Goal: Task Accomplishment & Management: Complete application form

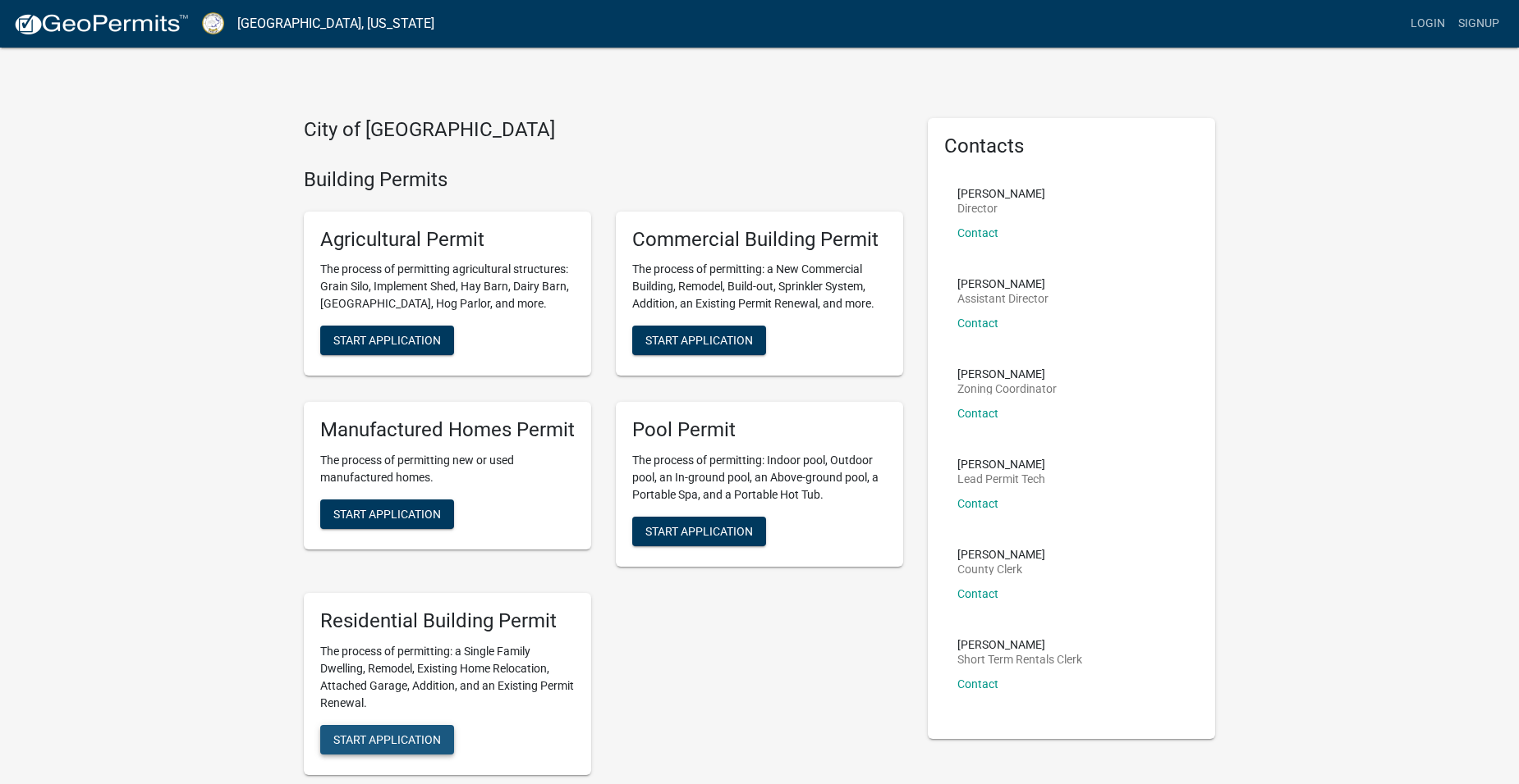
click at [368, 740] on span "Start Application" at bounding box center [387, 739] width 107 height 13
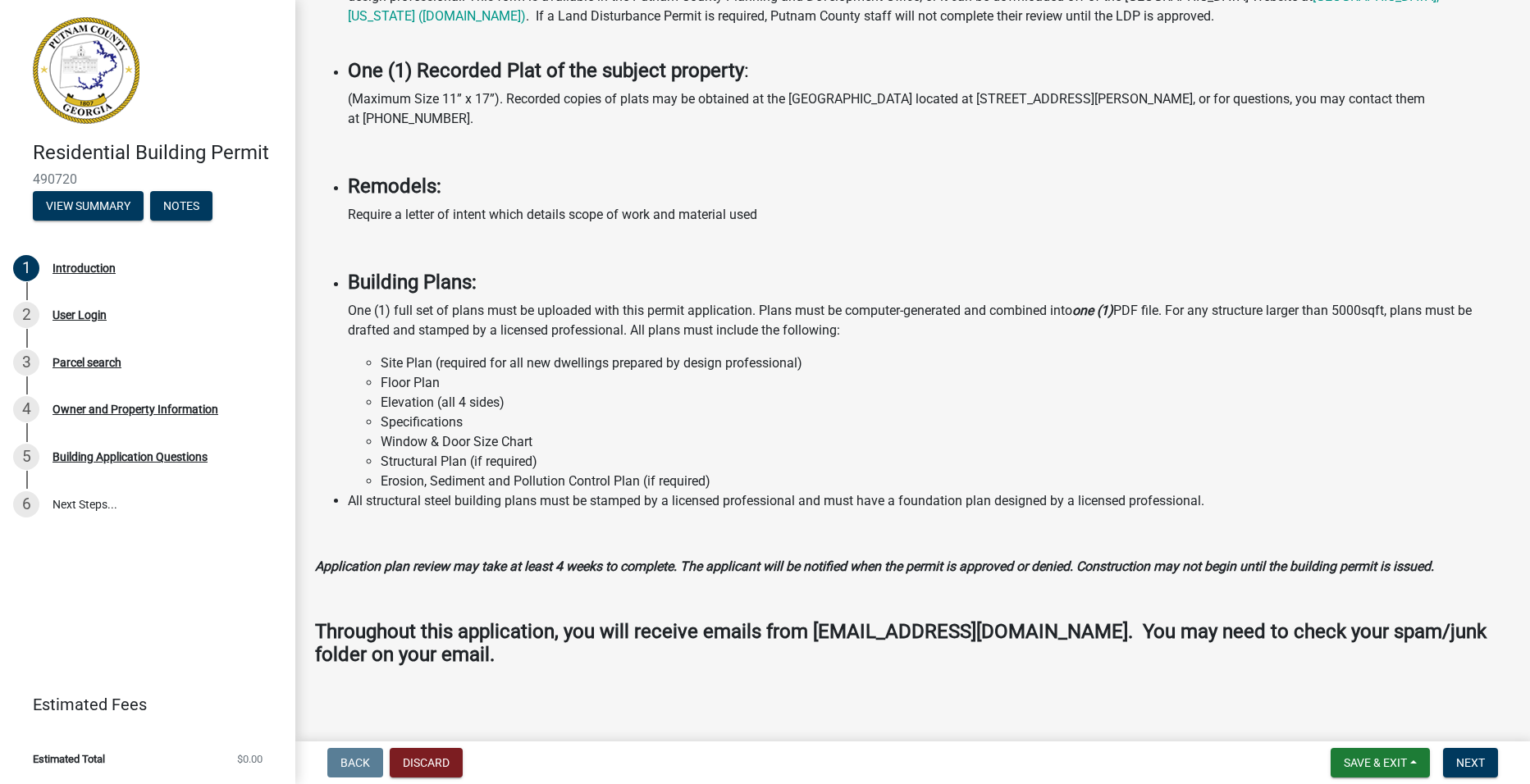
scroll to position [1103, 0]
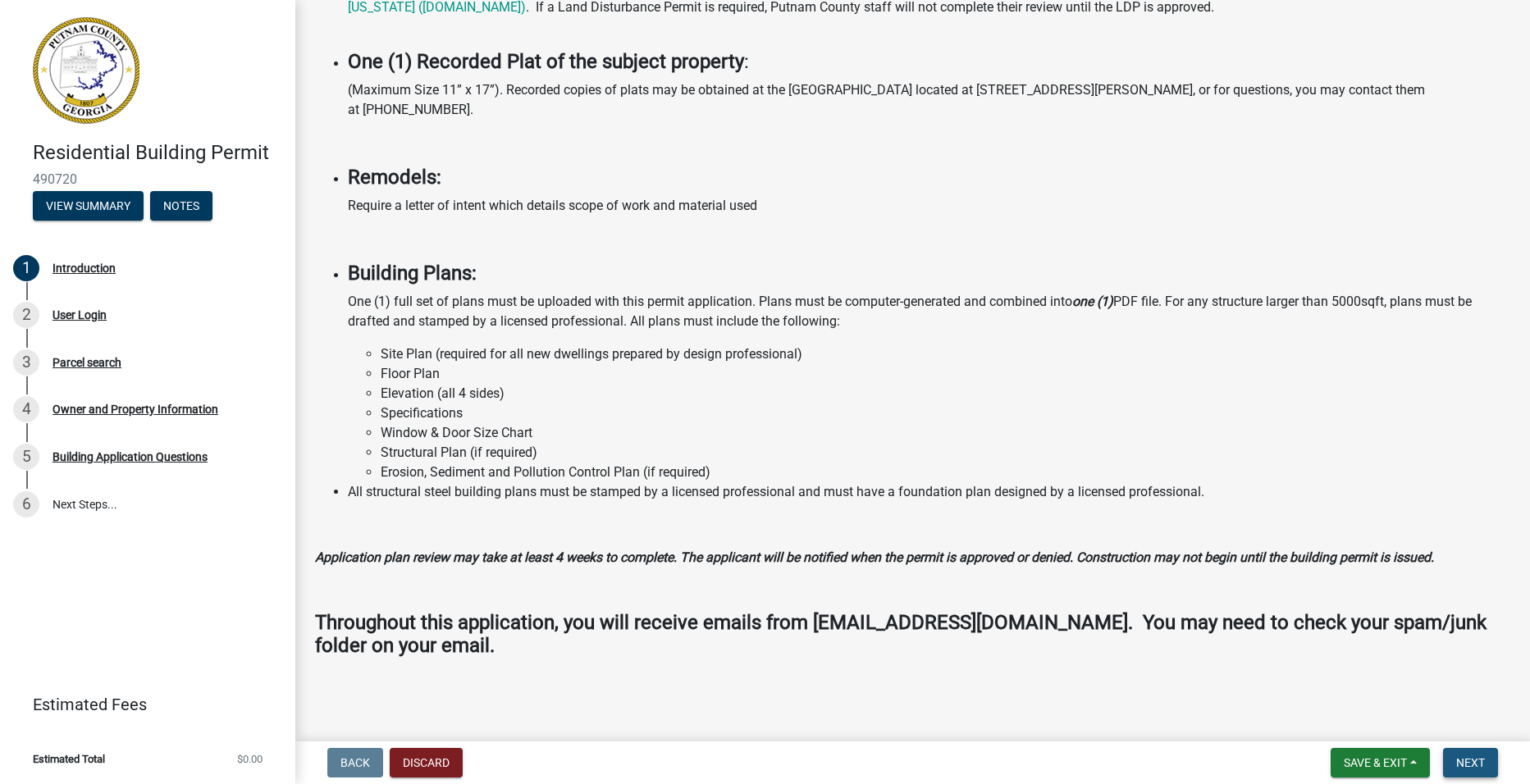
click at [1464, 757] on span "Next" at bounding box center [1471, 763] width 29 height 13
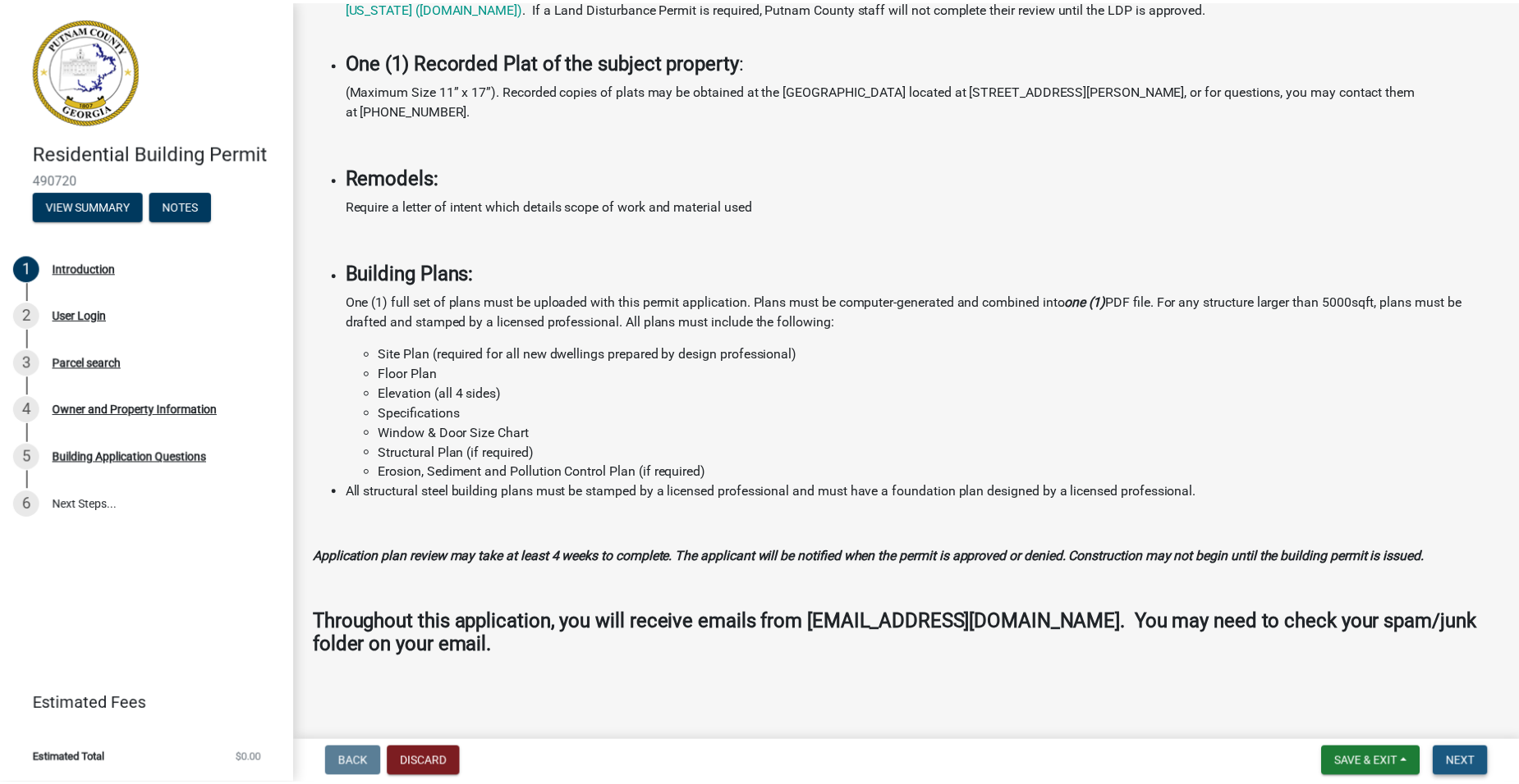
scroll to position [0, 0]
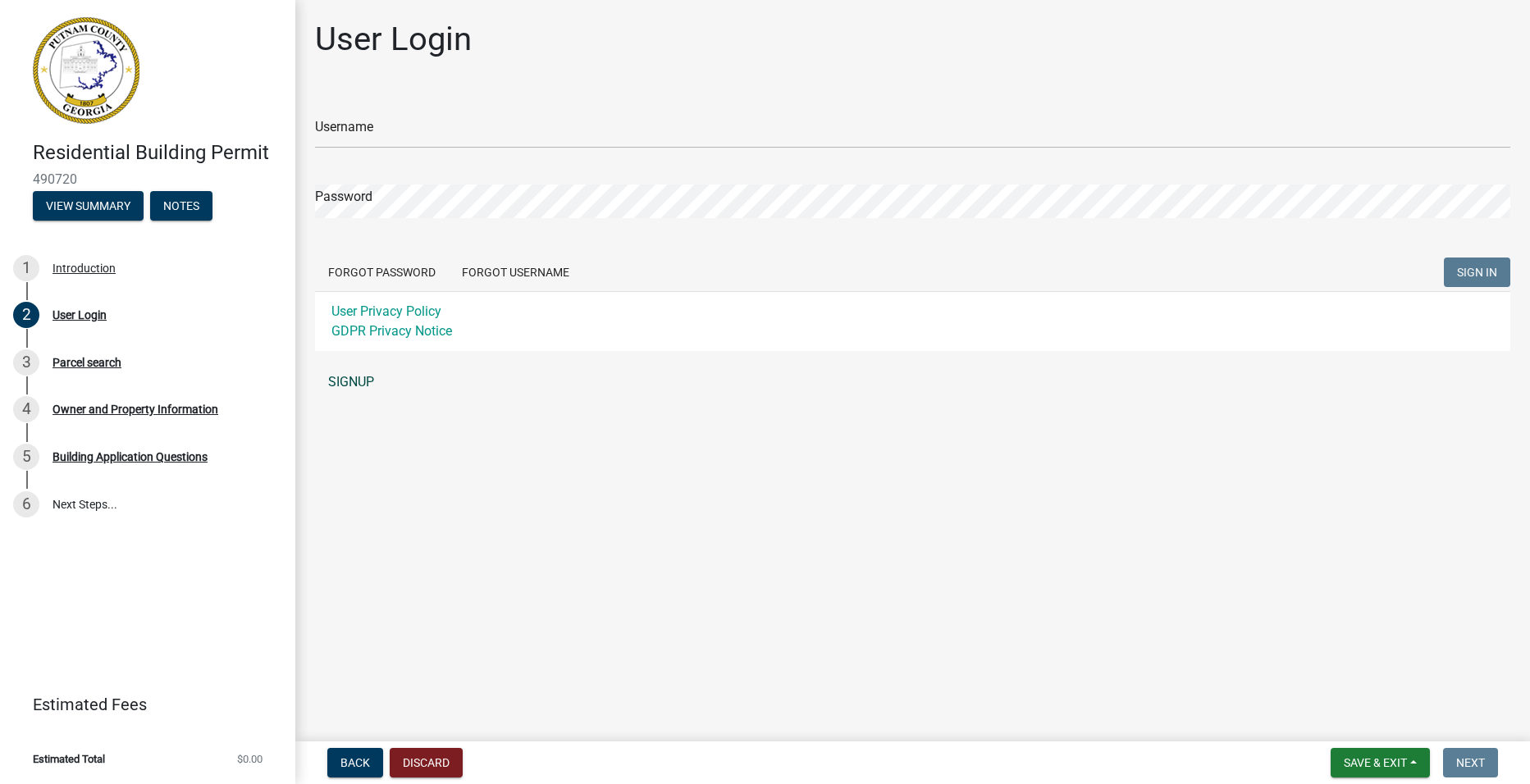
click at [338, 380] on link "SIGNUP" at bounding box center [912, 382] width 1195 height 33
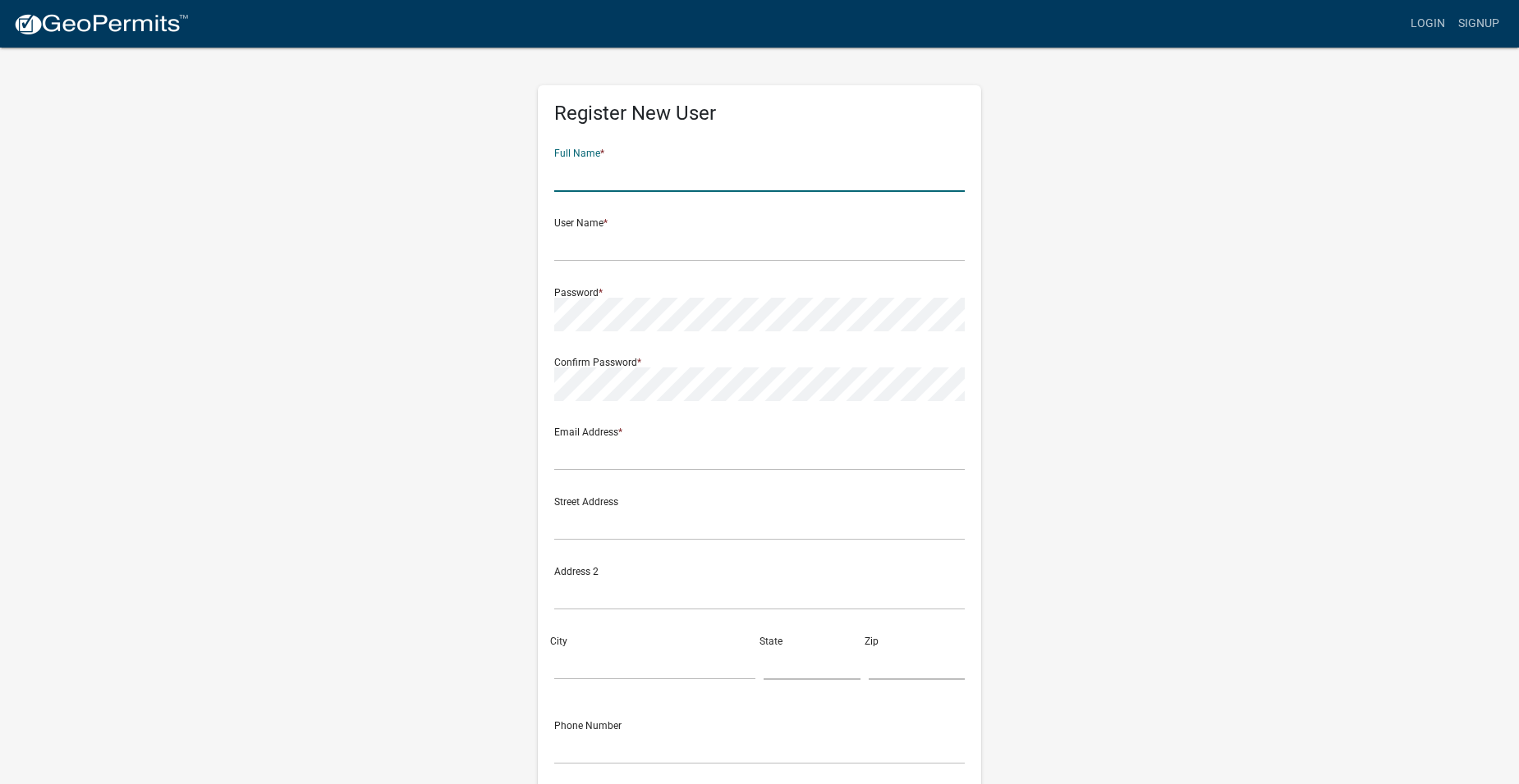
click at [656, 174] on input "text" at bounding box center [759, 174] width 410 height 34
type input "[PERSON_NAME]"
type input "chip@chipmurrahmurraharchitect.comarchitect.com"
type input "2740 Bridgate Ct"
type input "Atlanta"
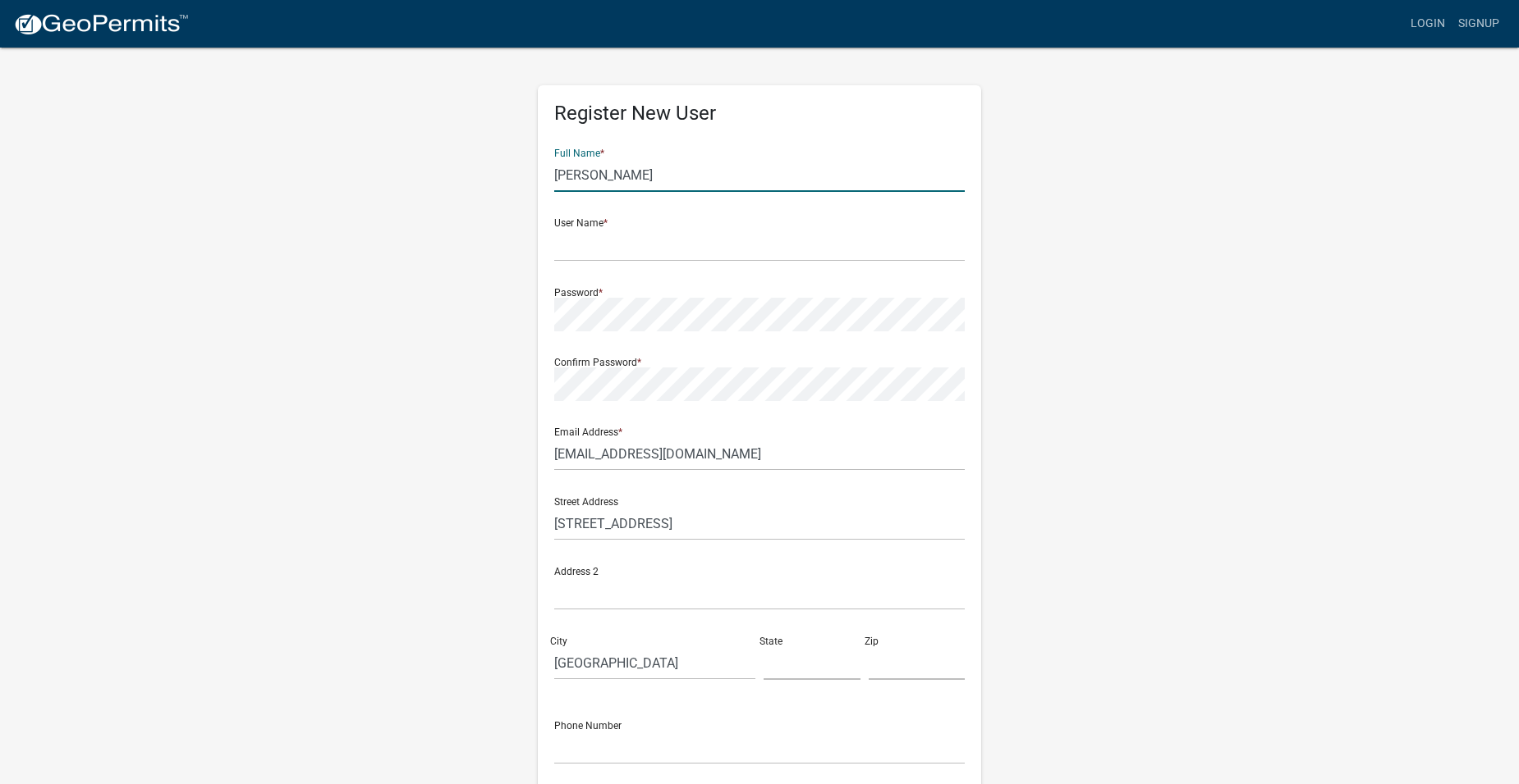
type input "GA"
type input "30350"
type input "4042732555"
click at [586, 252] on input "text" at bounding box center [759, 244] width 410 height 34
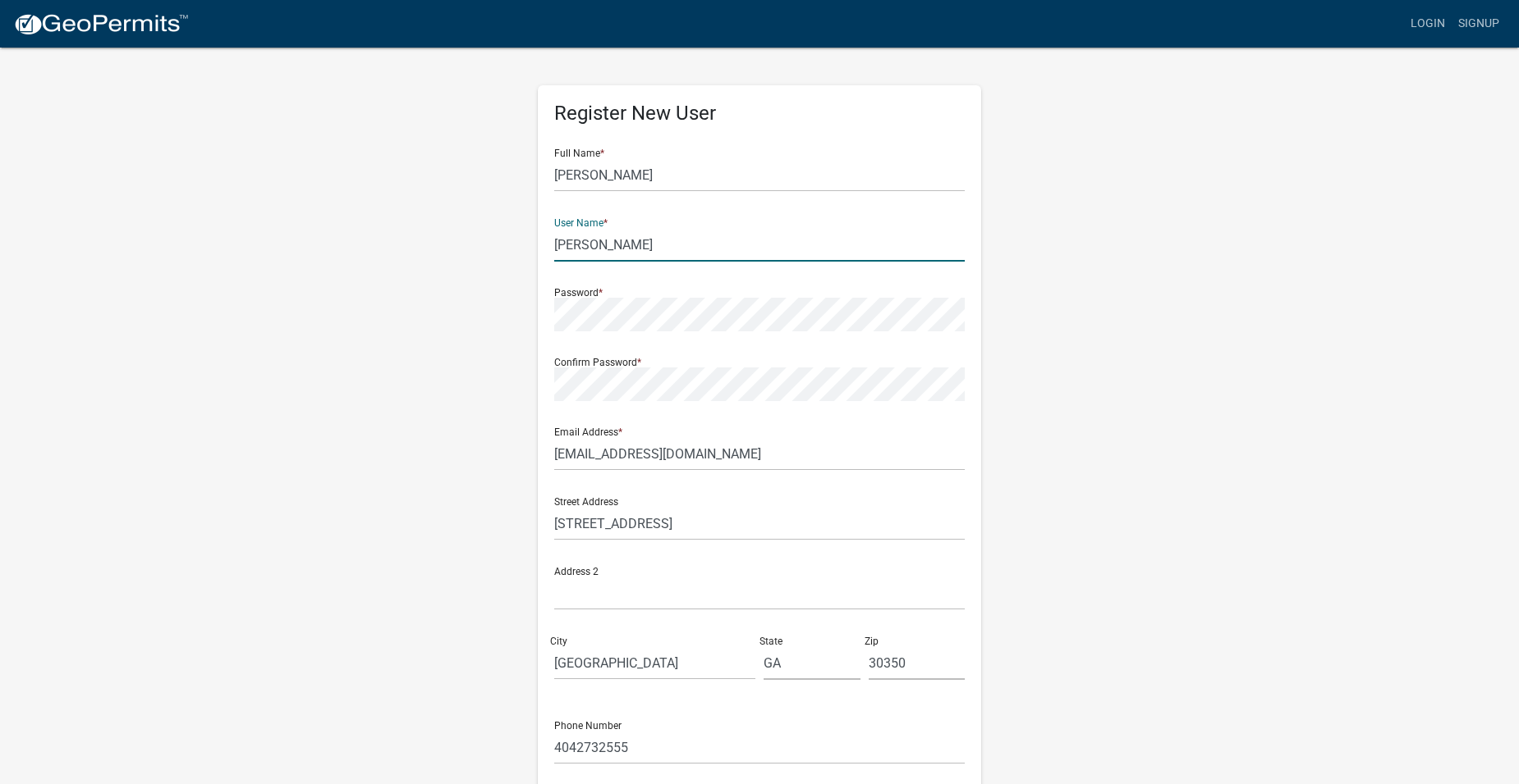
click at [595, 243] on input "[PERSON_NAME]" at bounding box center [759, 244] width 410 height 34
type input "chipmurrah"
click at [663, 524] on input "2740 Bridgate Ct" at bounding box center [759, 524] width 410 height 34
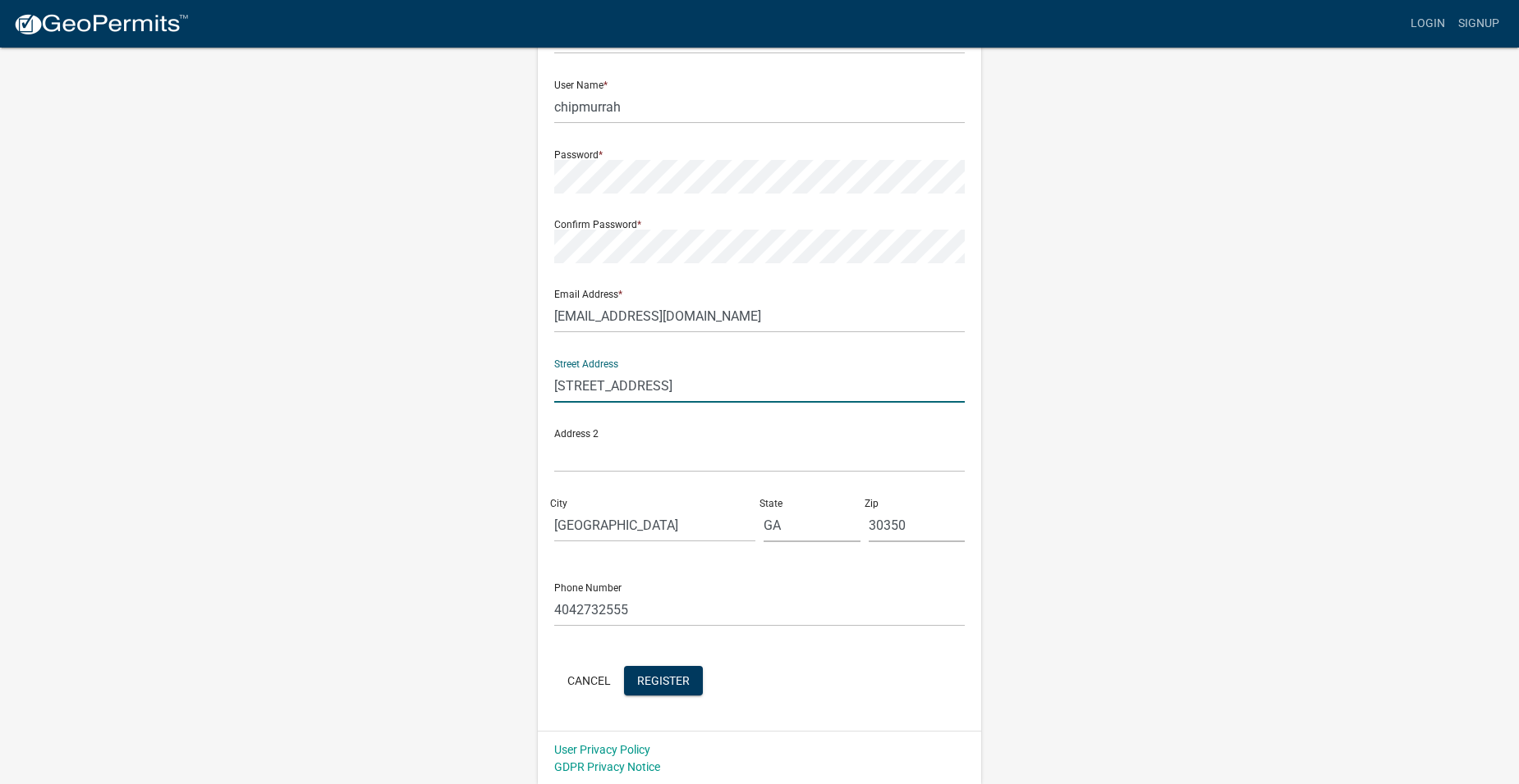
scroll to position [140, 0]
type input "2740 Bridgate Court"
click at [664, 681] on span "Register" at bounding box center [664, 678] width 53 height 13
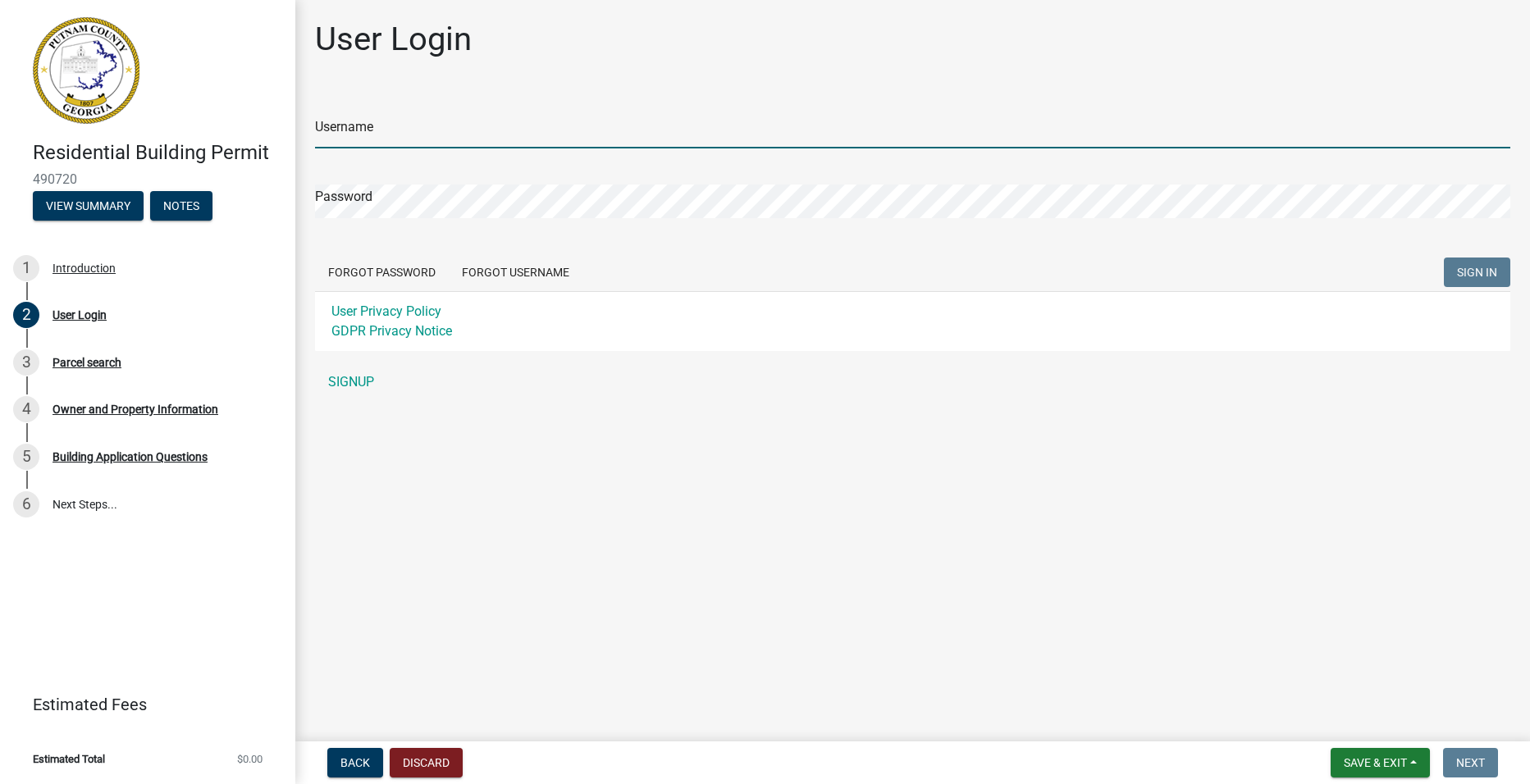
type input "chipmurrah"
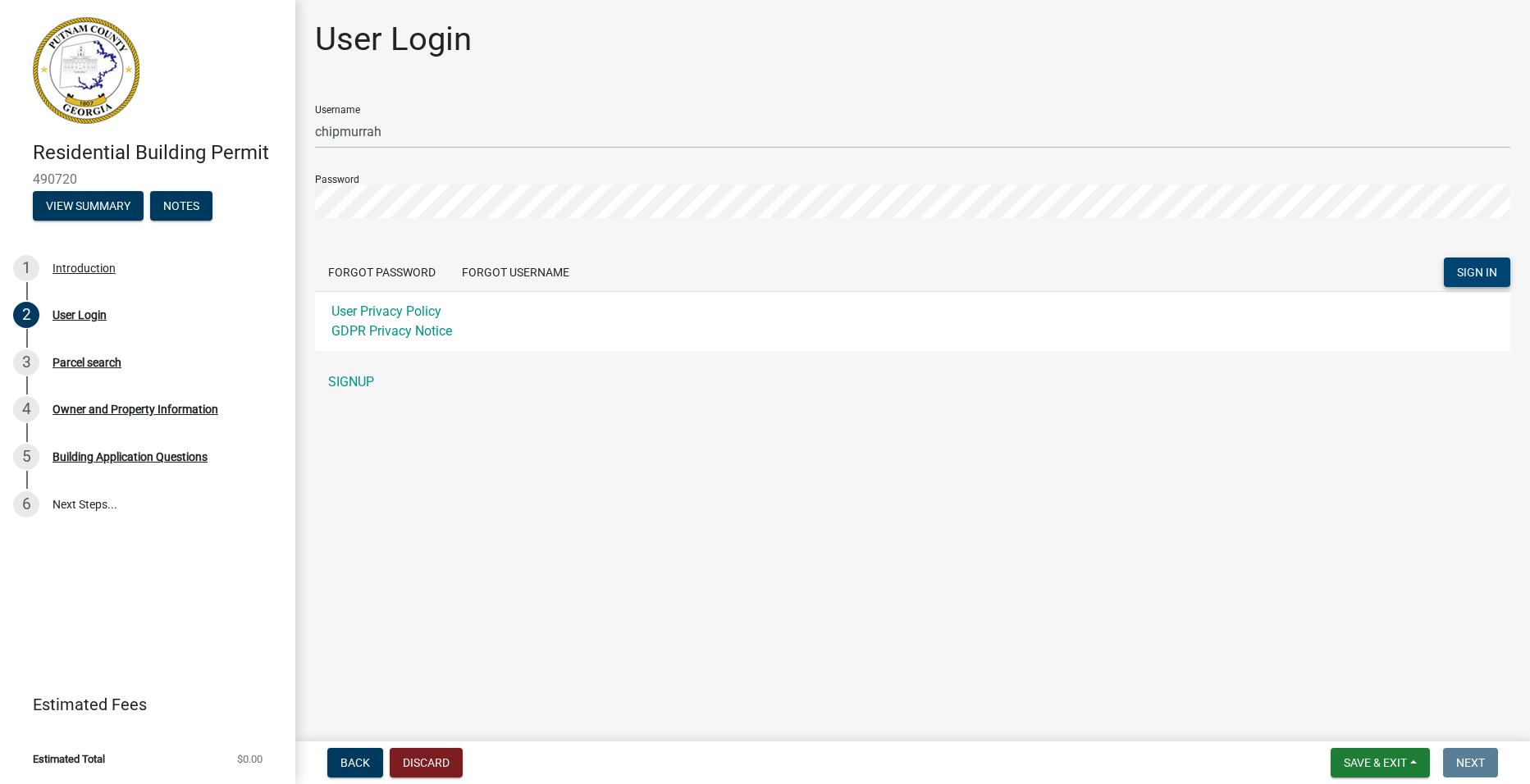
click at [1483, 269] on span "SIGN IN" at bounding box center [1477, 272] width 40 height 13
click at [354, 379] on link "SIGNUP" at bounding box center [912, 382] width 1195 height 33
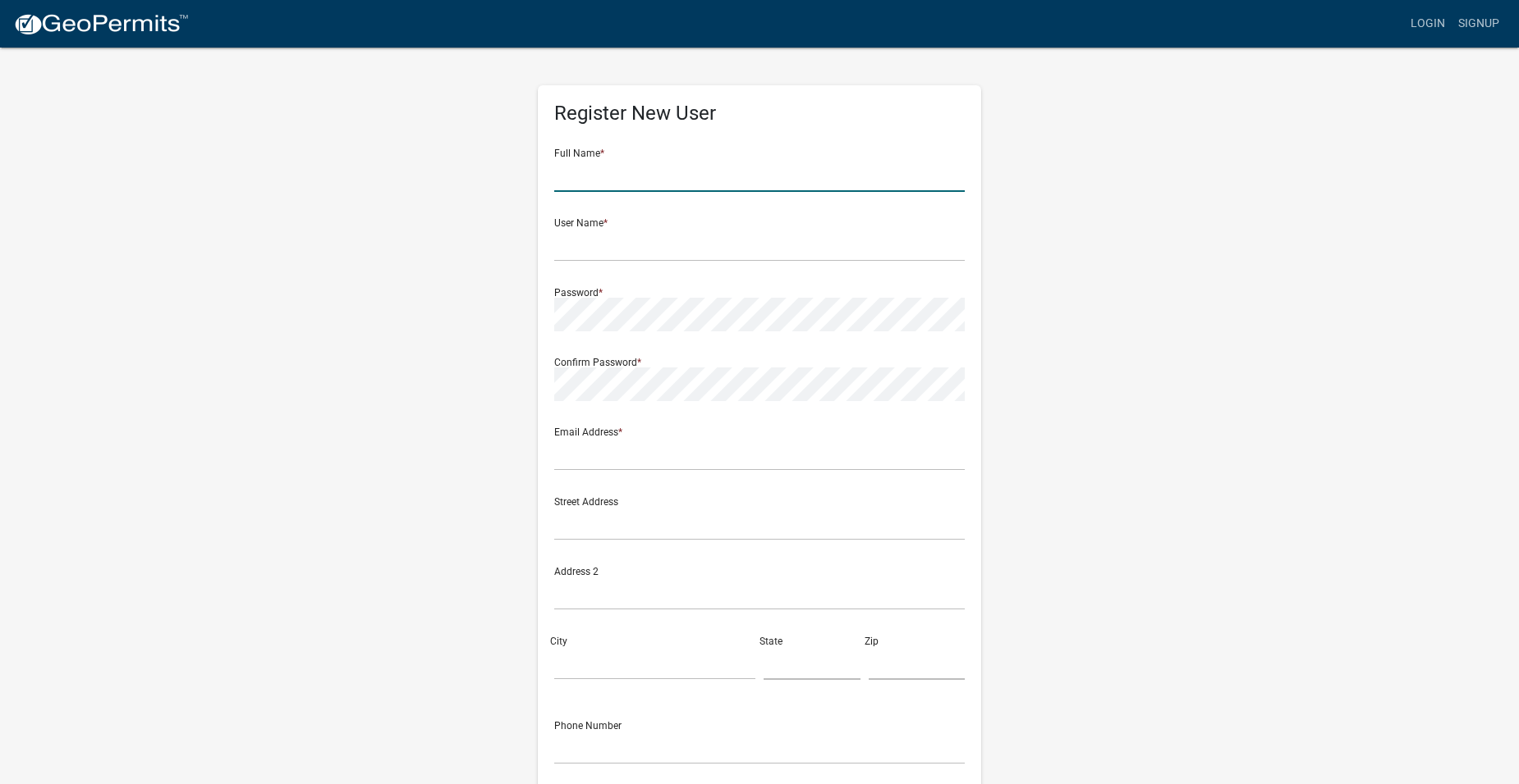
click at [696, 184] on input "text" at bounding box center [759, 174] width 410 height 34
type input "[PERSON_NAME]"
type input "chip@chipmurrahmurraharchitect.comarchitect.com"
type input "2740 Bridgate Court"
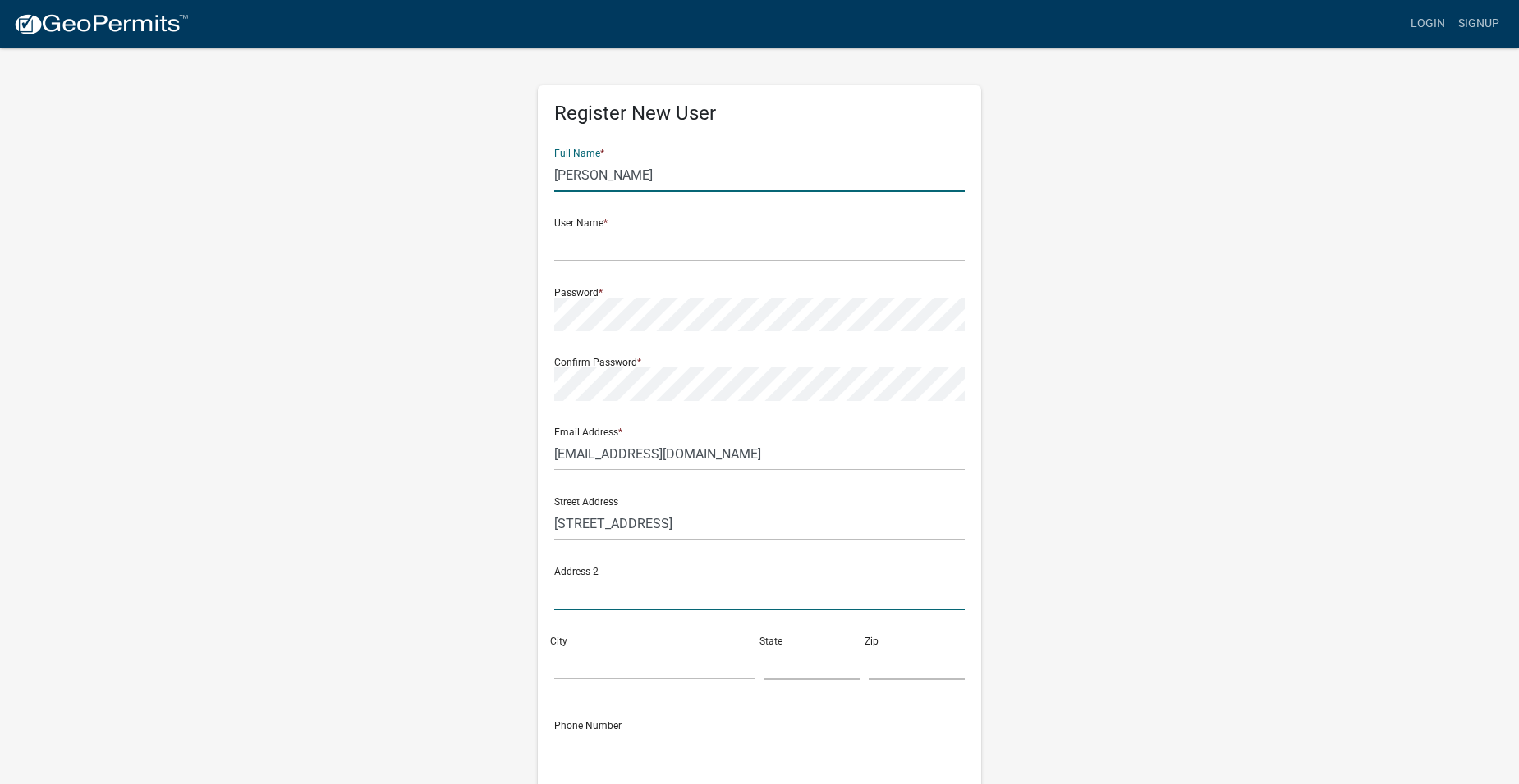
type input "Atlanta"
type input "GA"
type input "30350"
type input "4042732555"
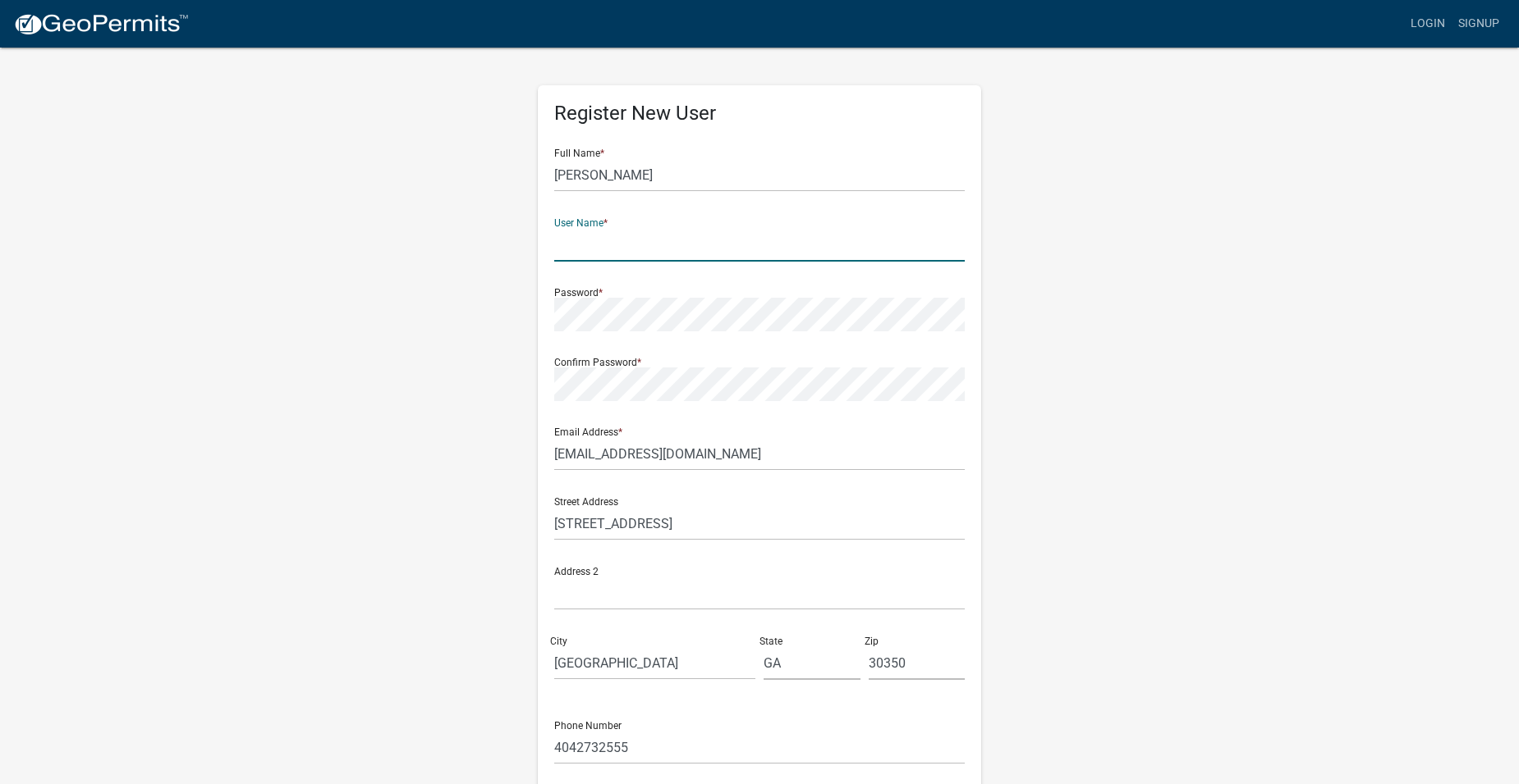
click at [589, 250] on input "text" at bounding box center [759, 244] width 410 height 34
type input "chipmurrah"
click at [333, 293] on div "Register New User Full Name * Chip Murrah User Name * chipmurrah Password * Con…" at bounding box center [759, 485] width 936 height 877
click at [360, 379] on div "Register New User Full Name * Chip Murrah User Name * chipmurrah Password * Con…" at bounding box center [759, 485] width 936 height 877
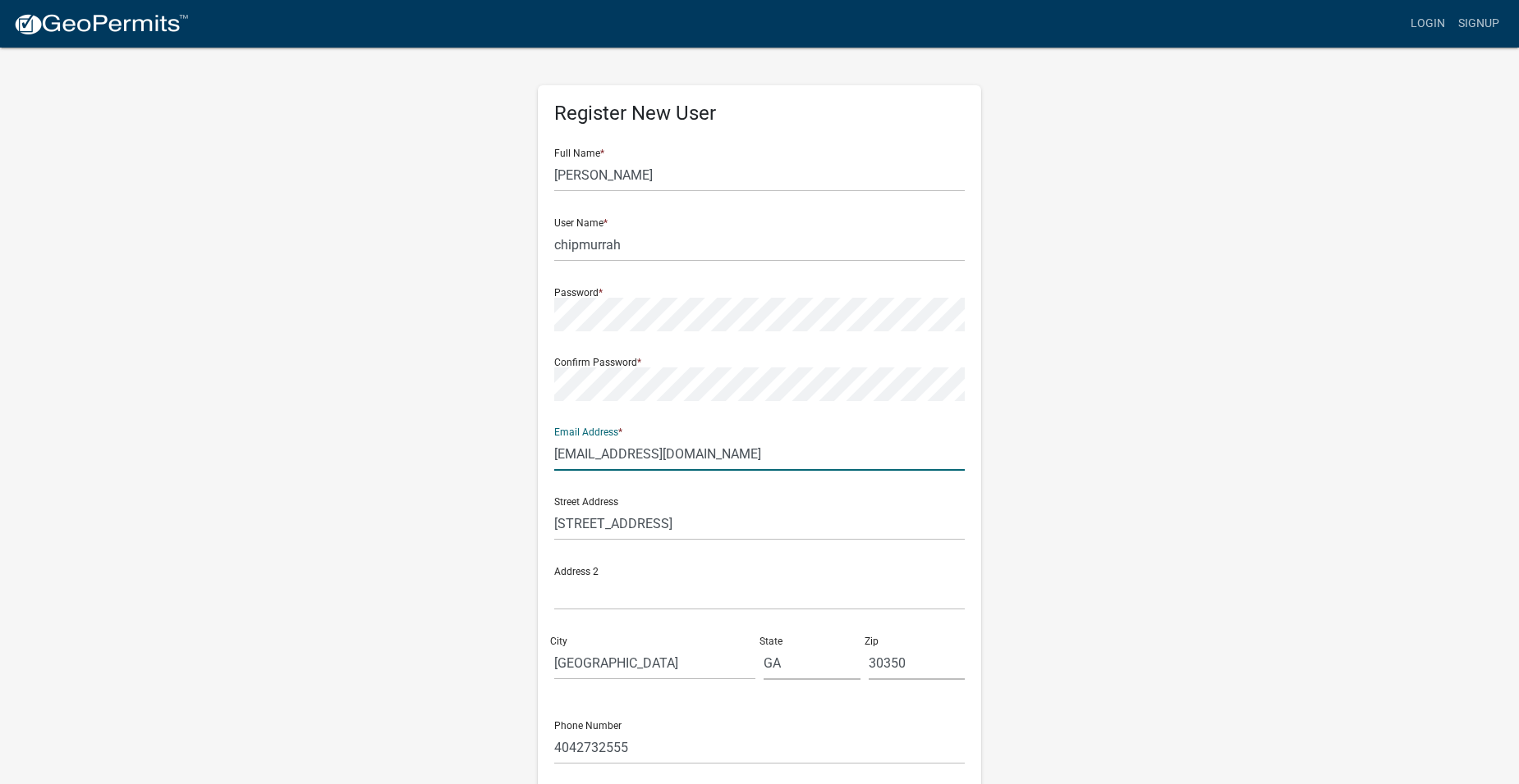
drag, startPoint x: 656, startPoint y: 450, endPoint x: 997, endPoint y: 482, distance: 342.5
click at [997, 482] on div "Register New User Full Name * Chip Murrah User Name * chipmurrah Password * Con…" at bounding box center [759, 485] width 936 height 877
type input "[EMAIL_ADDRESS][DOMAIN_NAME]"
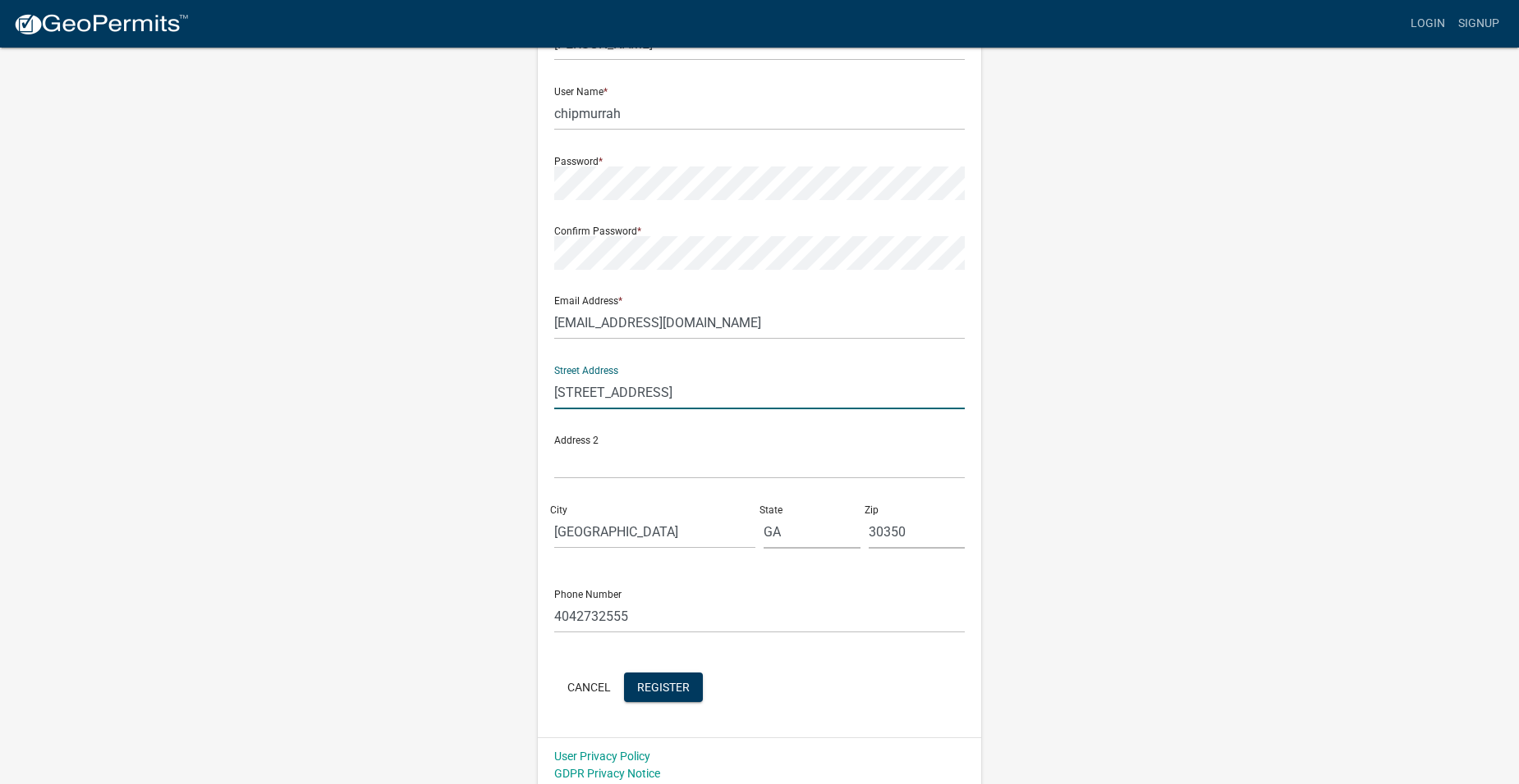
scroll to position [140, 0]
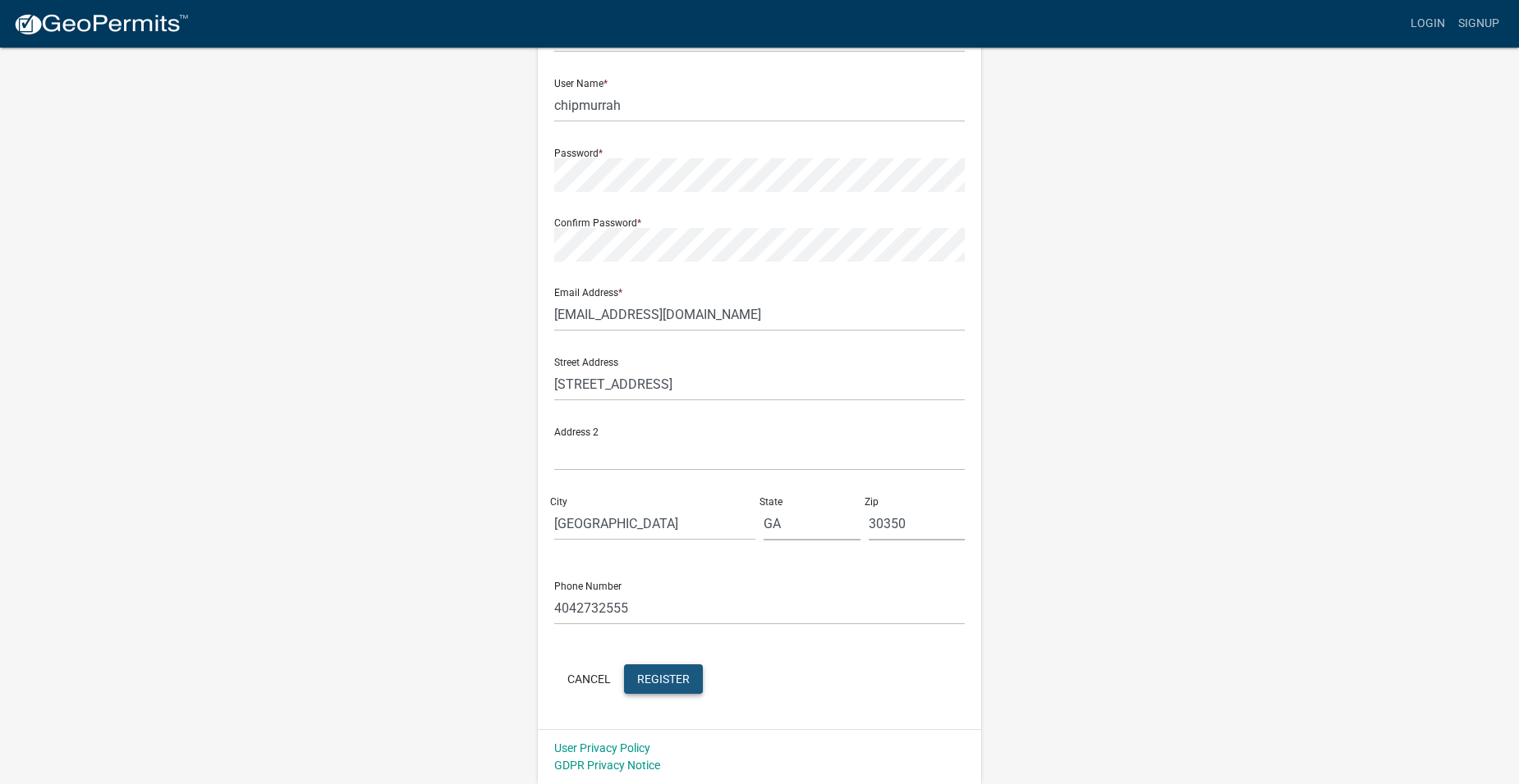
click at [656, 673] on span "Register" at bounding box center [664, 678] width 53 height 13
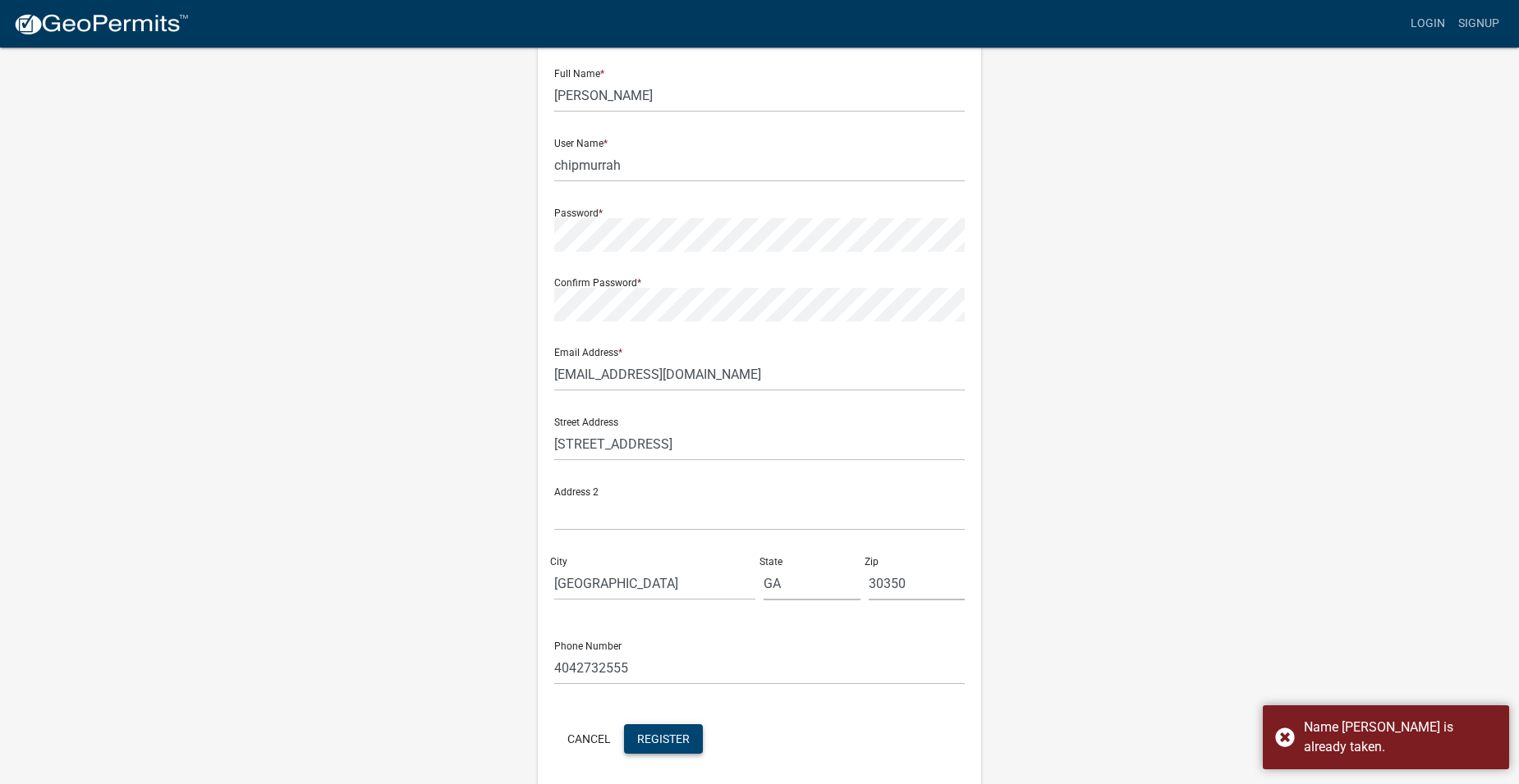
scroll to position [0, 0]
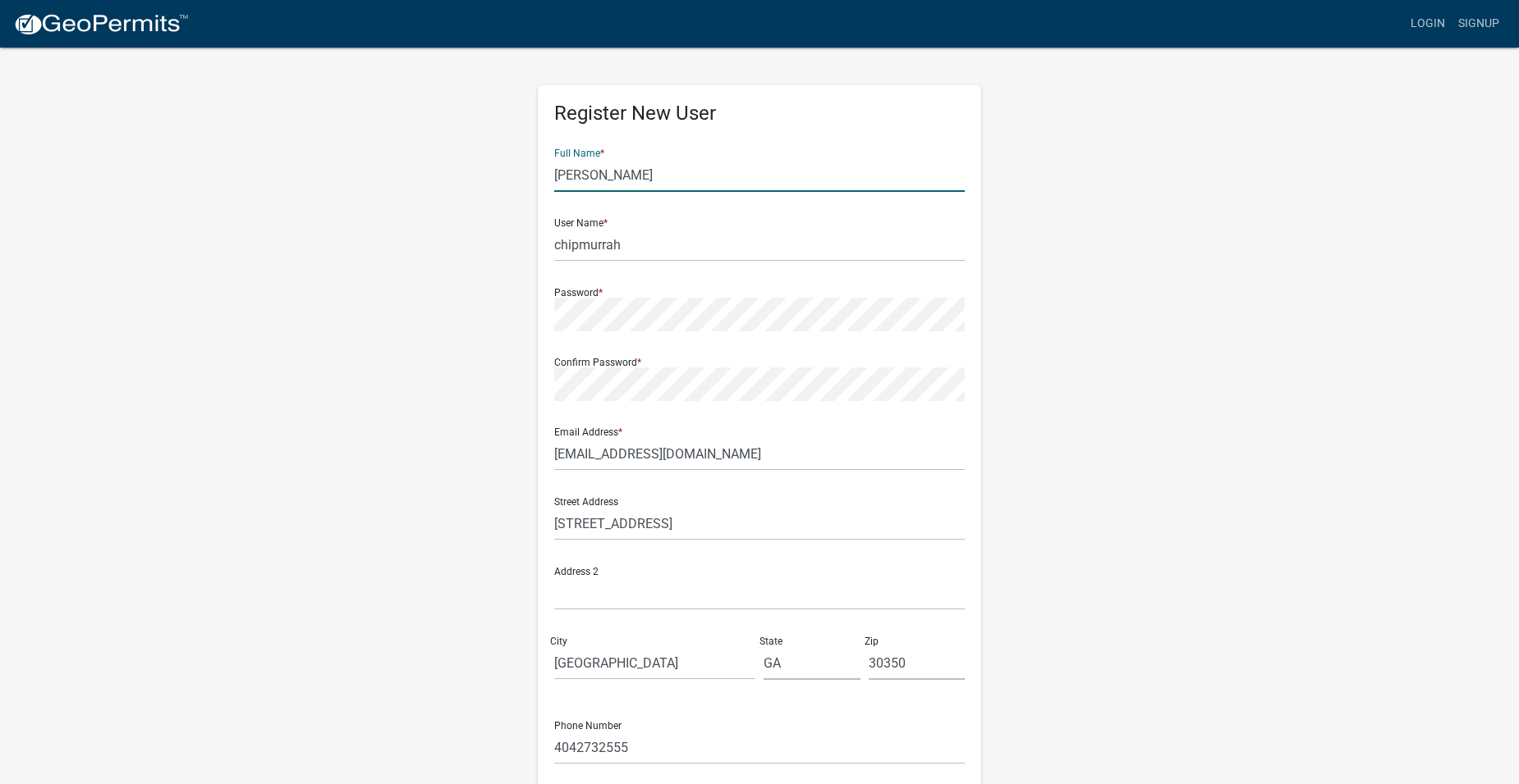
drag, startPoint x: 577, startPoint y: 175, endPoint x: 530, endPoint y: 173, distance: 47.0
click at [530, 173] on div "Register New User Full Name * Chip Murrah User Name * chipmurrah Password * Con…" at bounding box center [759, 485] width 468 height 877
type input "Bascom Murrah"
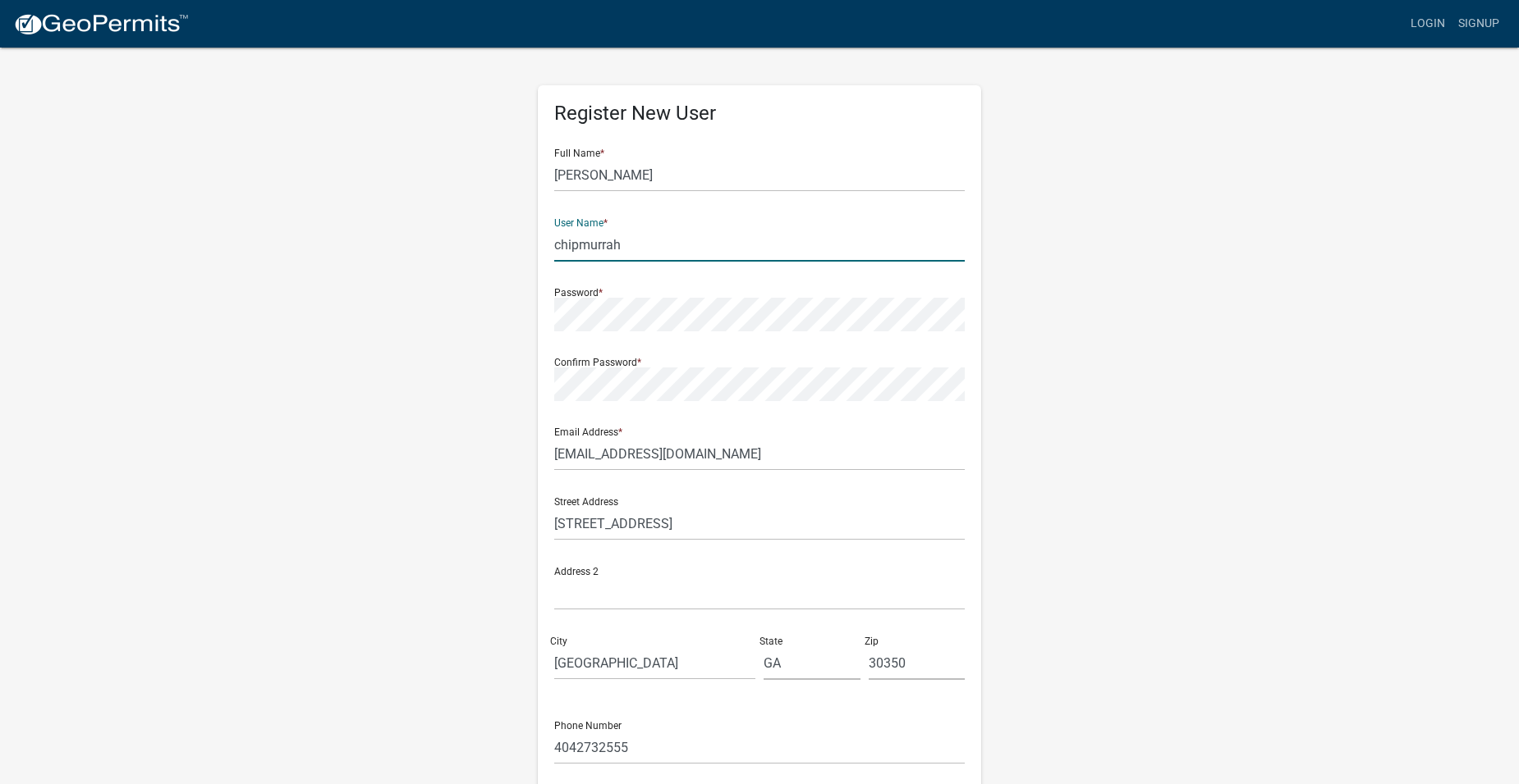
drag, startPoint x: 628, startPoint y: 242, endPoint x: 457, endPoint y: 227, distance: 171.7
click at [457, 227] on div "Register New User Full Name * Bascom Murrah User Name * chipmurrah Password * C…" at bounding box center [759, 485] width 936 height 877
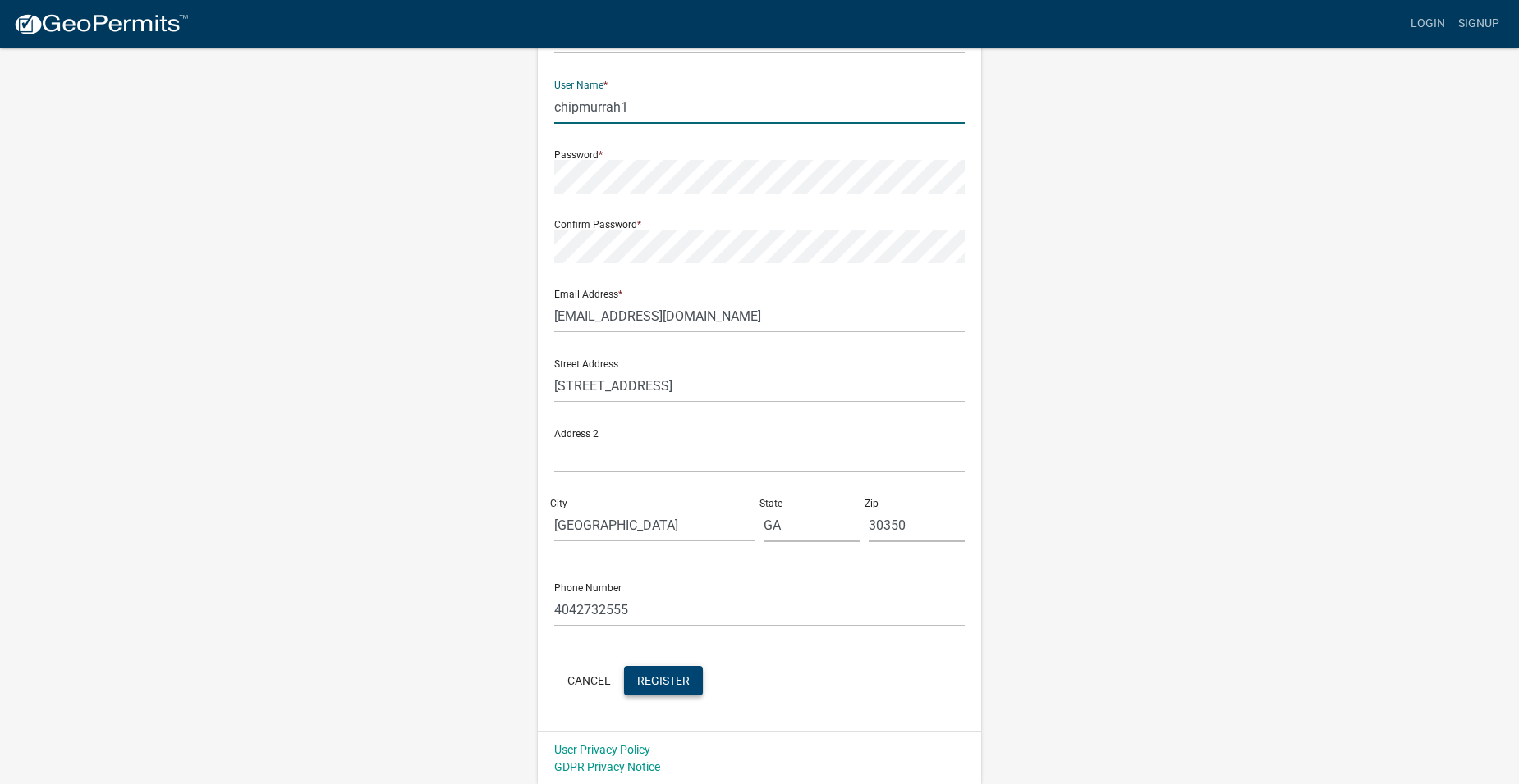
scroll to position [140, 0]
type input "chipmurrah1"
drag, startPoint x: 672, startPoint y: 671, endPoint x: 620, endPoint y: 664, distance: 52.5
click at [668, 671] on span "Register" at bounding box center [664, 678] width 53 height 13
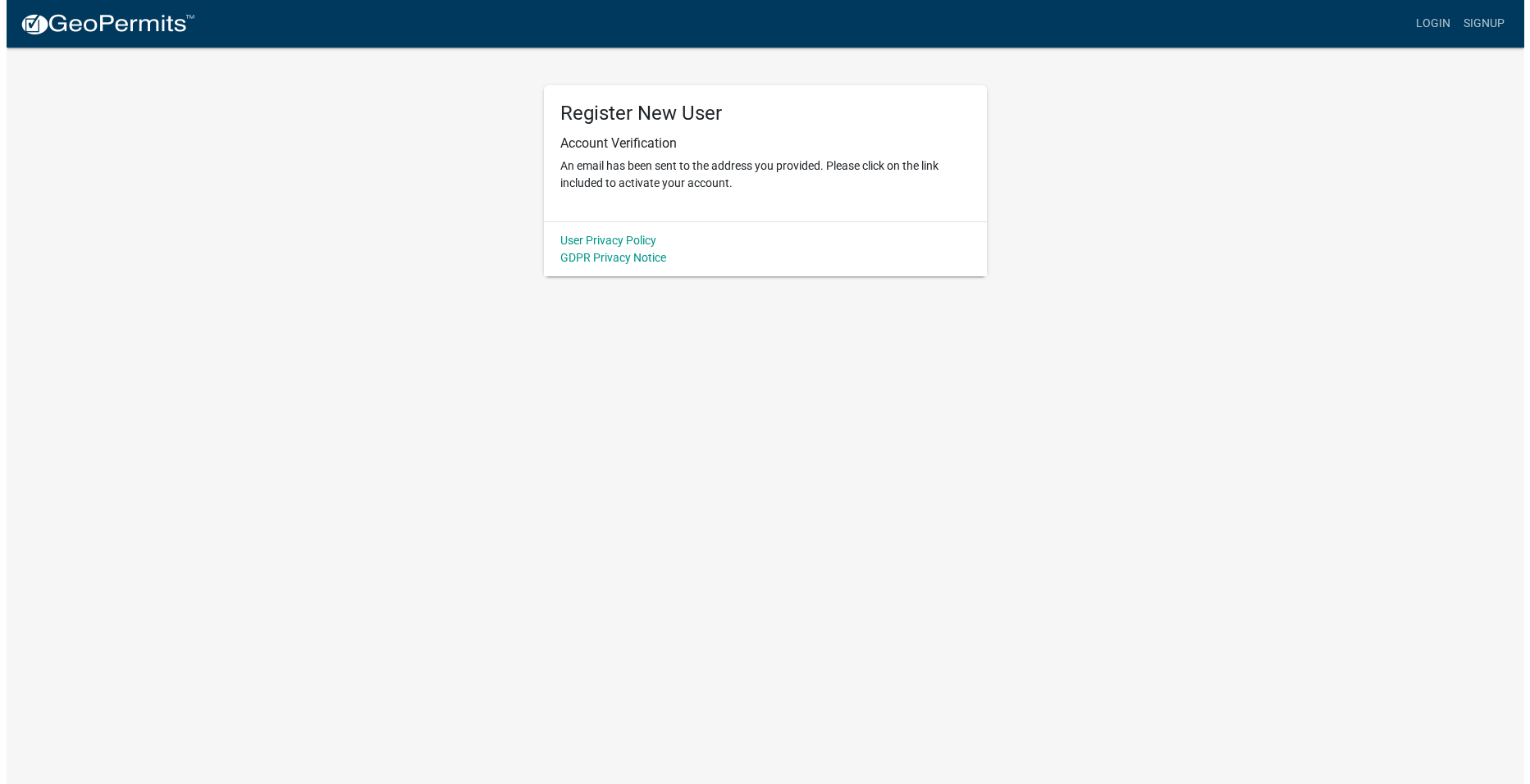
scroll to position [0, 0]
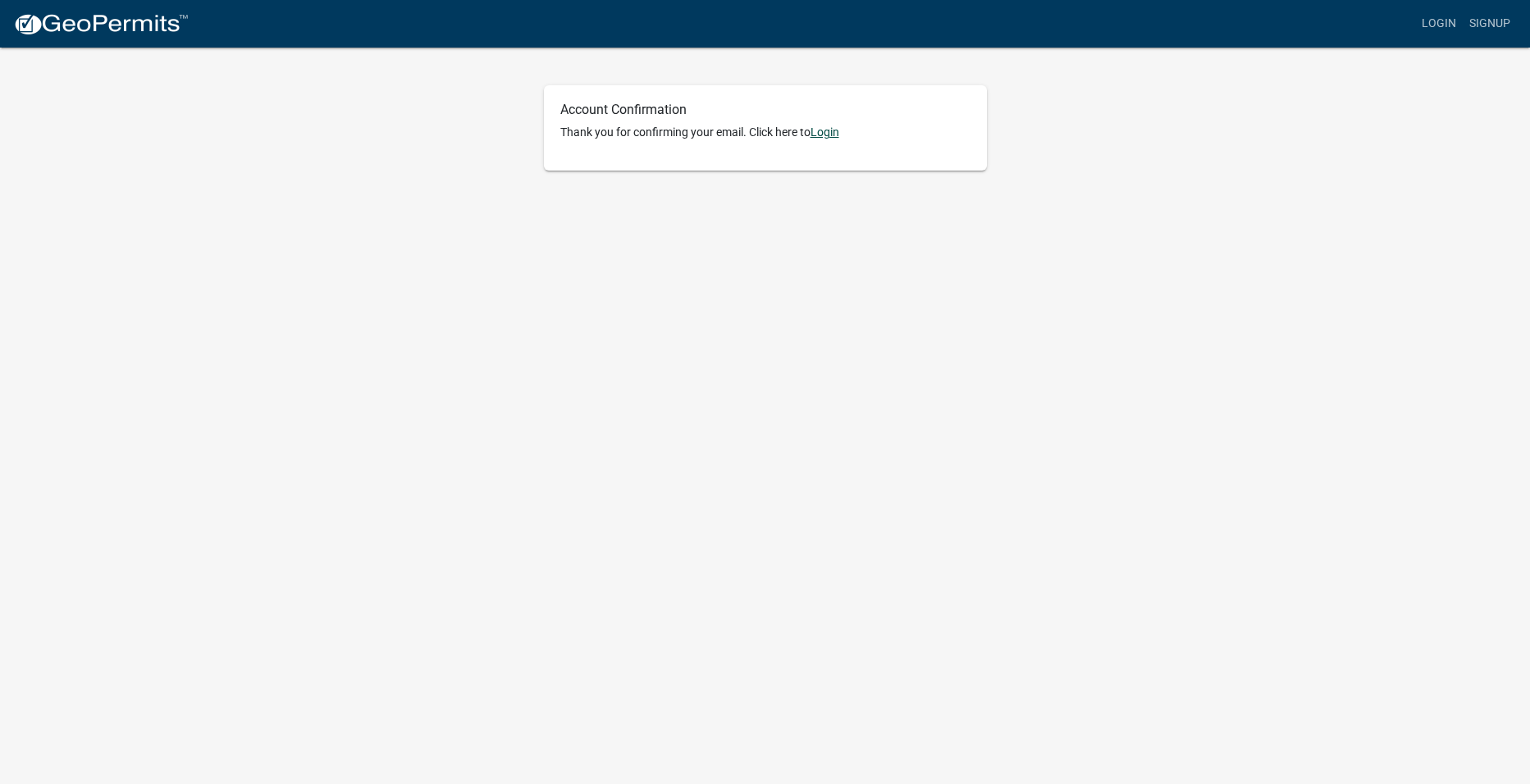
click at [834, 132] on link "Login" at bounding box center [825, 132] width 29 height 13
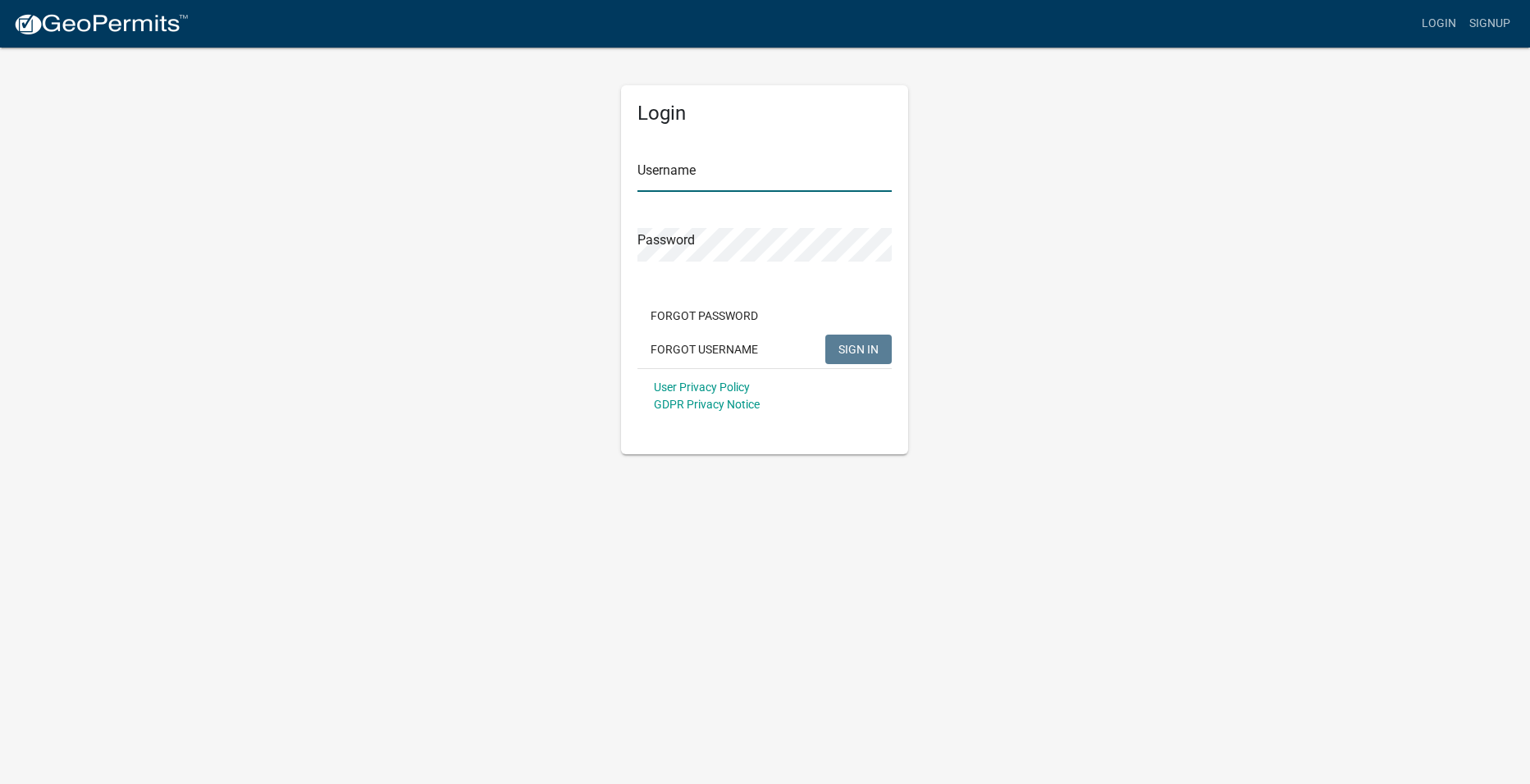
type input "chipmurrah1"
click at [852, 348] on span "SIGN IN" at bounding box center [858, 348] width 40 height 13
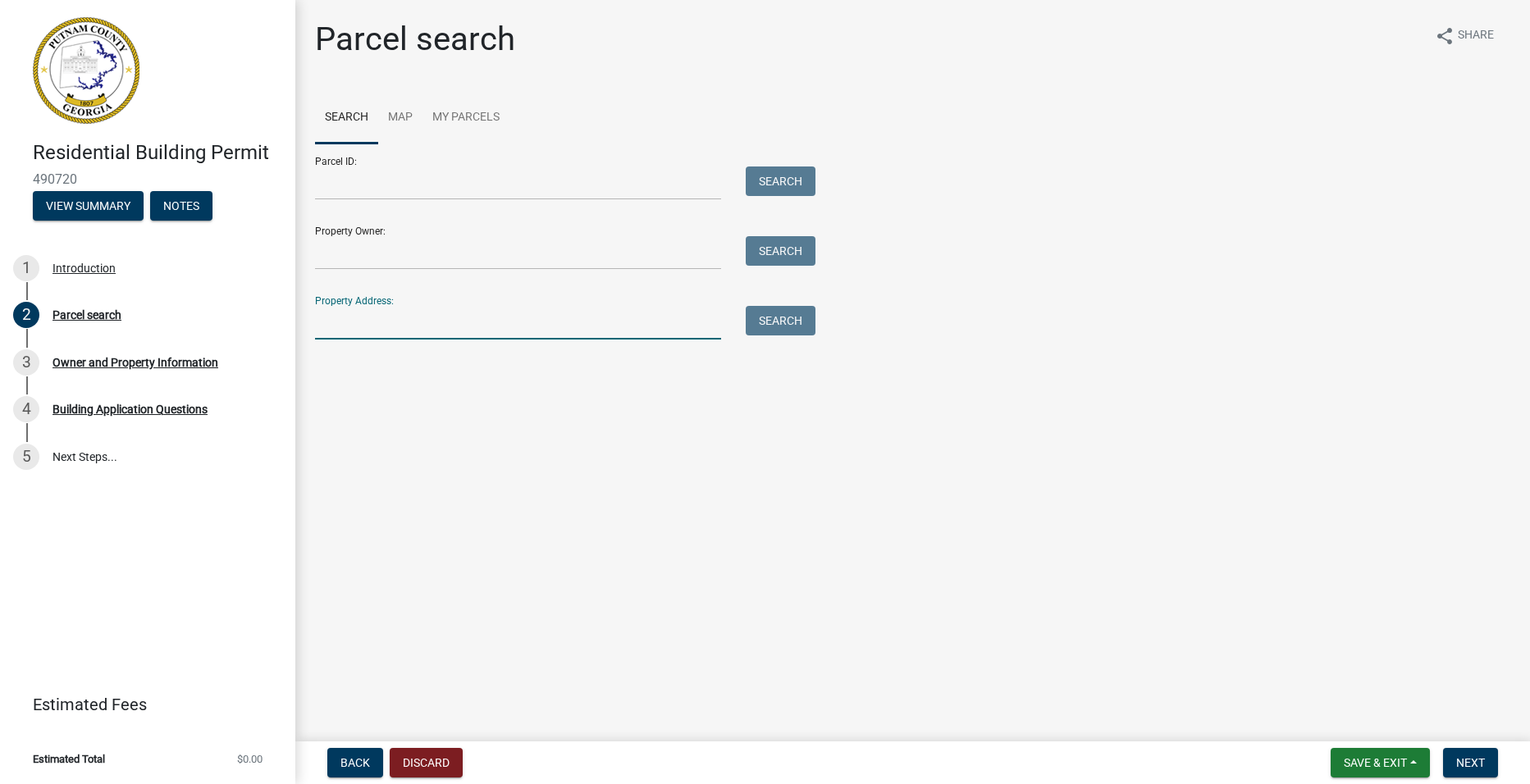
click at [405, 318] on input "Property Address:" at bounding box center [518, 322] width 407 height 34
click at [336, 321] on input "[STREET_ADDRESS]" at bounding box center [518, 322] width 407 height 34
type input "[STREET_ADDRESS]"
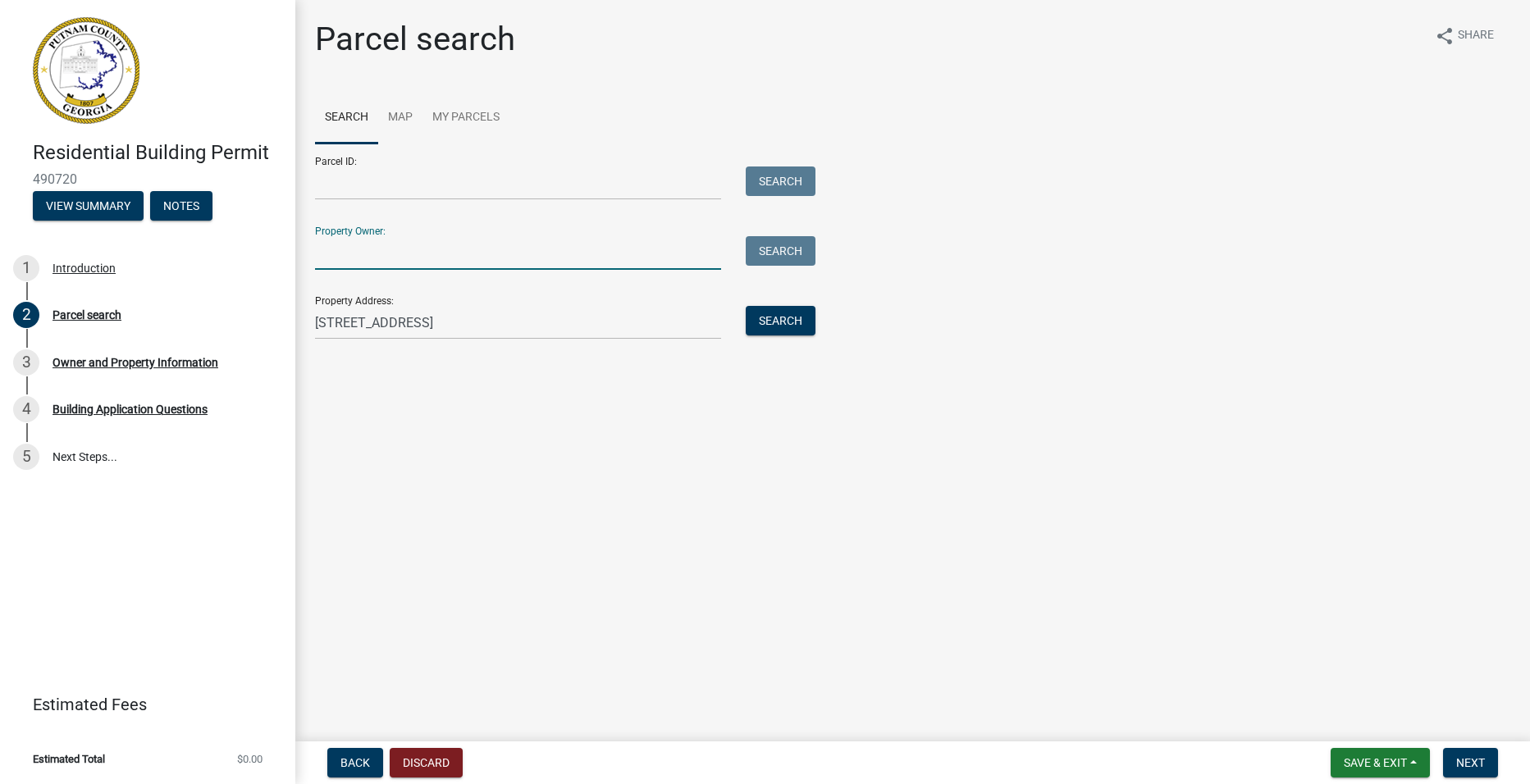
click at [397, 261] on input "Property Owner:" at bounding box center [518, 252] width 407 height 34
type input "[PERSON_NAME]"
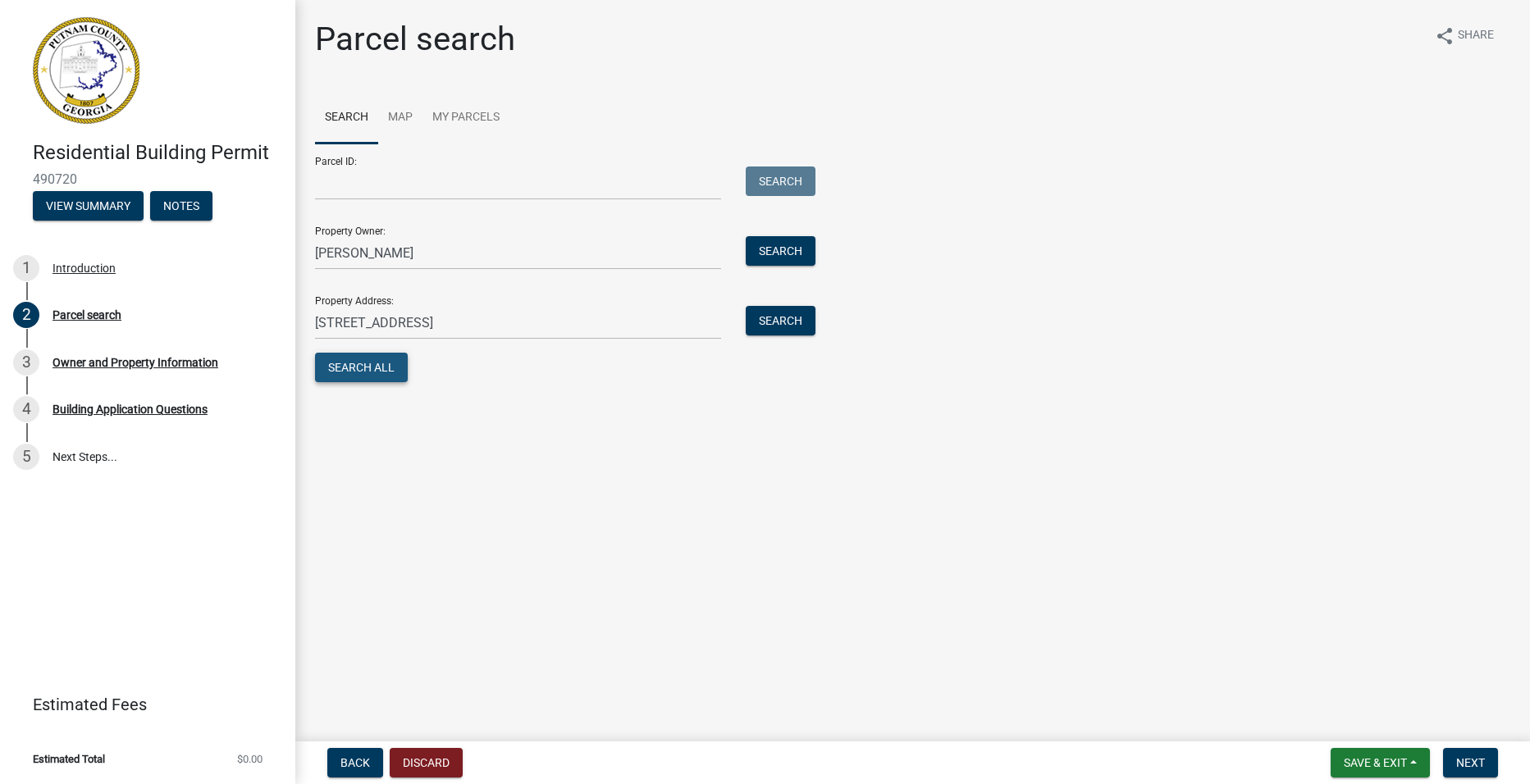
click at [358, 364] on button "Search All" at bounding box center [361, 368] width 93 height 30
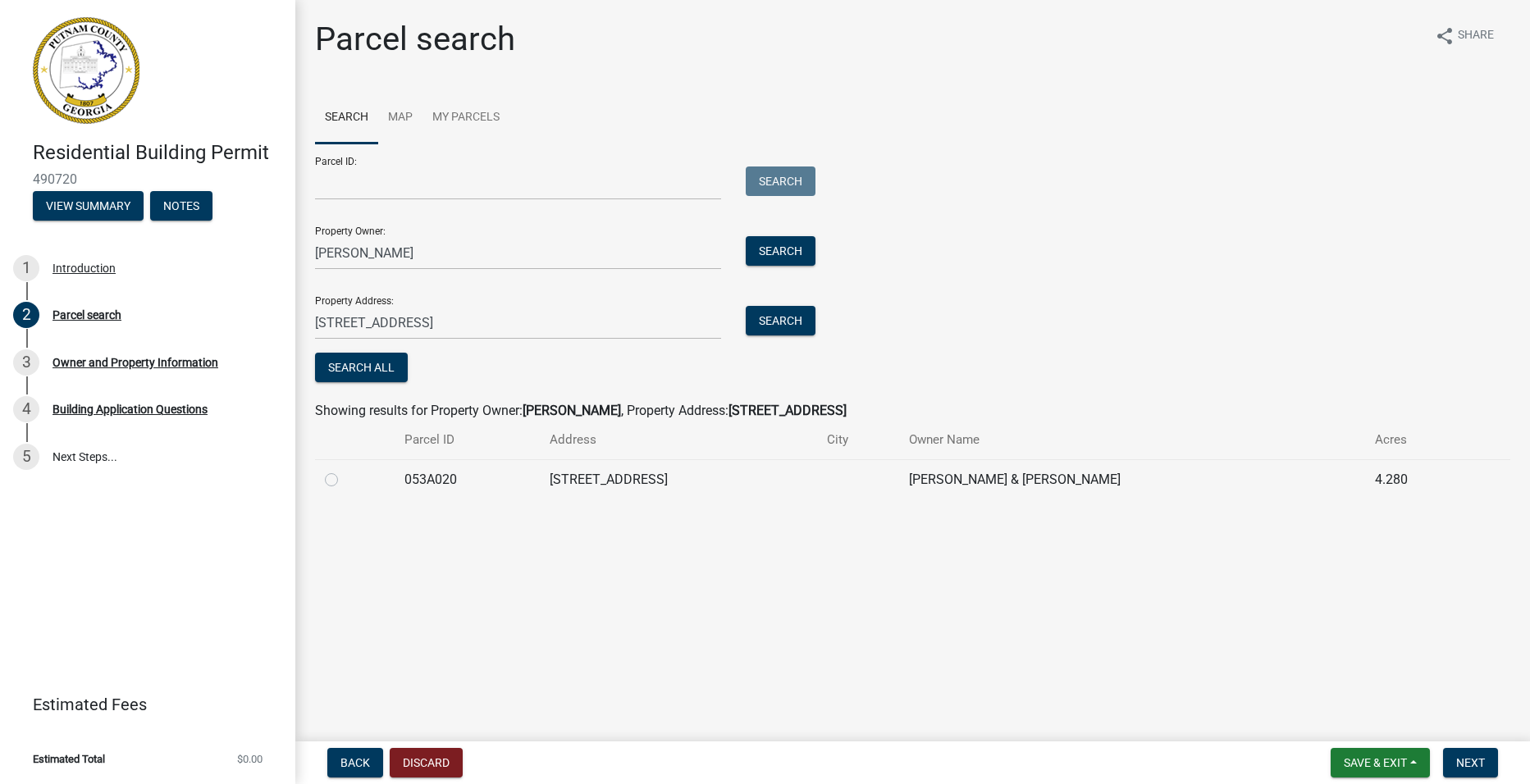
click at [345, 470] on label at bounding box center [345, 470] width 0 height 0
click at [345, 481] on input "radio" at bounding box center [350, 475] width 11 height 11
radio input "true"
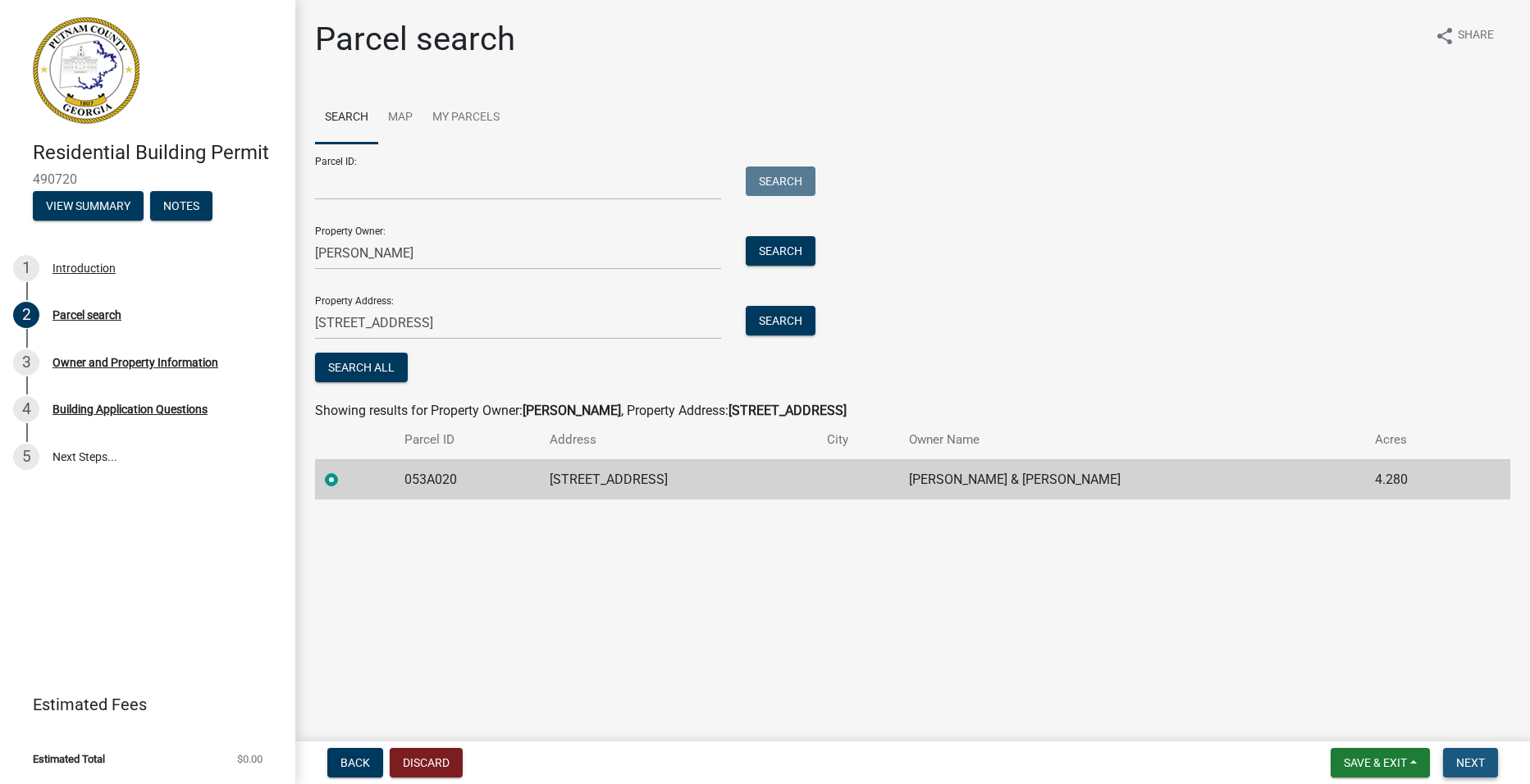
click at [1475, 760] on span "Next" at bounding box center [1471, 763] width 29 height 13
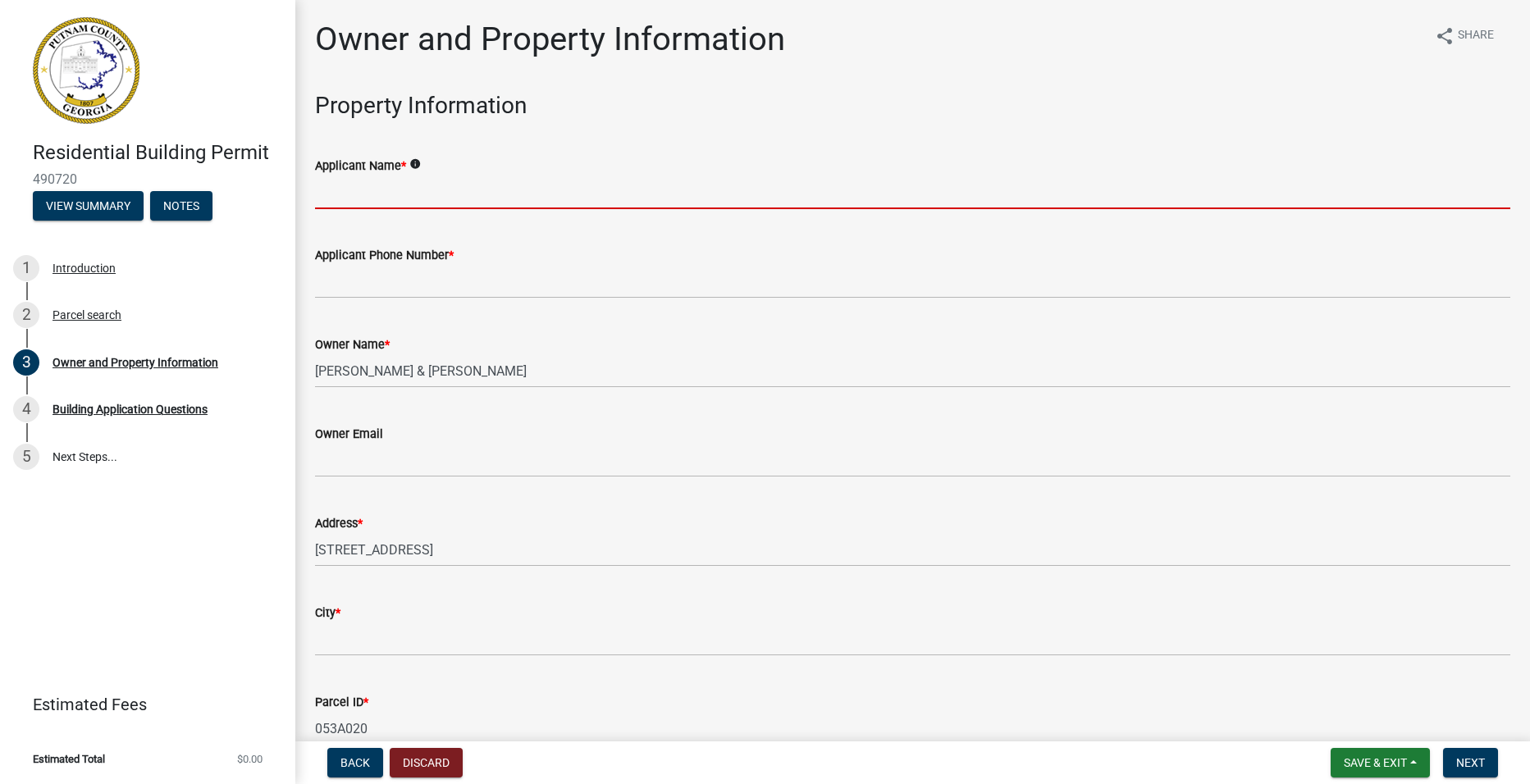
click at [477, 204] on input "Applicant Name *" at bounding box center [912, 191] width 1195 height 34
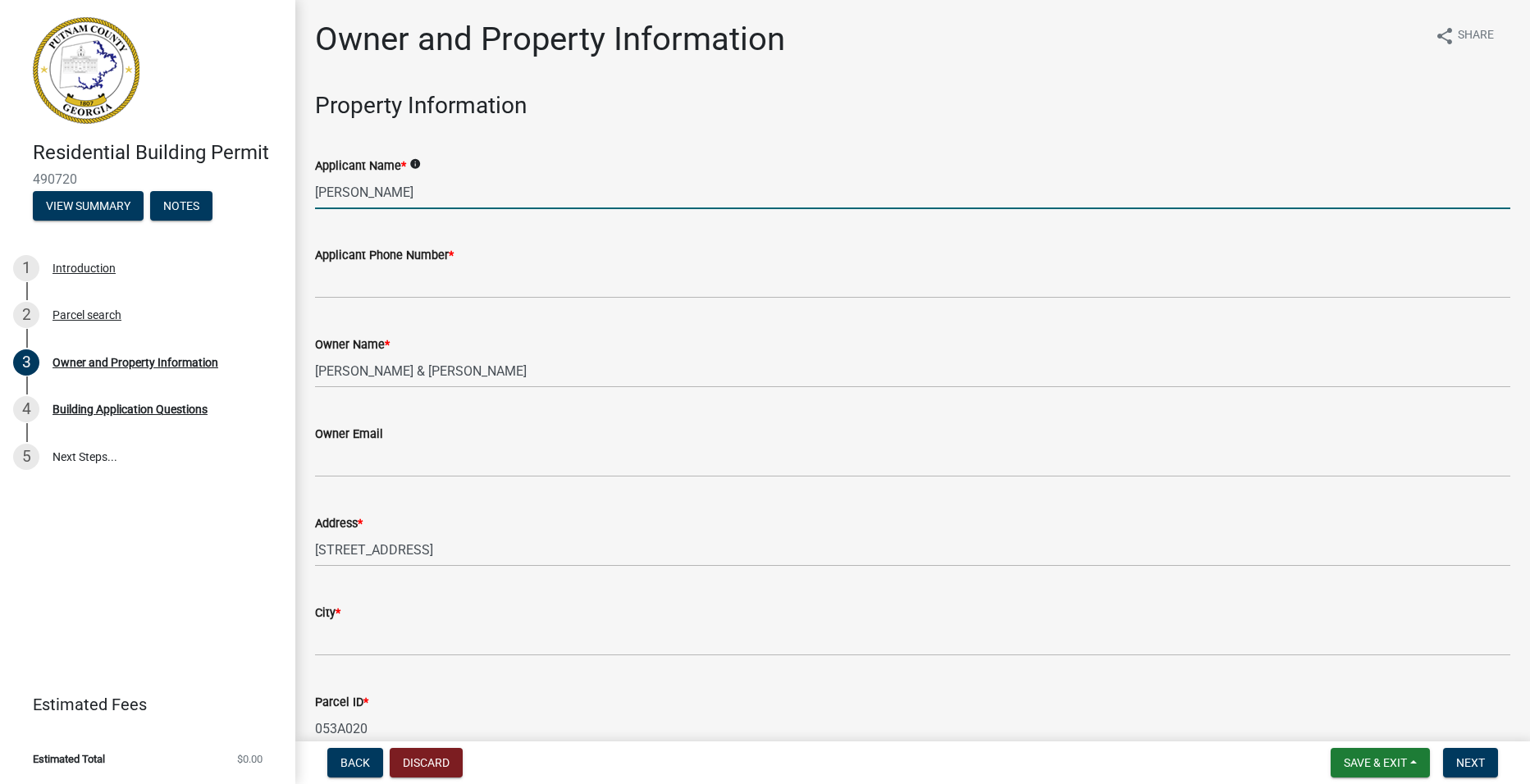
type input "[PERSON_NAME]"
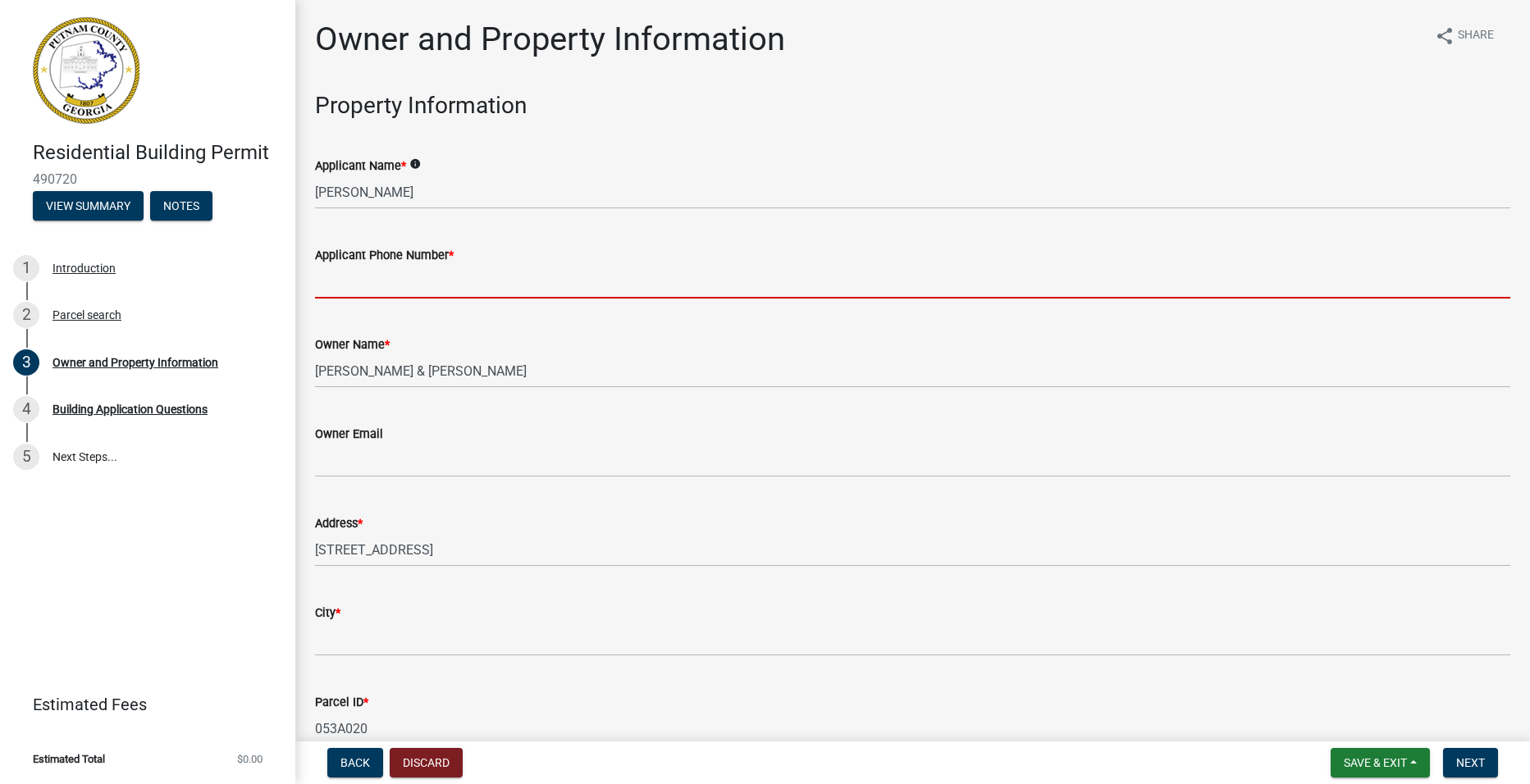
click at [393, 286] on input "Applicant Phone Number *" at bounding box center [912, 281] width 1195 height 34
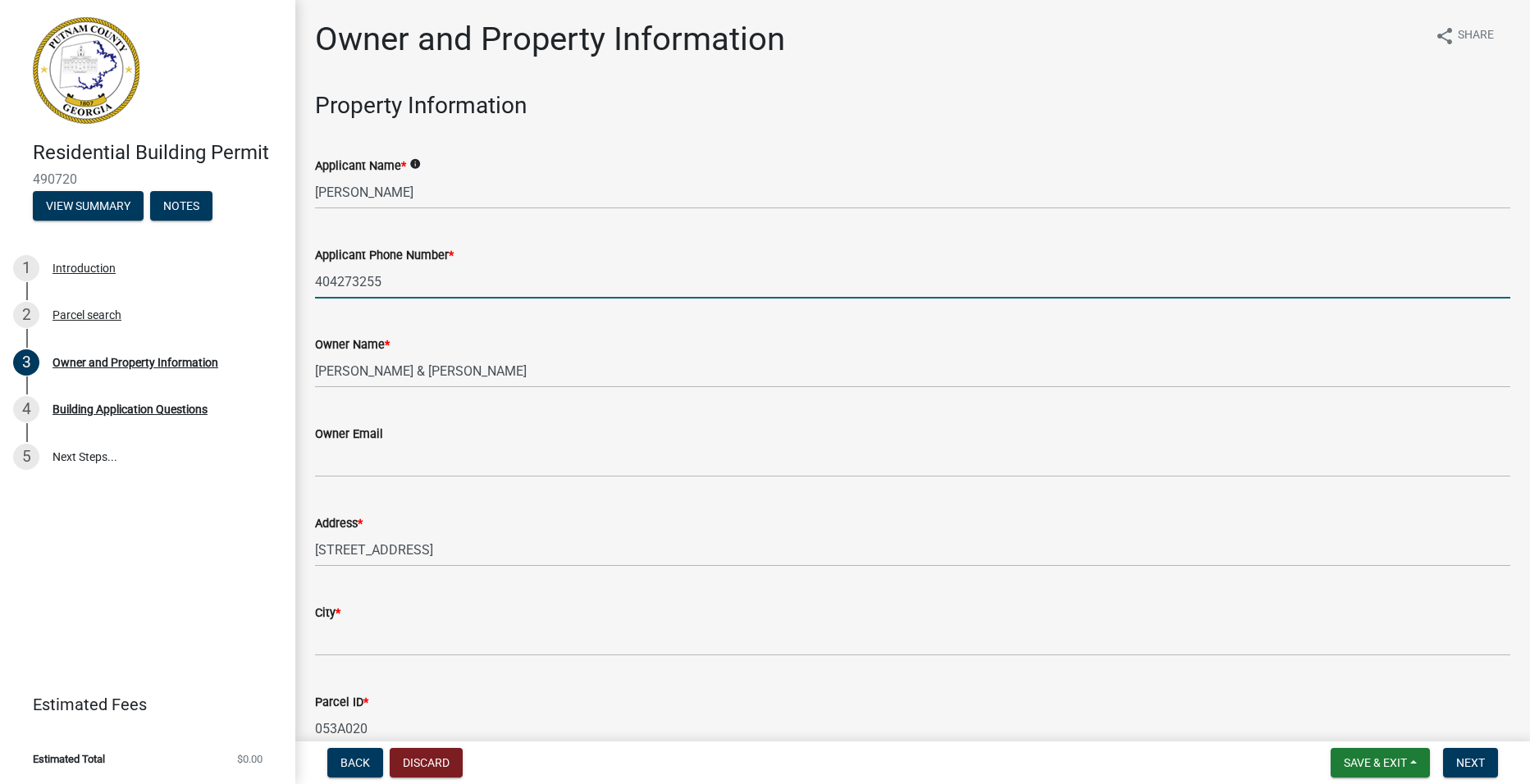
type input "4042732555"
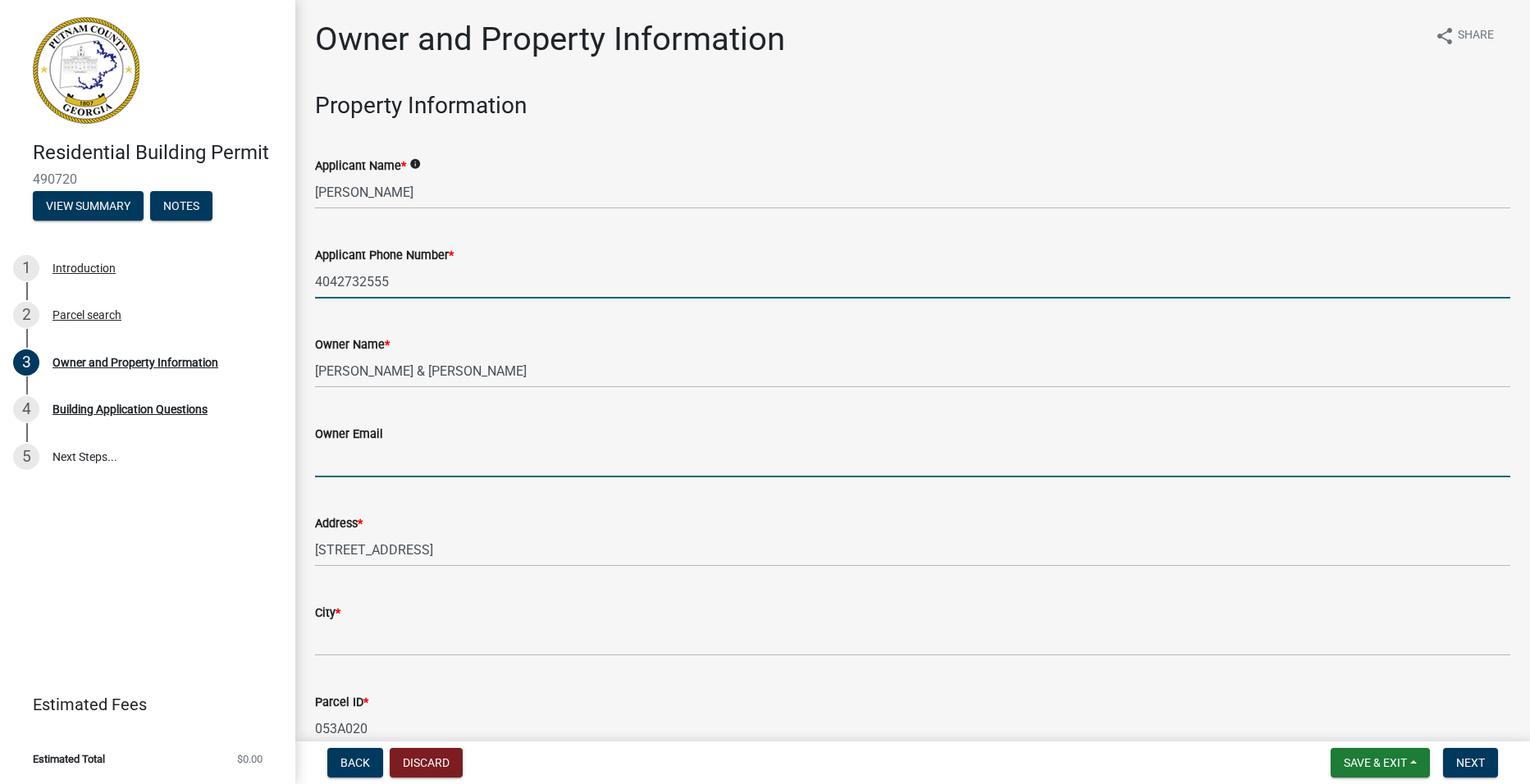
type input "[EMAIL_ADDRESS][DOMAIN_NAME]"
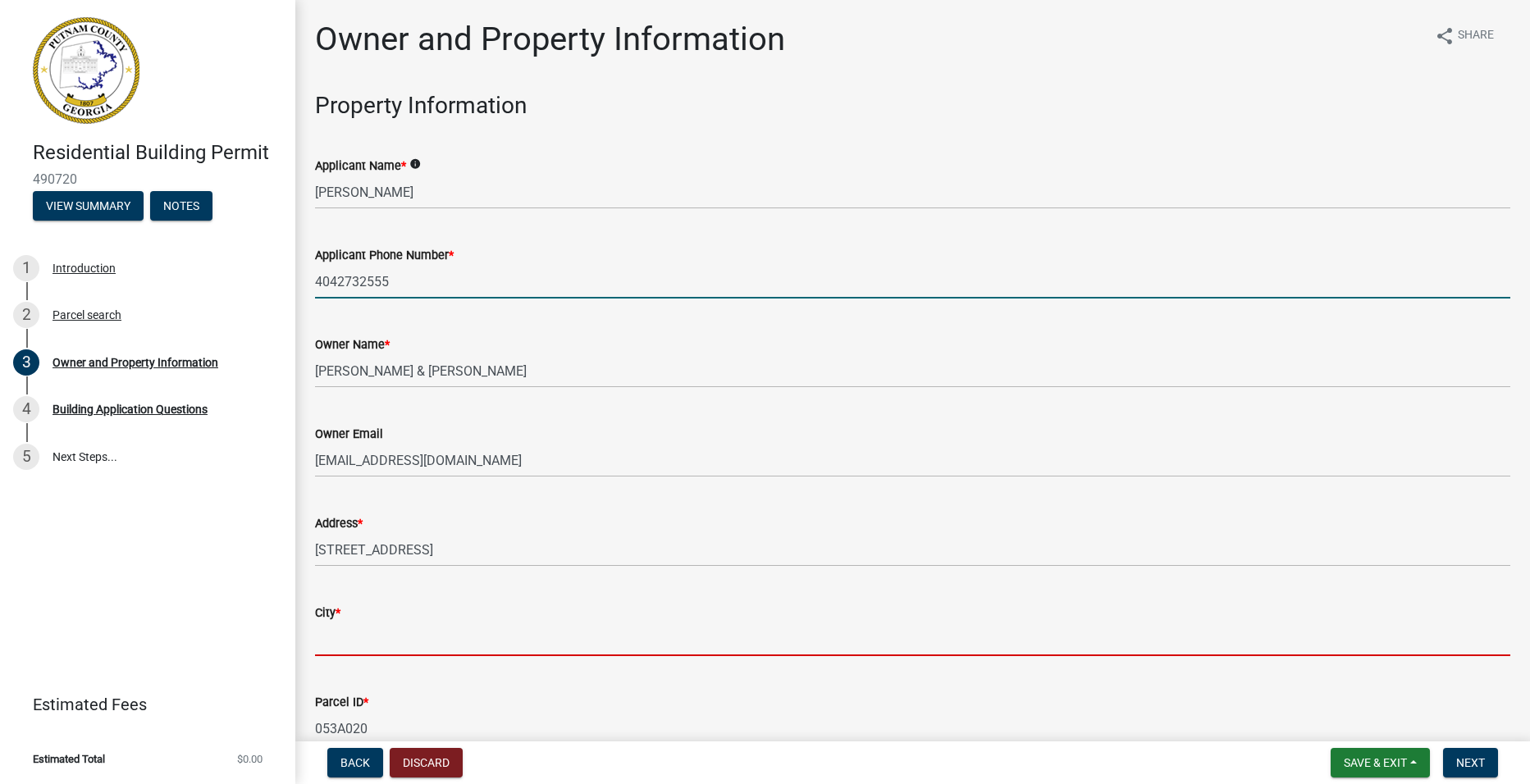
type input "[PERSON_NAME][GEOGRAPHIC_DATA]"
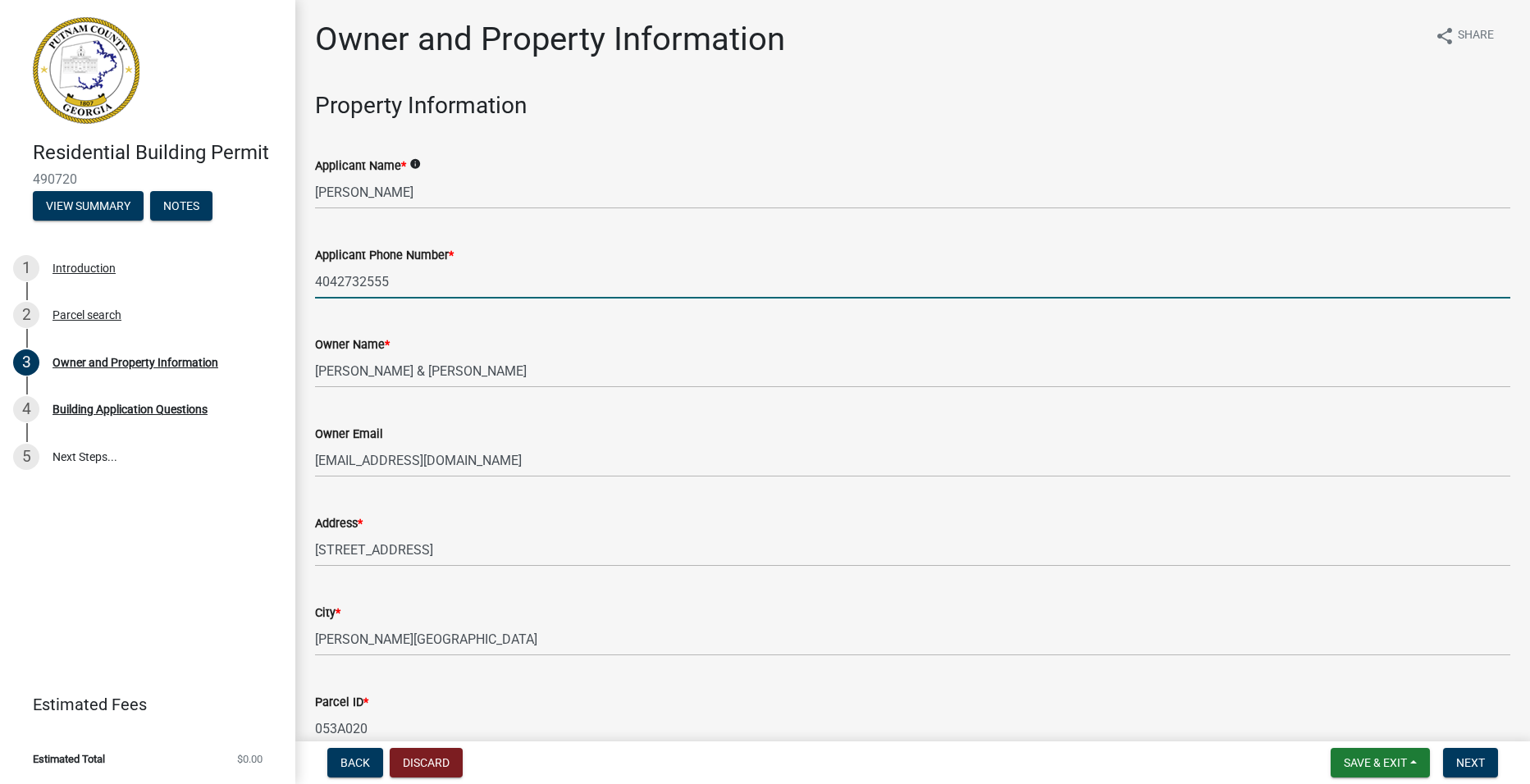
click at [338, 279] on input "4042732555" at bounding box center [912, 281] width 1195 height 34
click at [362, 278] on input "[PHONE_NUMBER]" at bounding box center [912, 281] width 1195 height 34
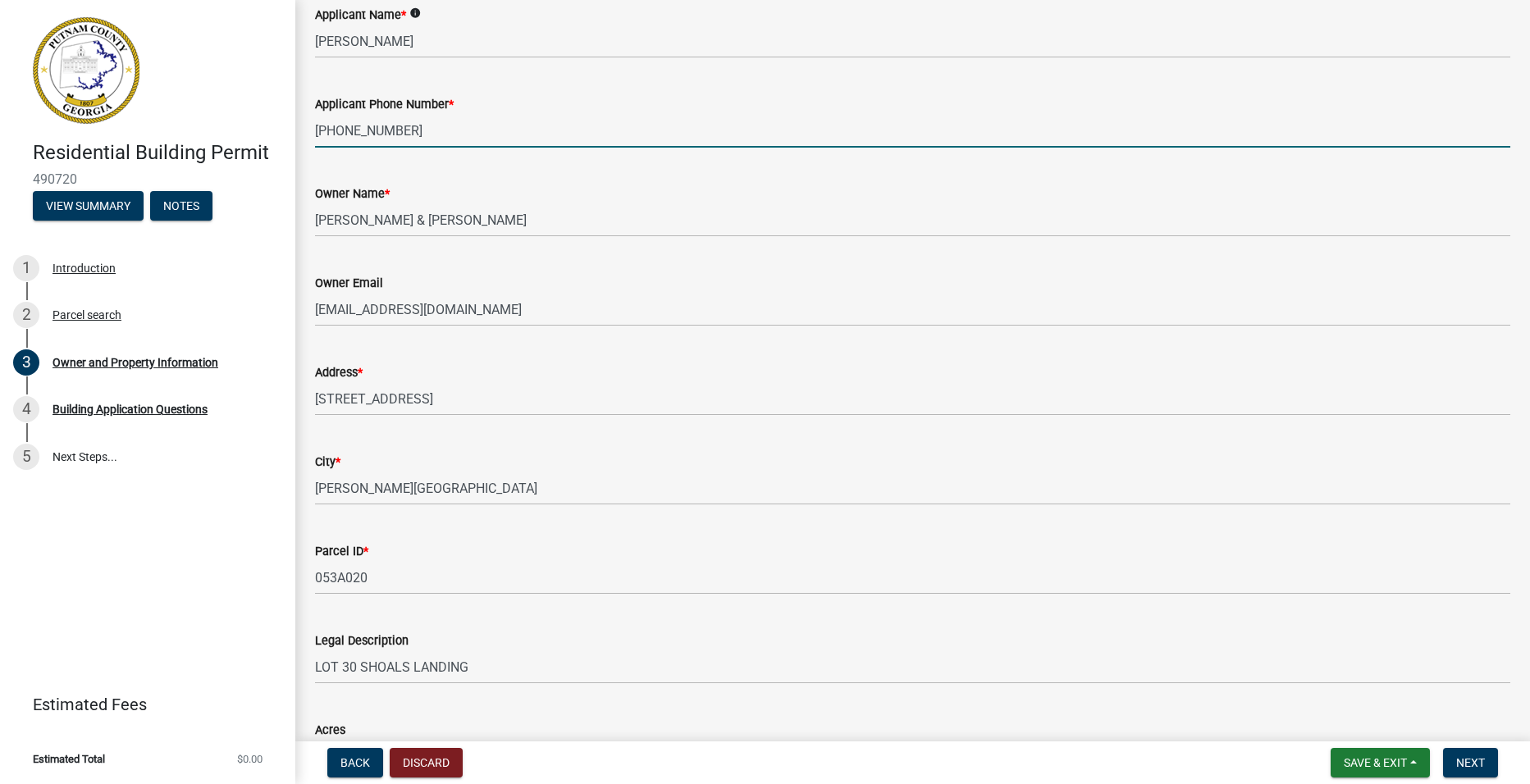
scroll to position [164, 0]
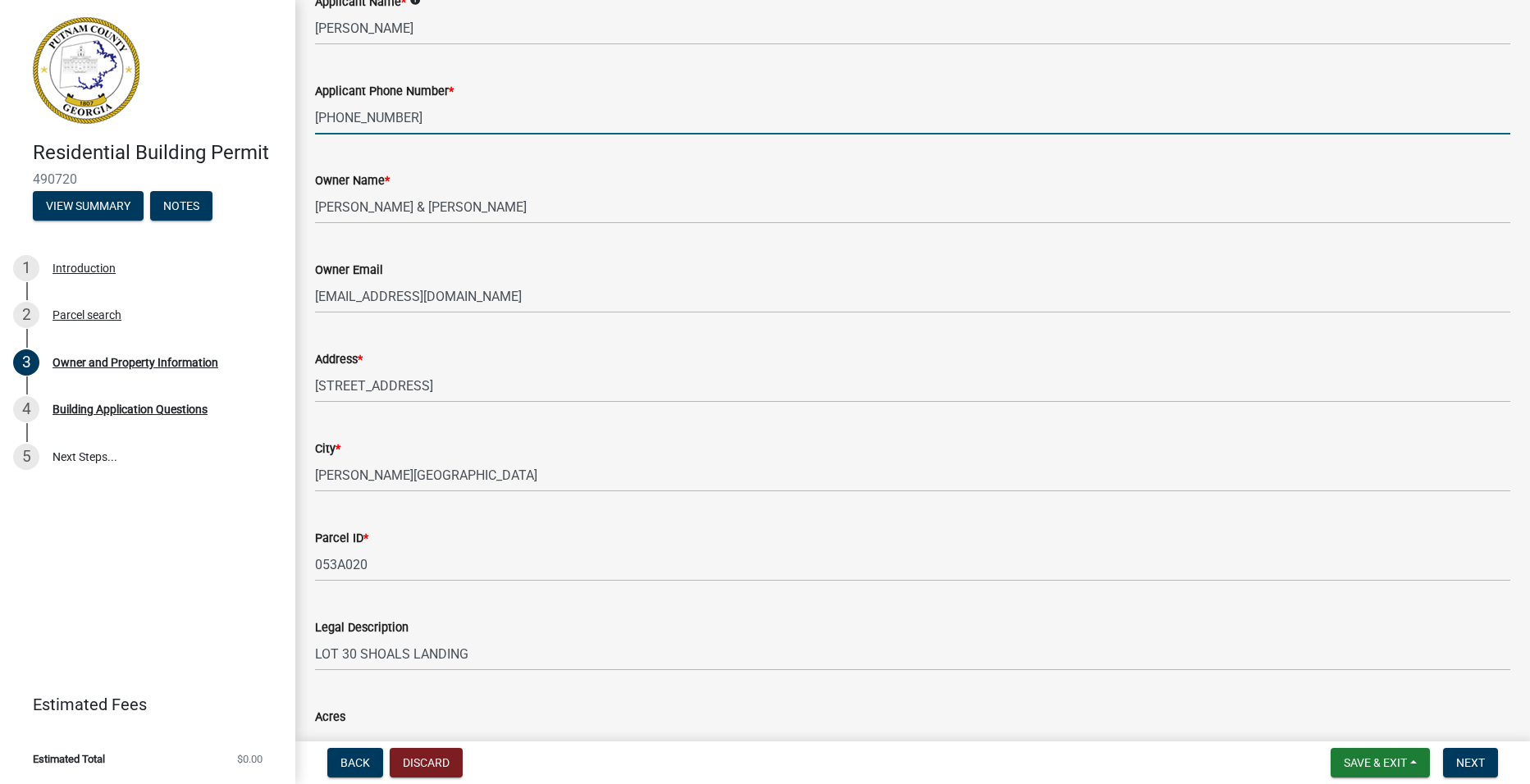
type input "[PHONE_NUMBER]"
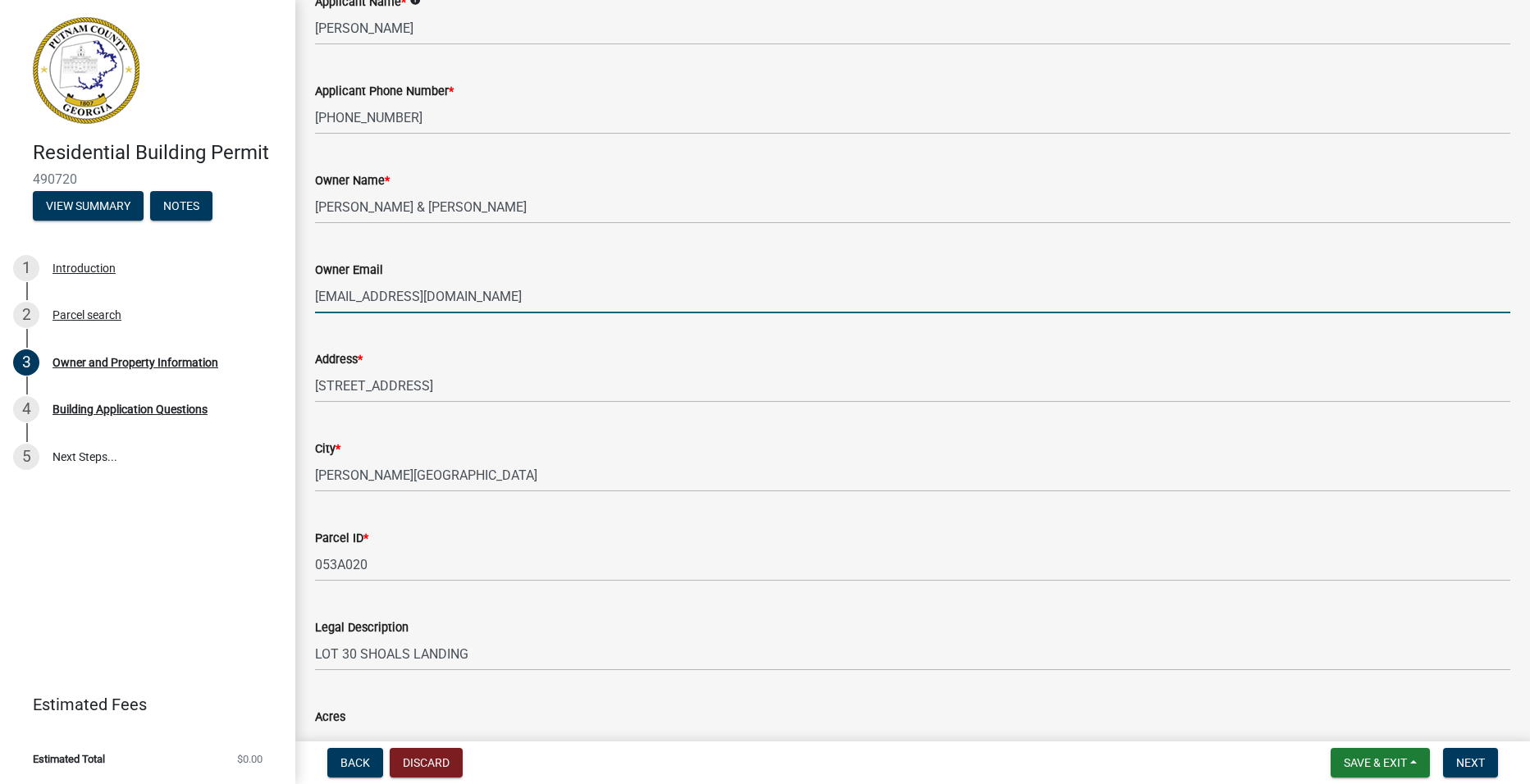
drag, startPoint x: 511, startPoint y: 299, endPoint x: 295, endPoint y: 296, distance: 216.0
type input "[EMAIL_ADDRESS][DOMAIN_NAME]"
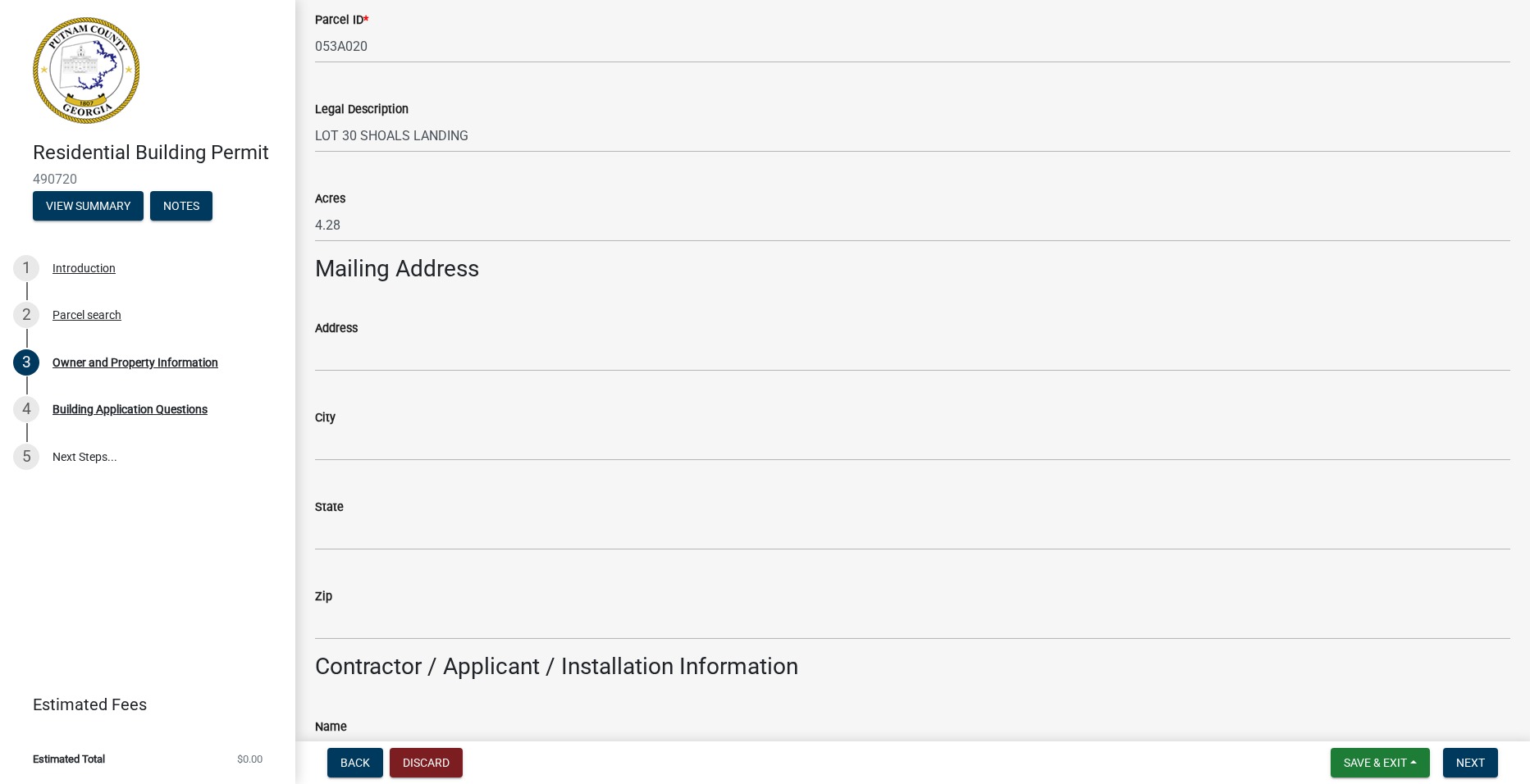
scroll to position [739, 0]
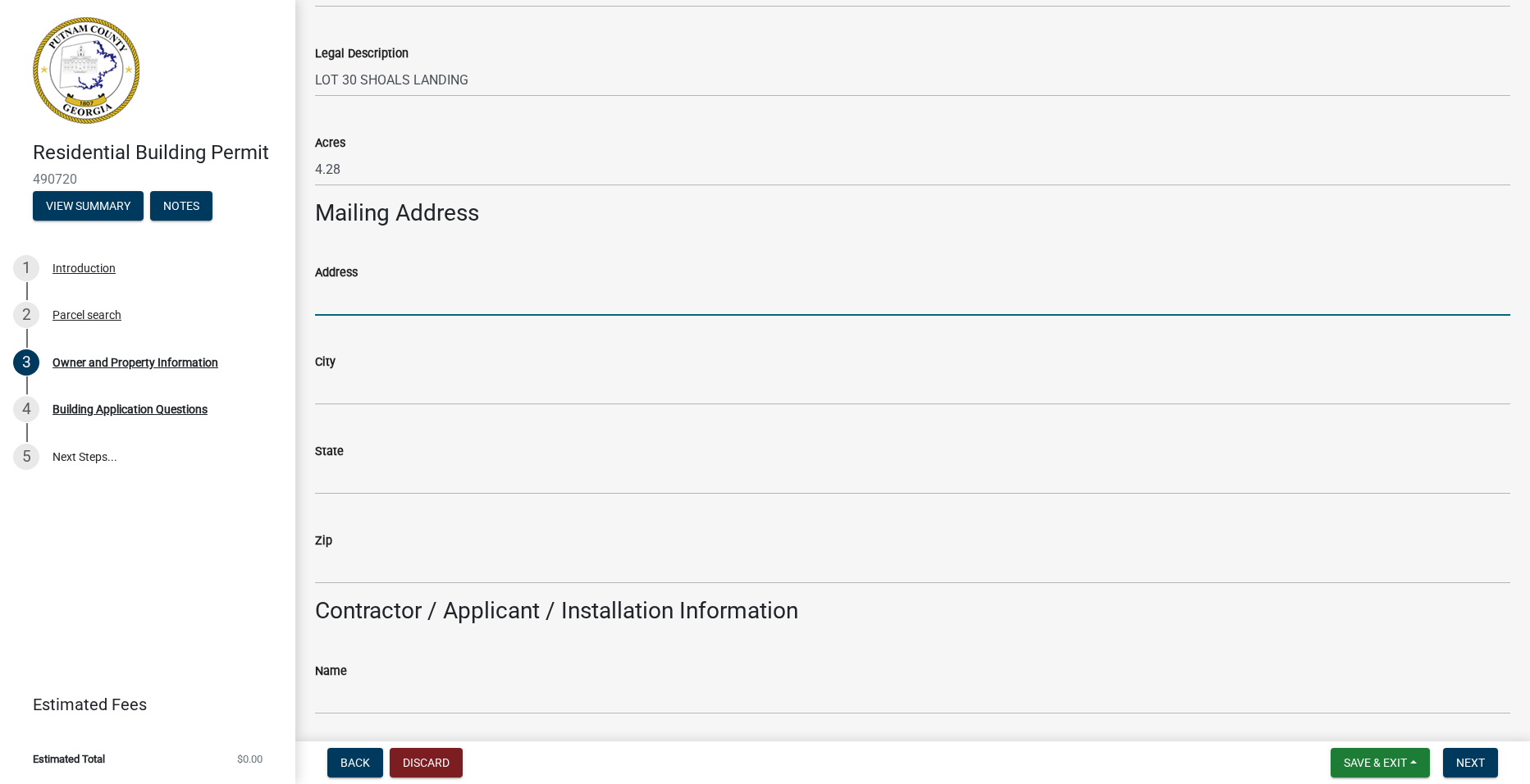
click at [339, 299] on input "Address" at bounding box center [912, 299] width 1195 height 34
type input "[STREET_ADDRESS]"
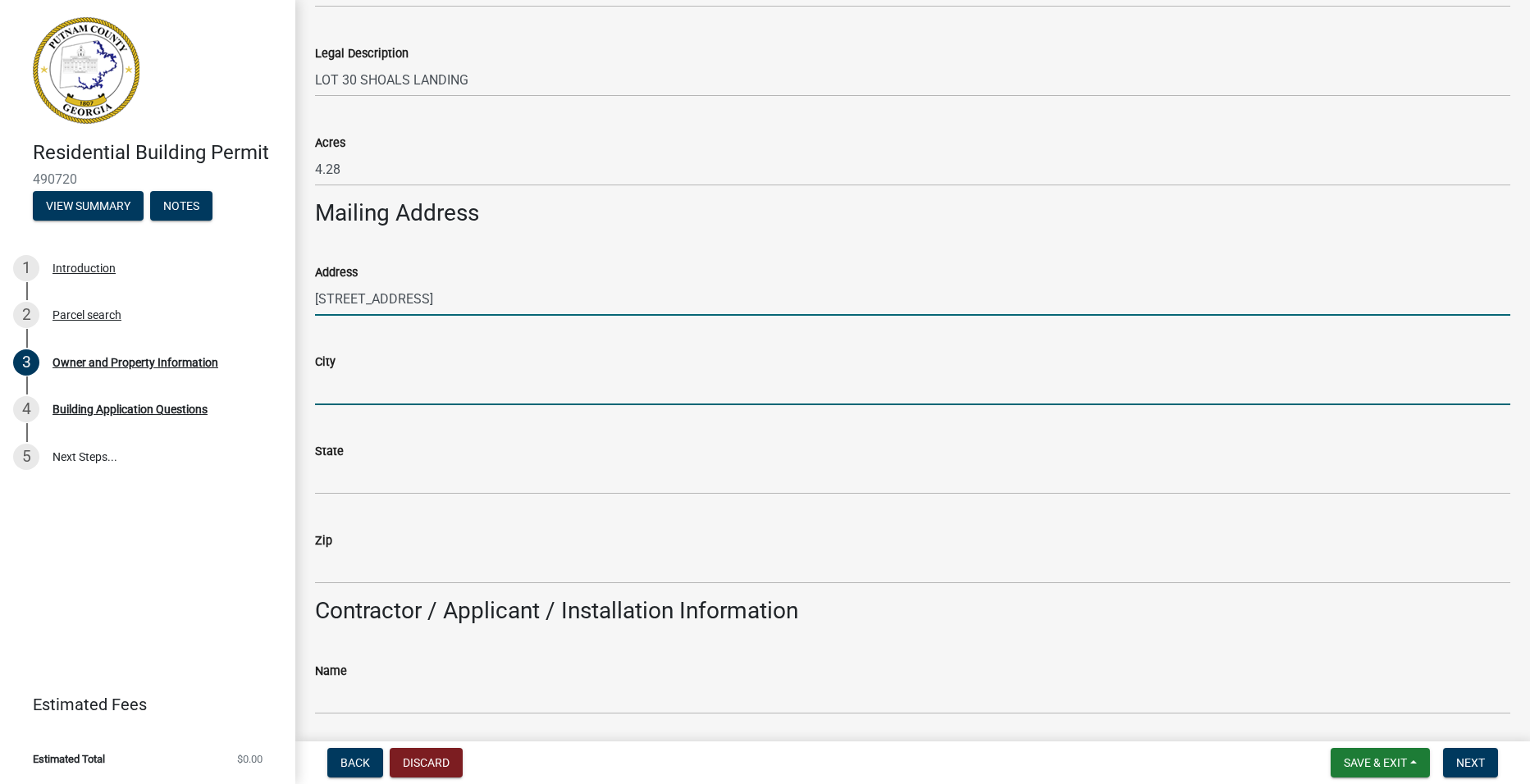
type input "[PERSON_NAME][GEOGRAPHIC_DATA]"
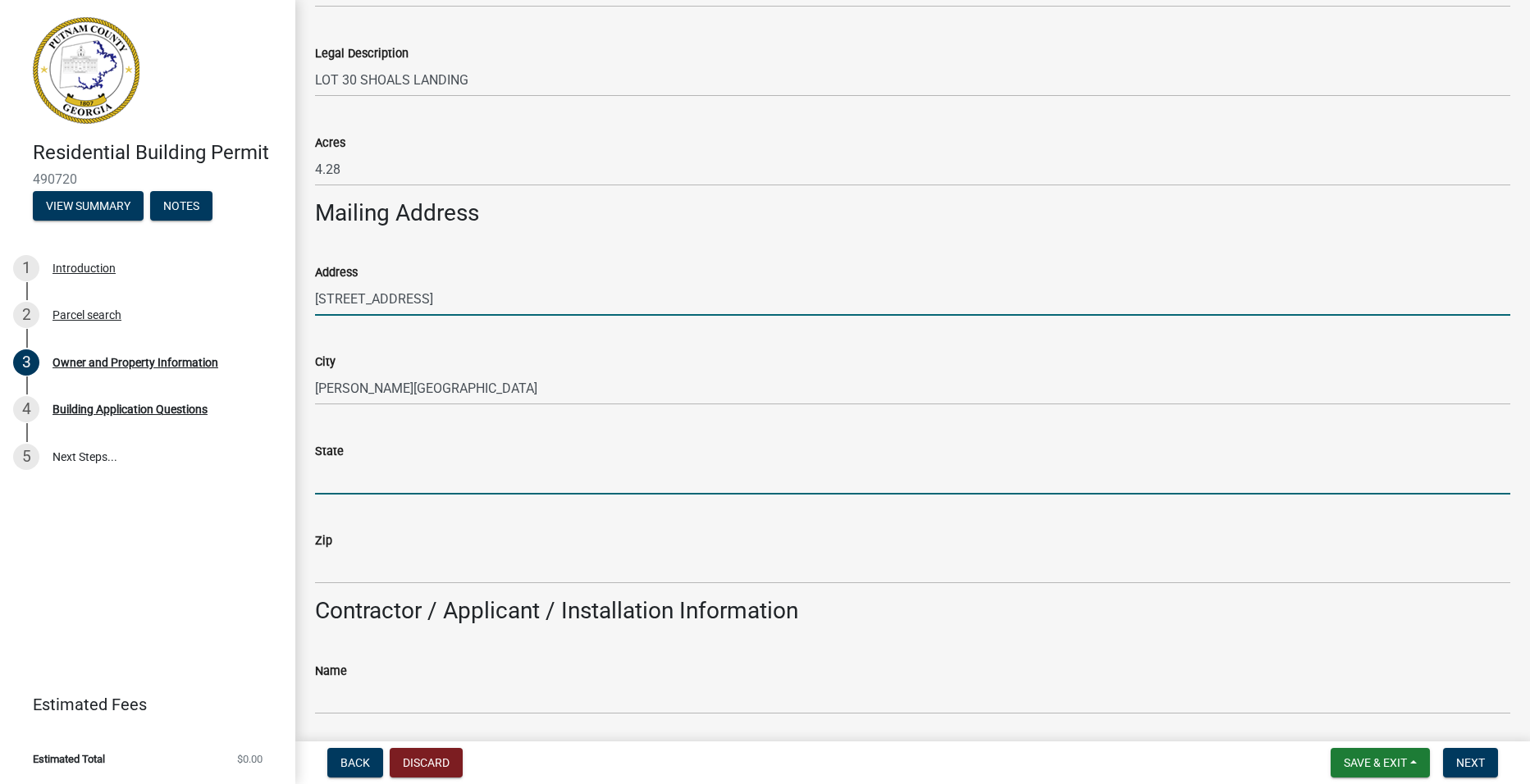
type input "Ga."
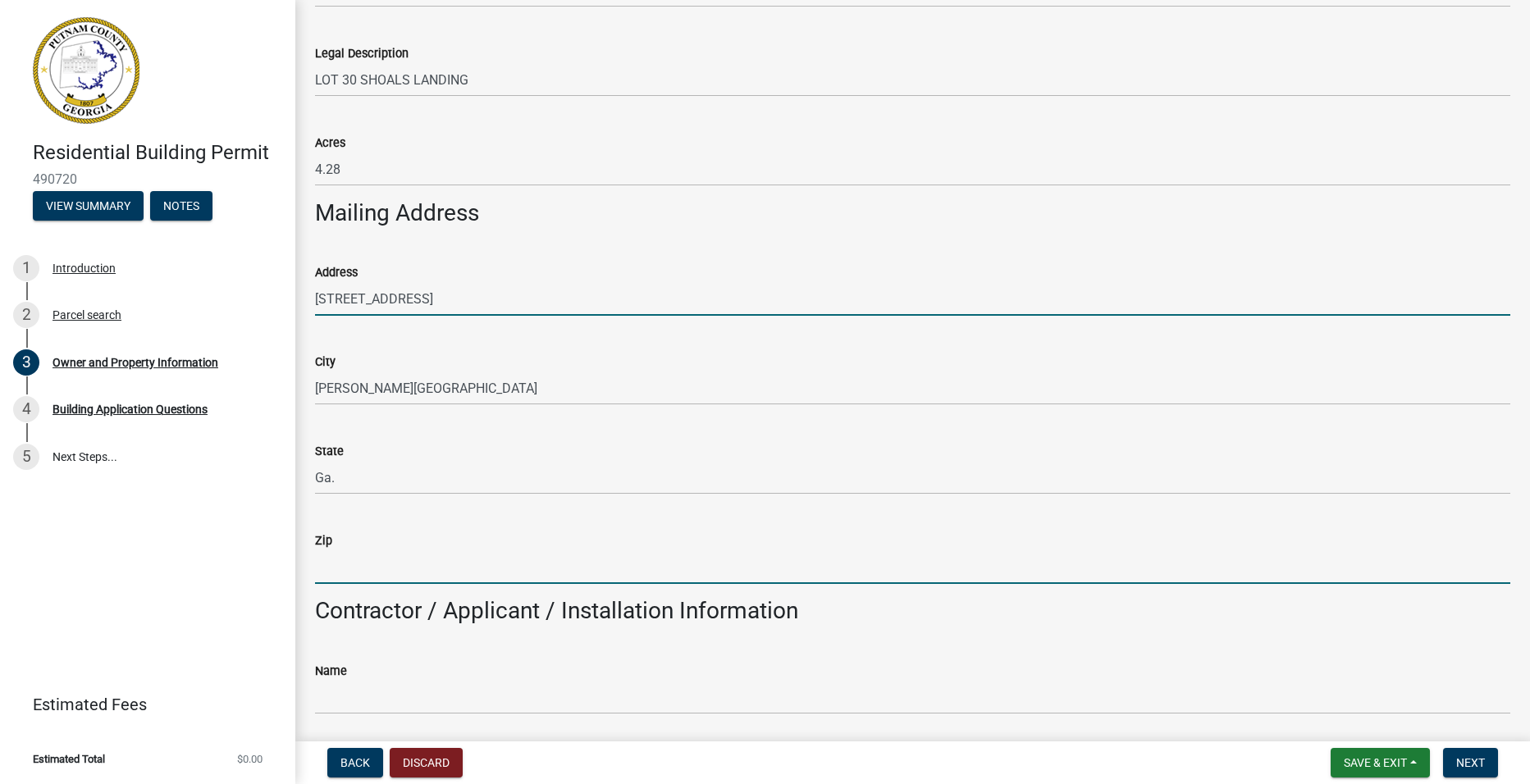
type input "30350"
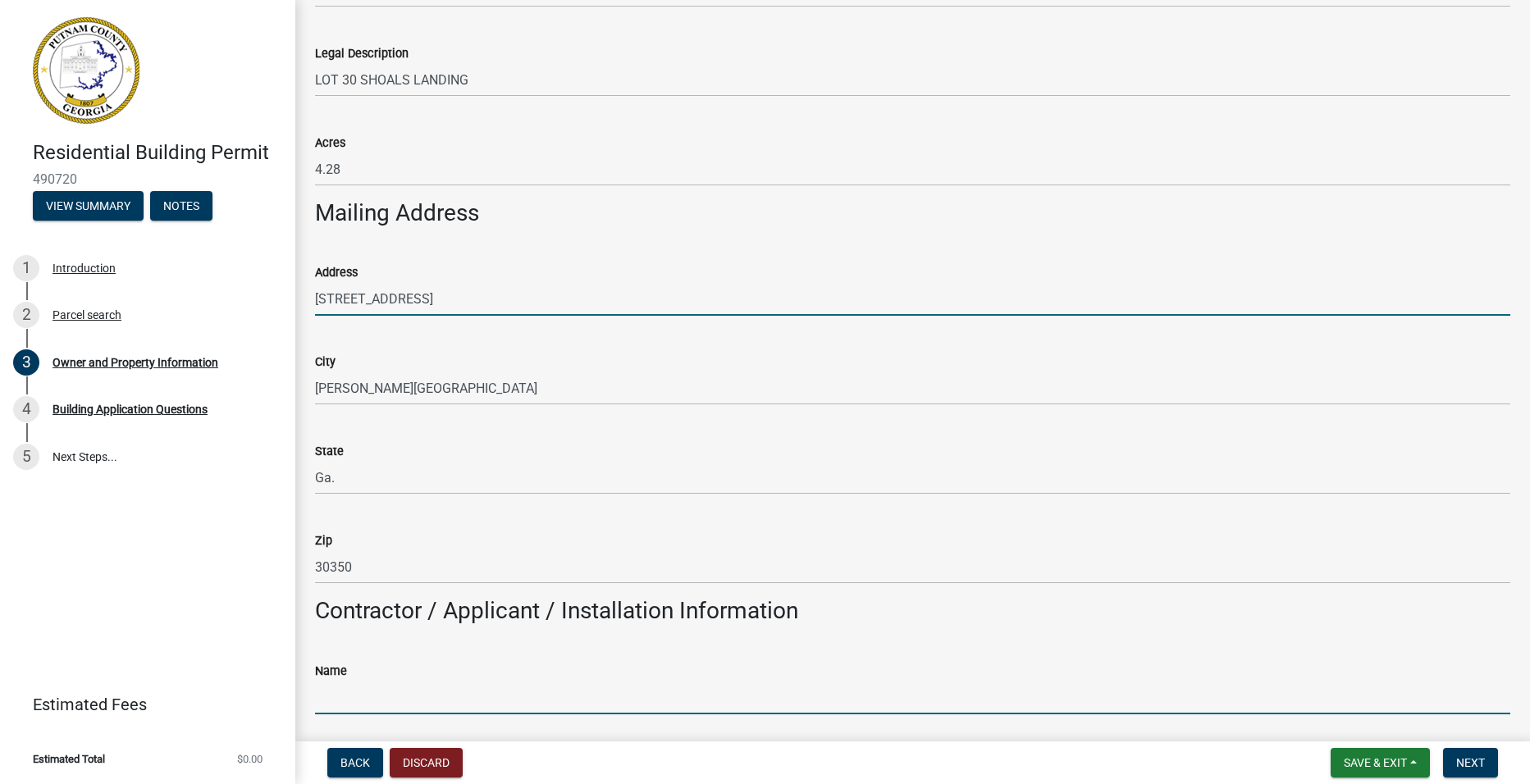
type input "[PERSON_NAME] [PERSON_NAME]"
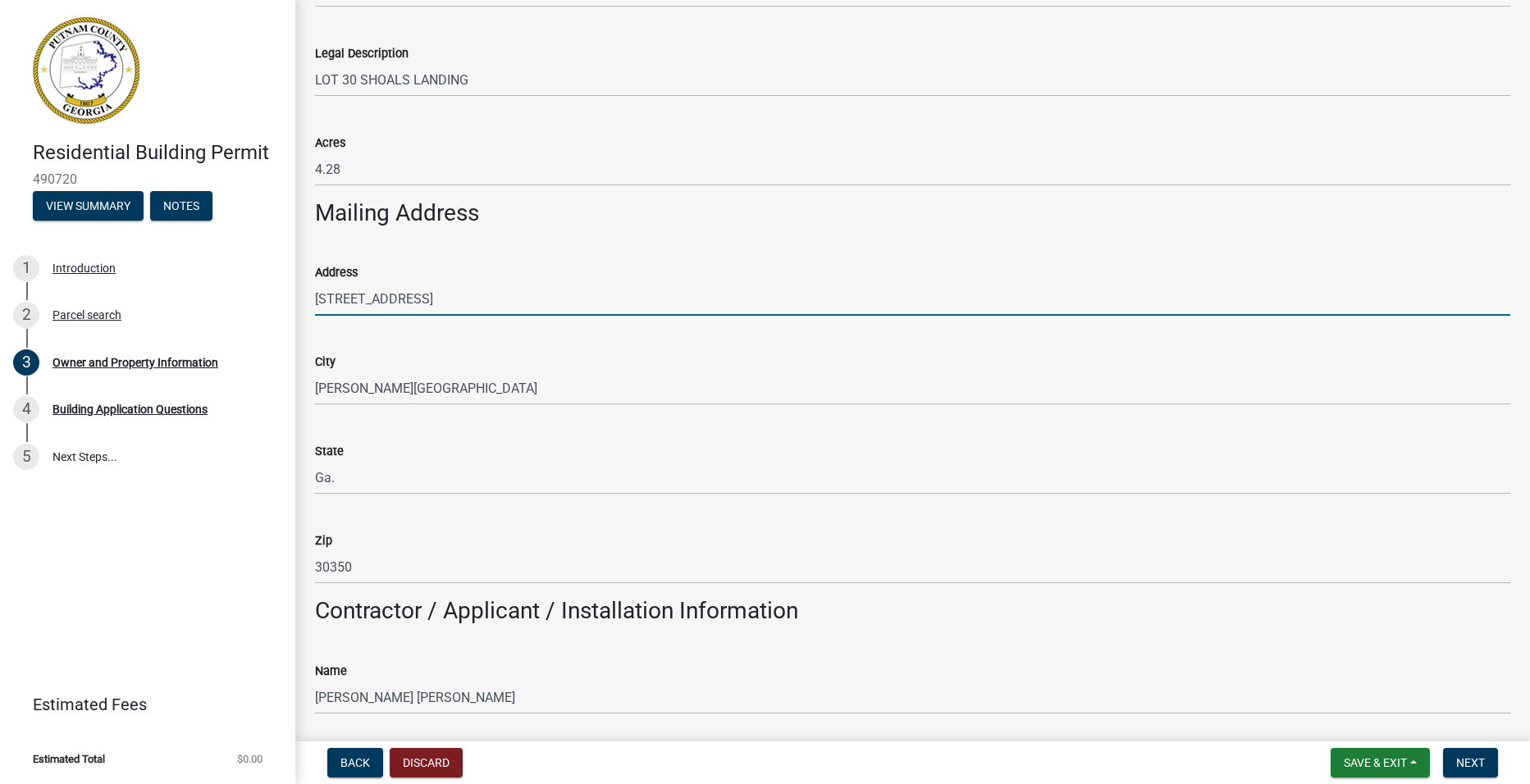
type input "4042732555"
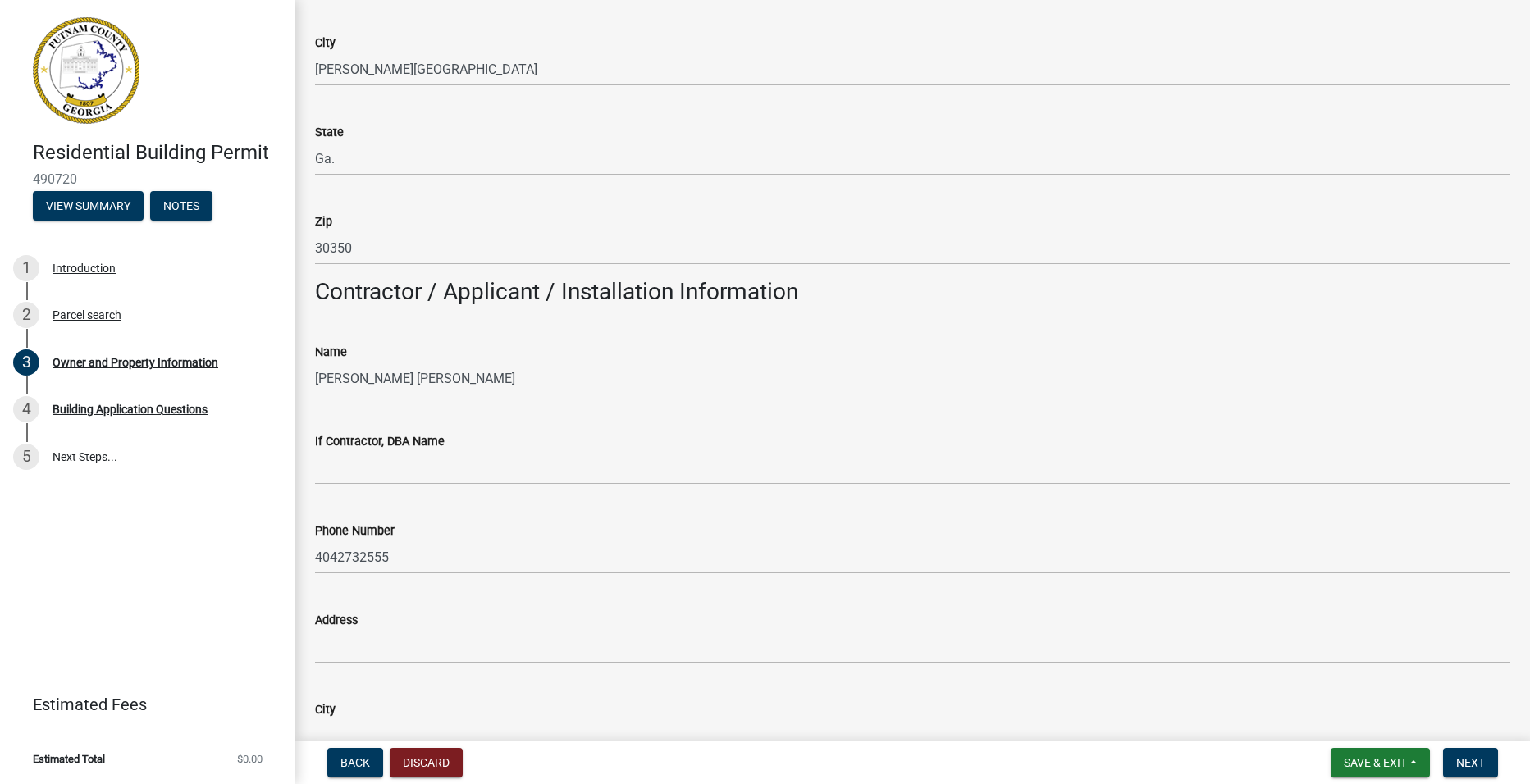
scroll to position [1066, 0]
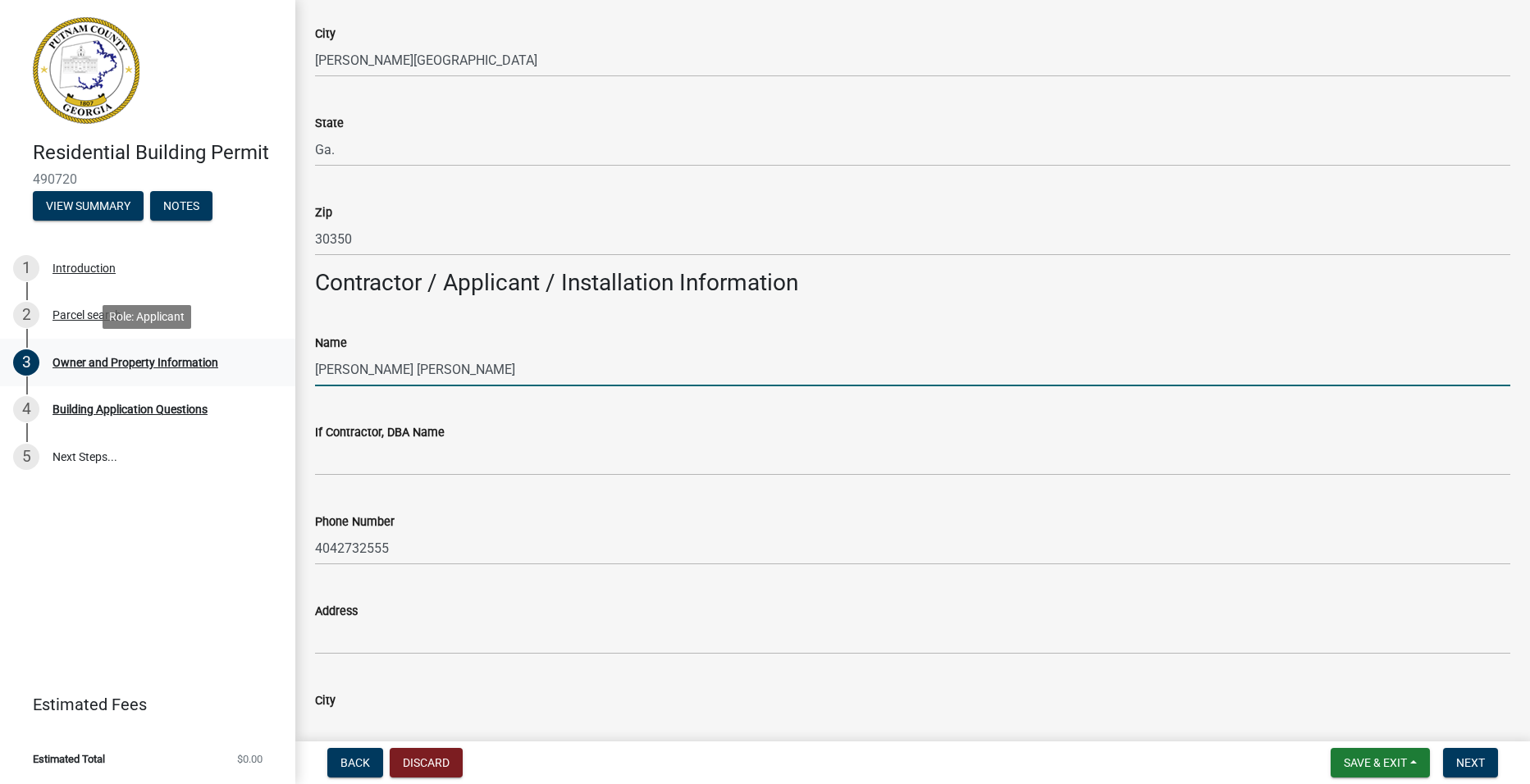
drag, startPoint x: 452, startPoint y: 366, endPoint x: 264, endPoint y: 369, distance: 188.0
click at [264, 369] on div "Residential Building Permit 490720 View Summary Notes 1 Introduction 2 Parcel s…" at bounding box center [765, 392] width 1530 height 784
click at [320, 370] on input "(owner) [PERSON_NAME]" at bounding box center [912, 369] width 1195 height 34
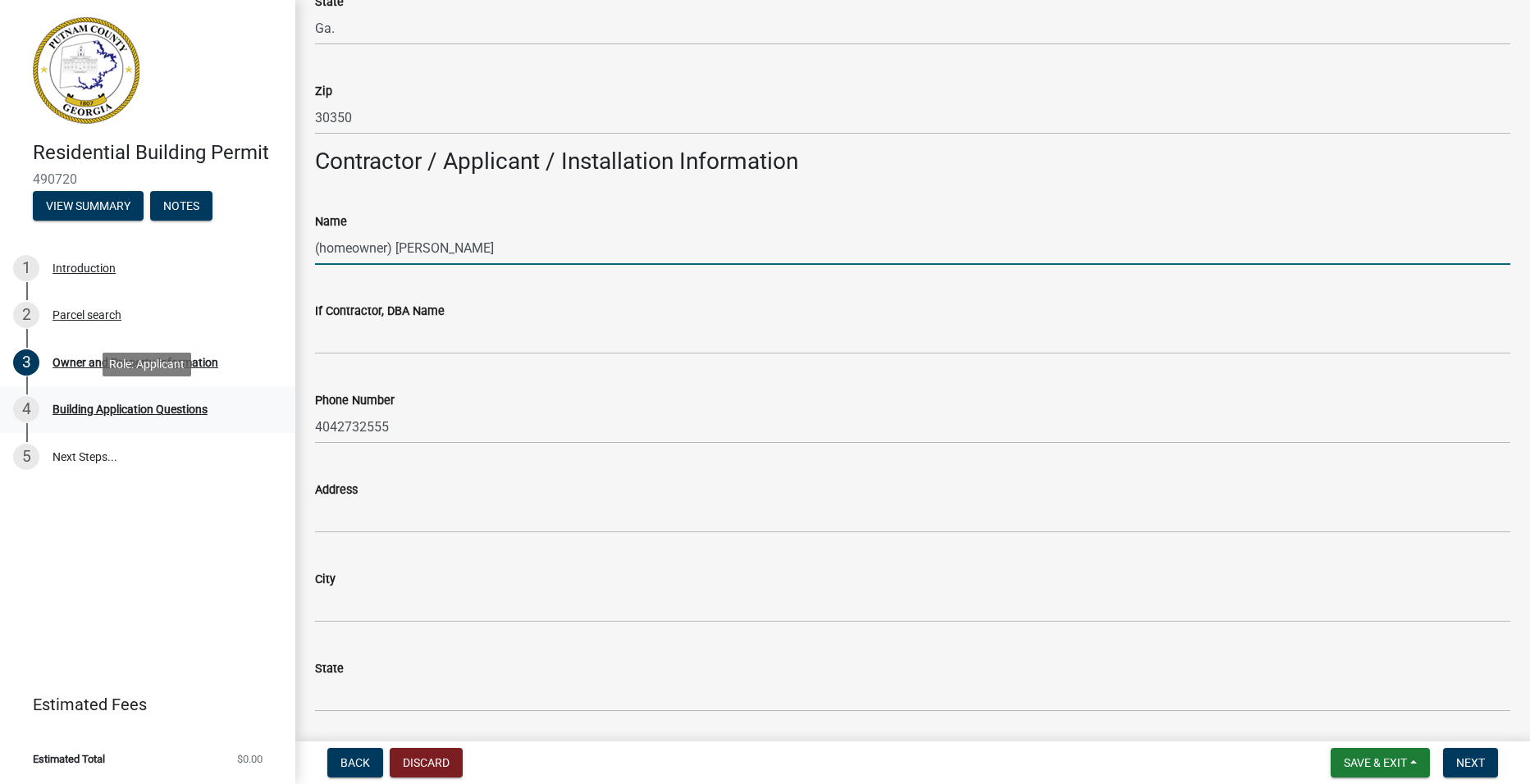
scroll to position [1230, 0]
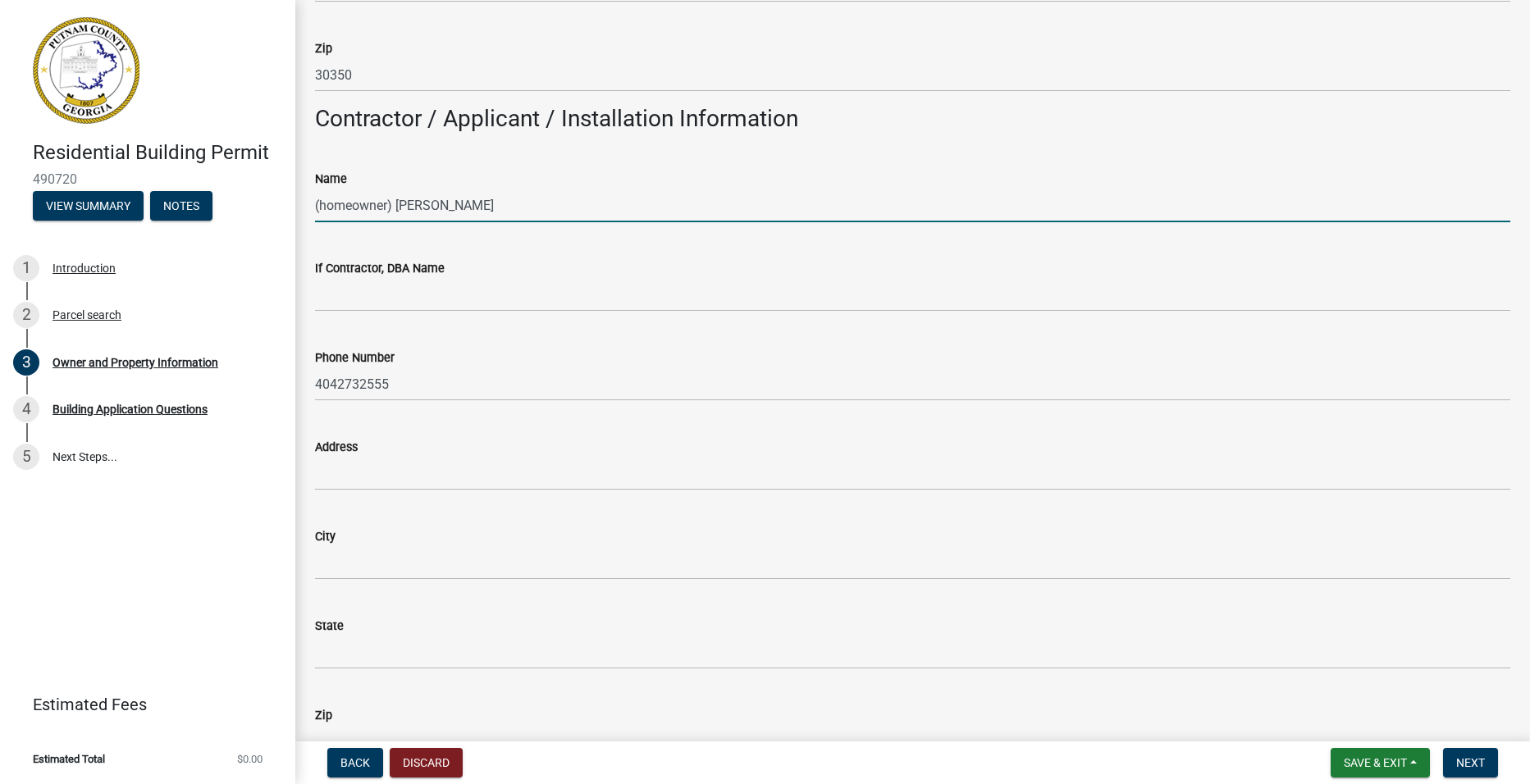
type input "(homeowner) [PERSON_NAME]"
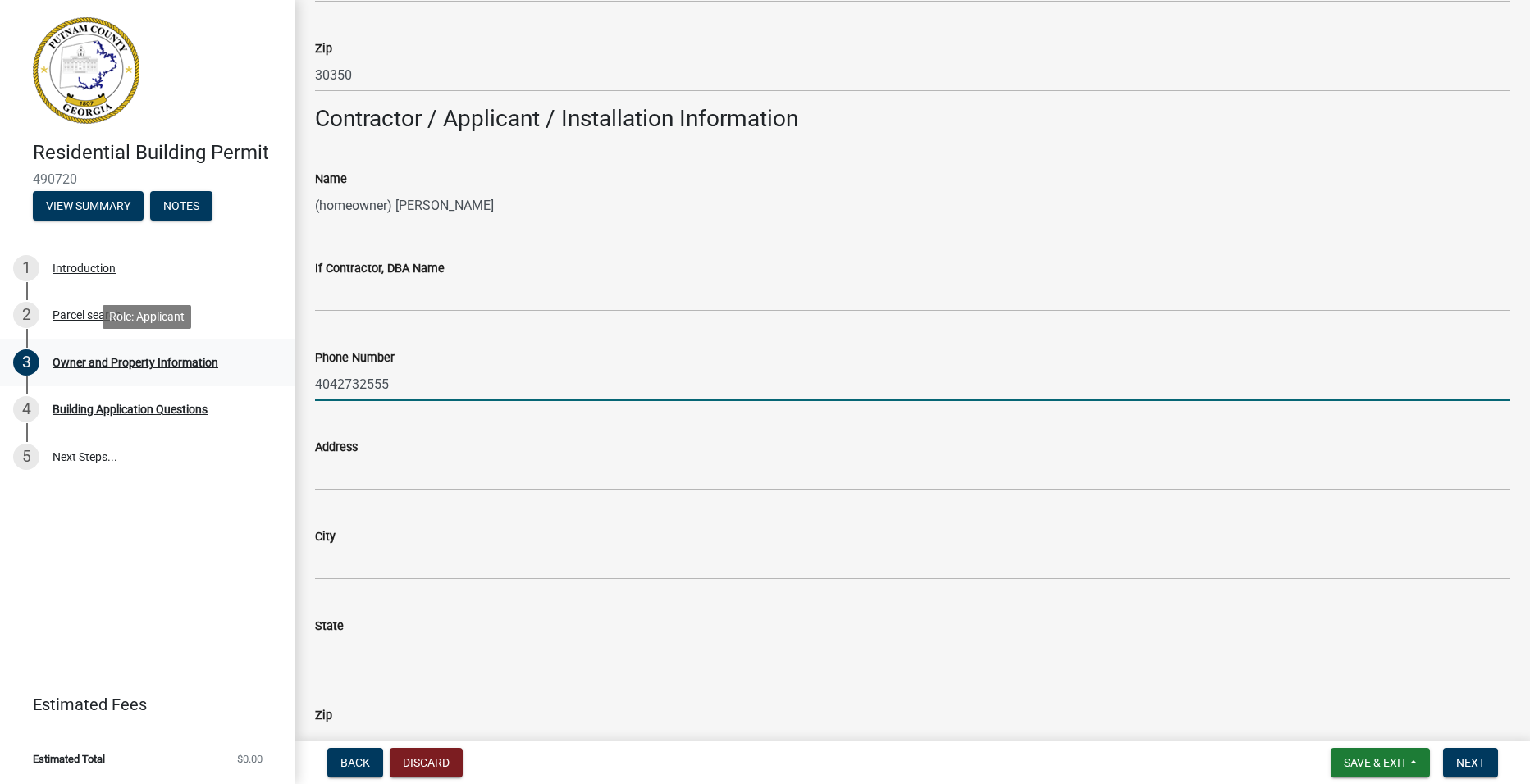
drag, startPoint x: 412, startPoint y: 383, endPoint x: 285, endPoint y: 379, distance: 127.1
click at [285, 379] on div "Residential Building Permit 490720 View Summary Notes 1 Introduction 2 Parcel s…" at bounding box center [765, 392] width 1530 height 784
type input "[PHONE_NUMBER]"
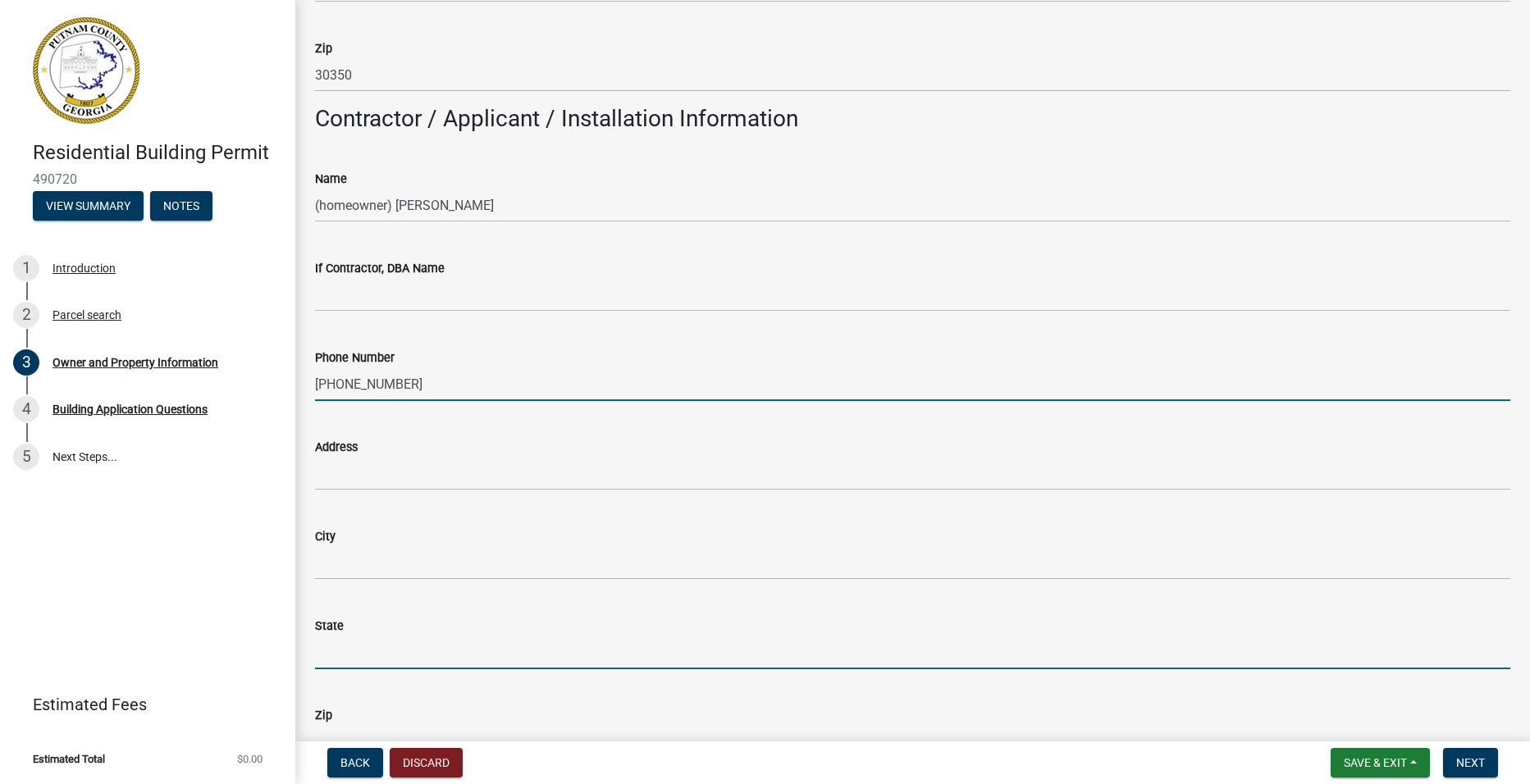
click at [345, 654] on input "State" at bounding box center [912, 652] width 1195 height 34
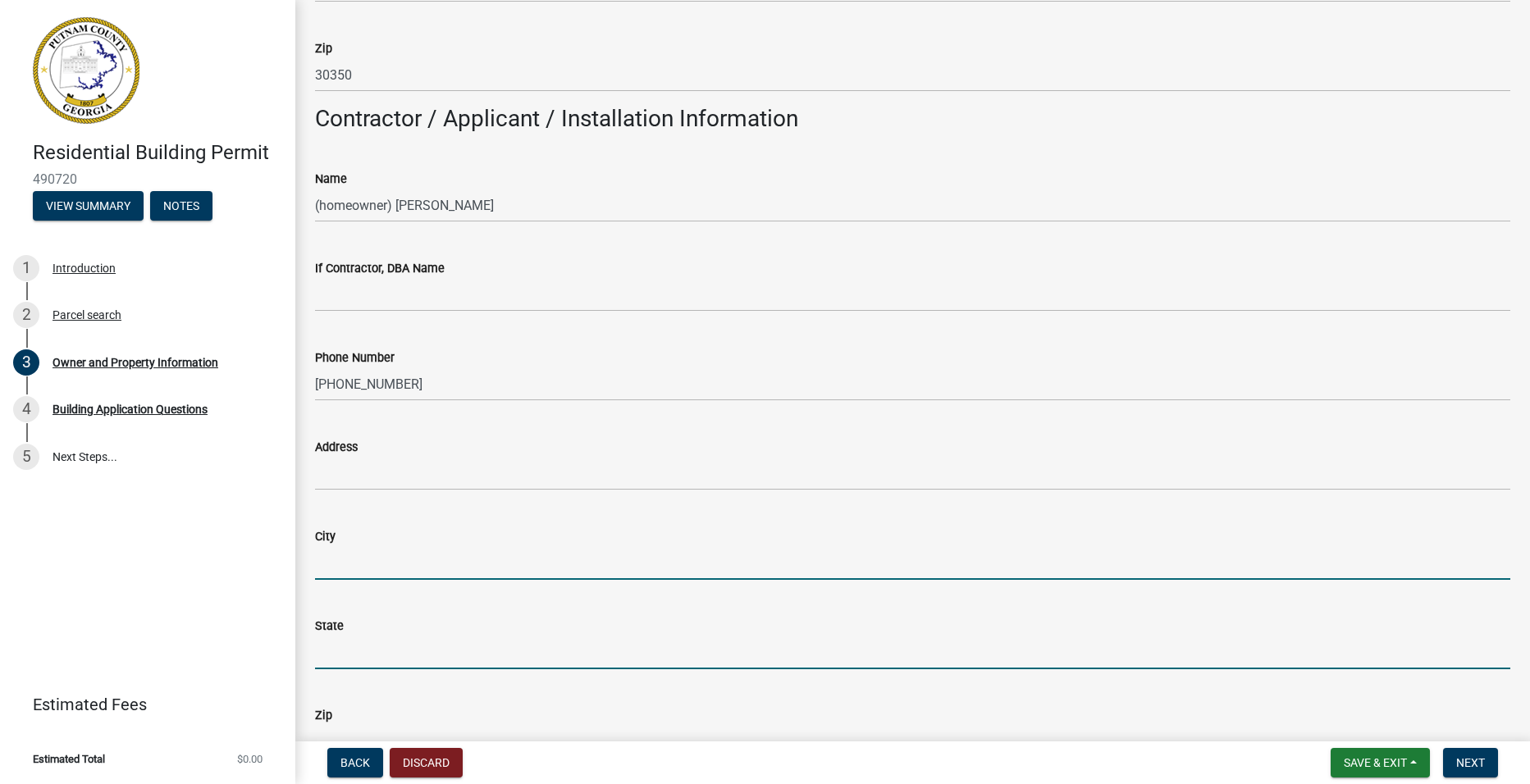
click at [322, 562] on input "City" at bounding box center [912, 563] width 1195 height 34
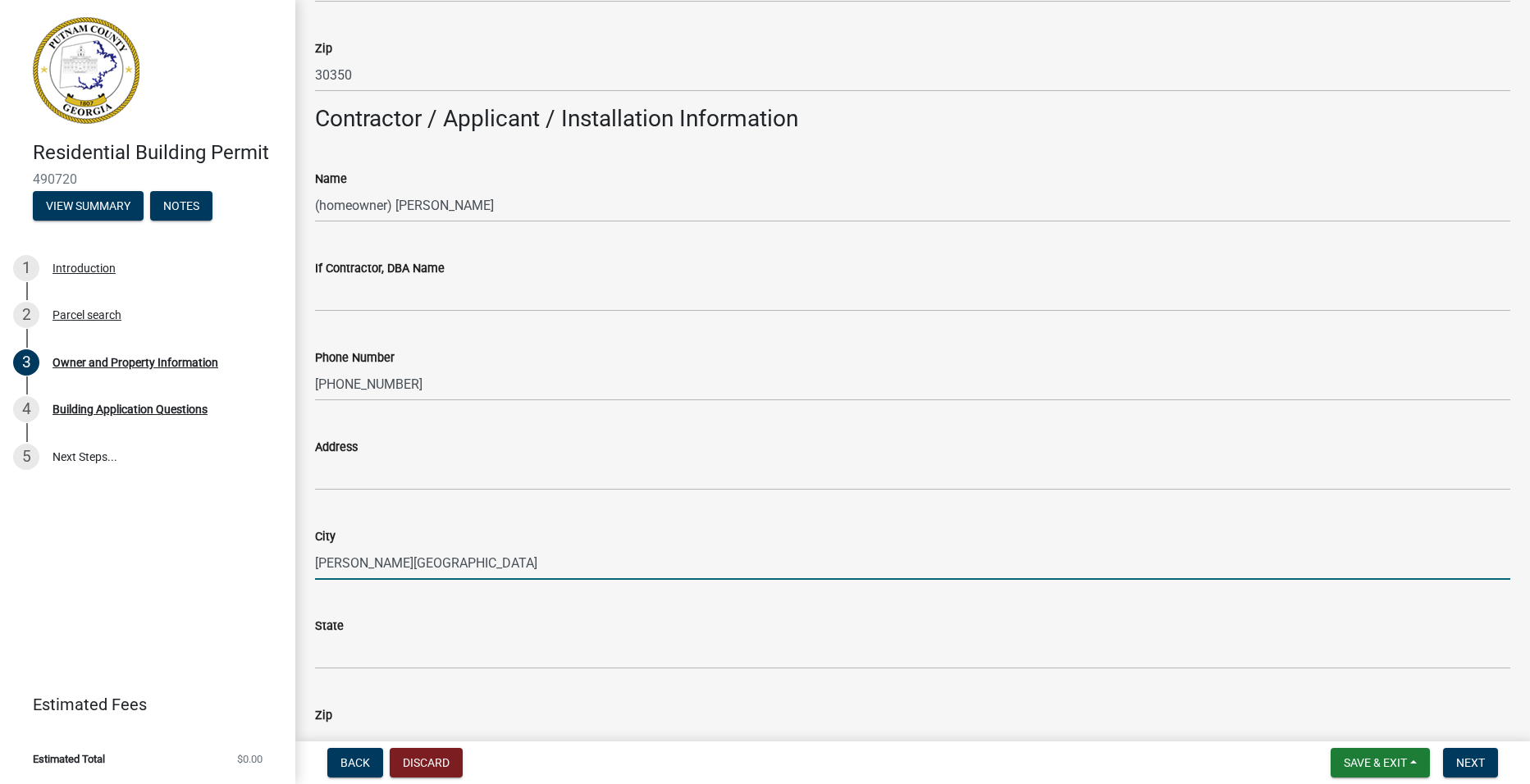
type input "[PERSON_NAME][GEOGRAPHIC_DATA]"
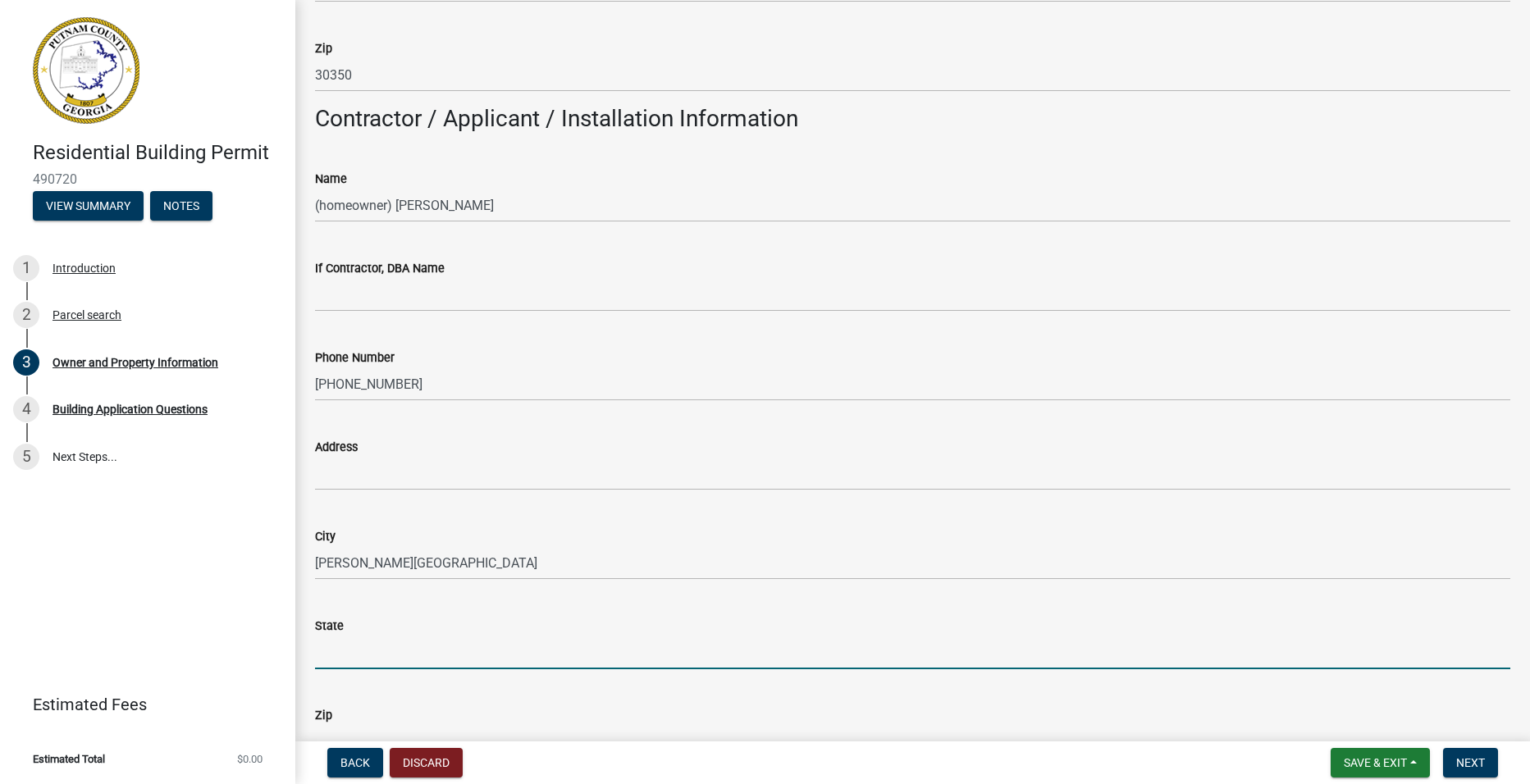
click at [329, 655] on input "State" at bounding box center [912, 652] width 1195 height 34
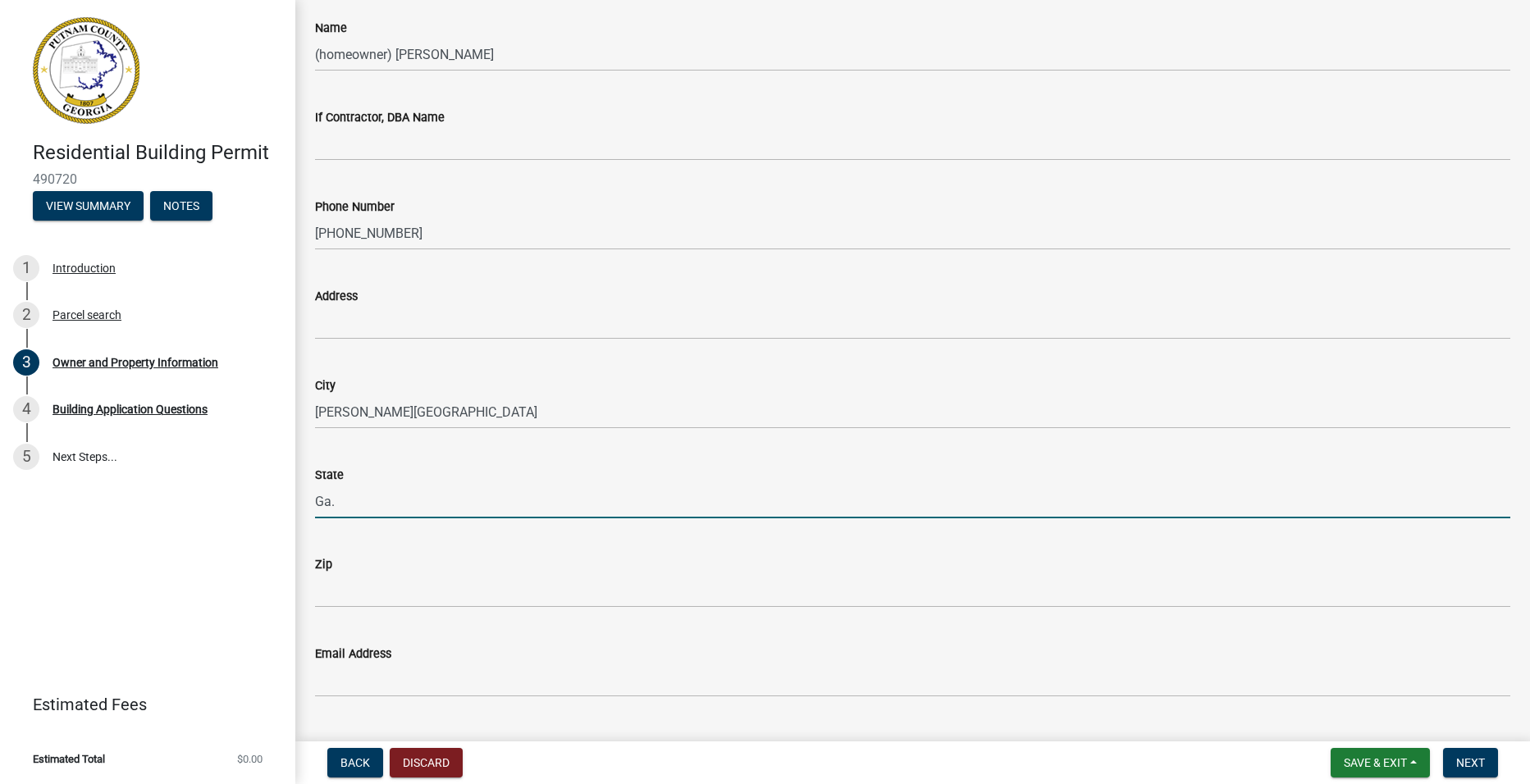
scroll to position [1395, 0]
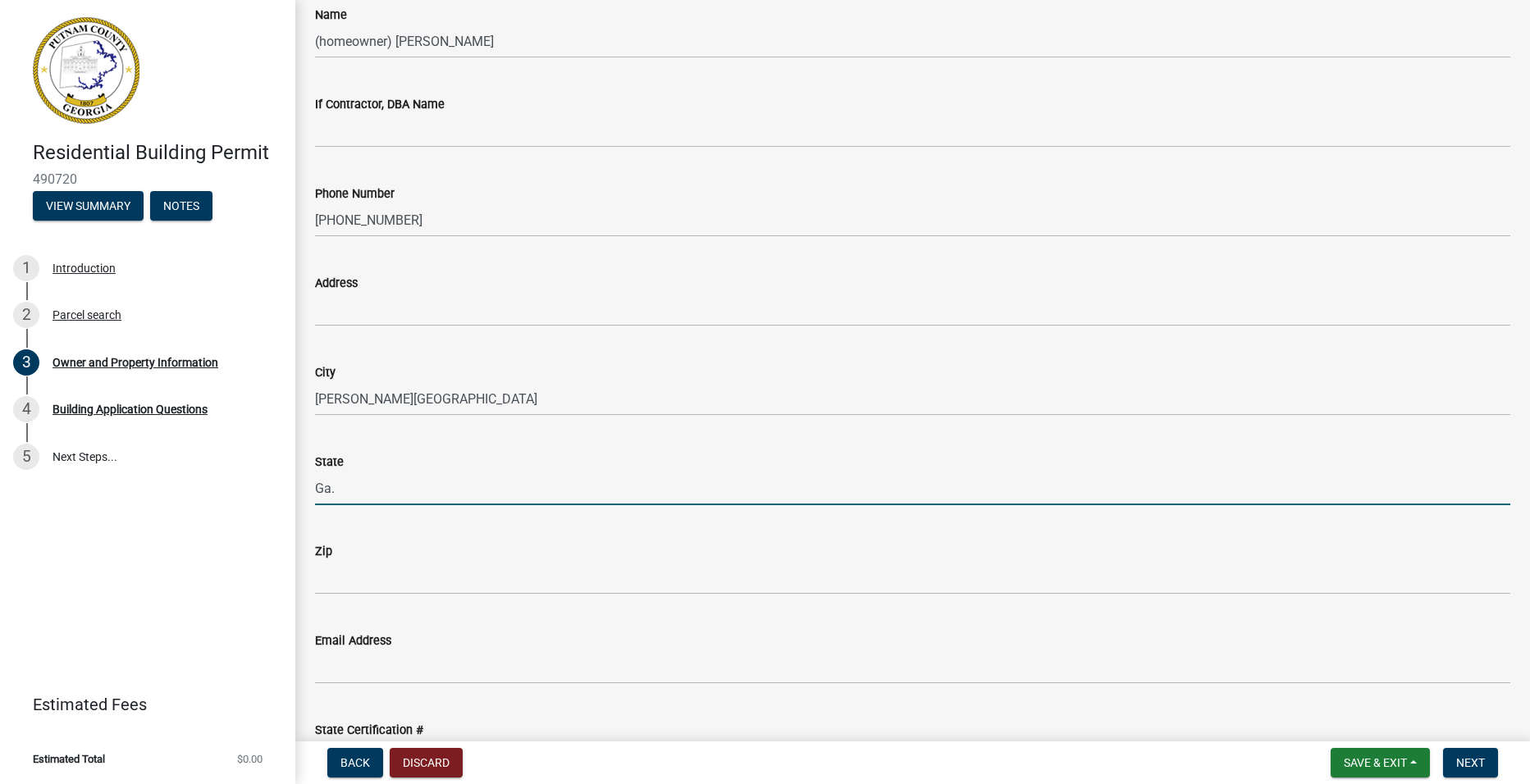
type input "Ga."
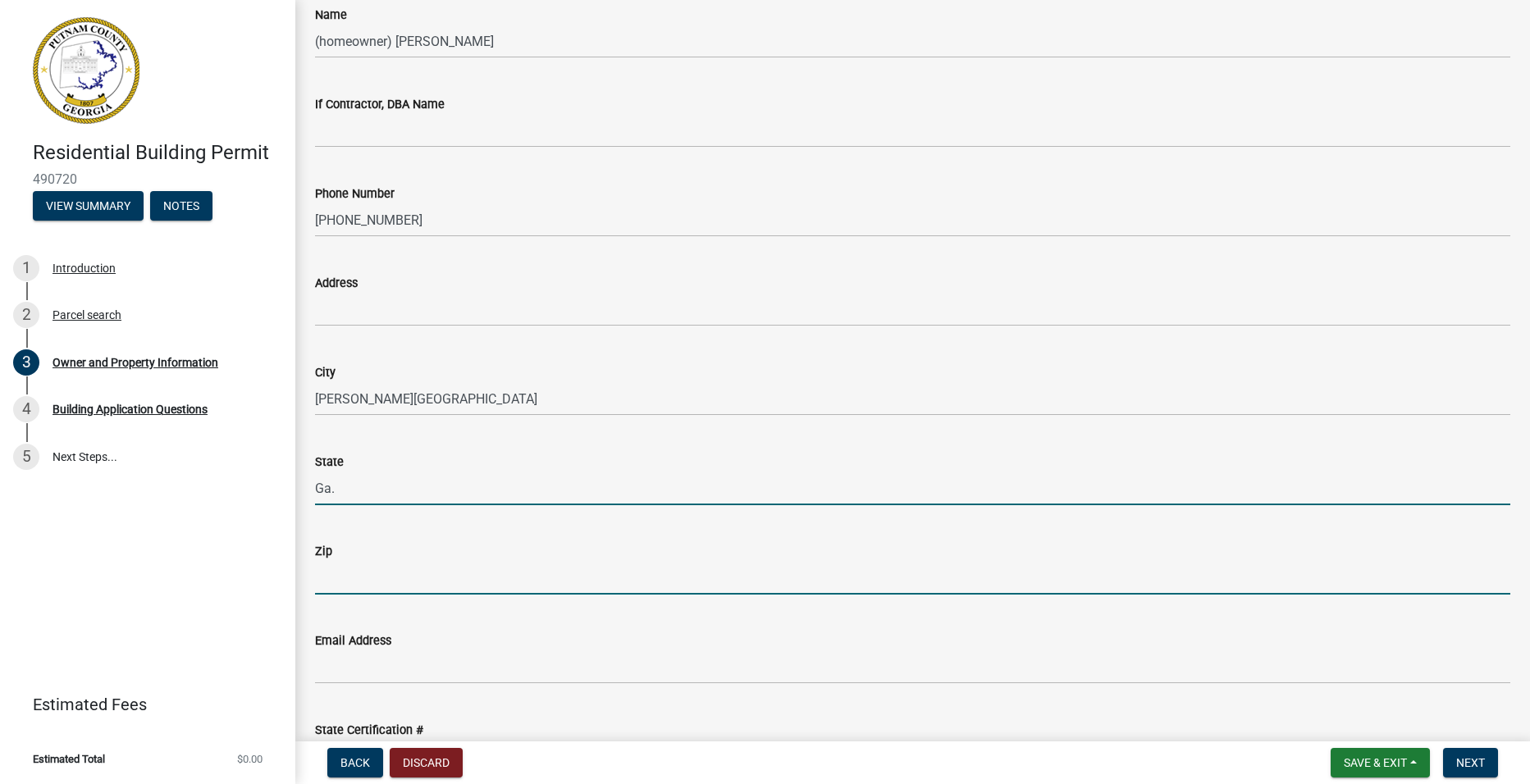
click at [327, 582] on input "Zip" at bounding box center [912, 577] width 1195 height 34
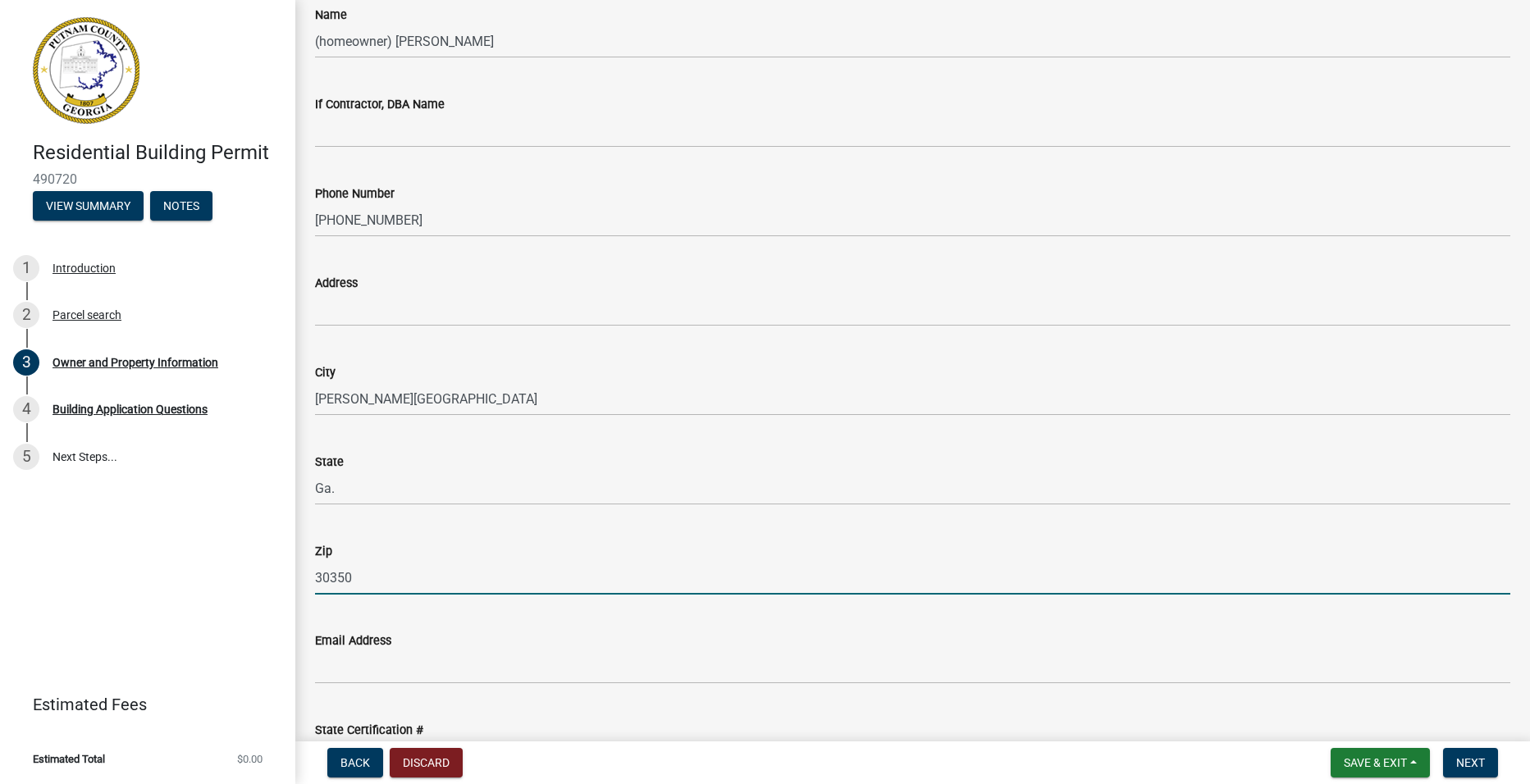
type input "30350"
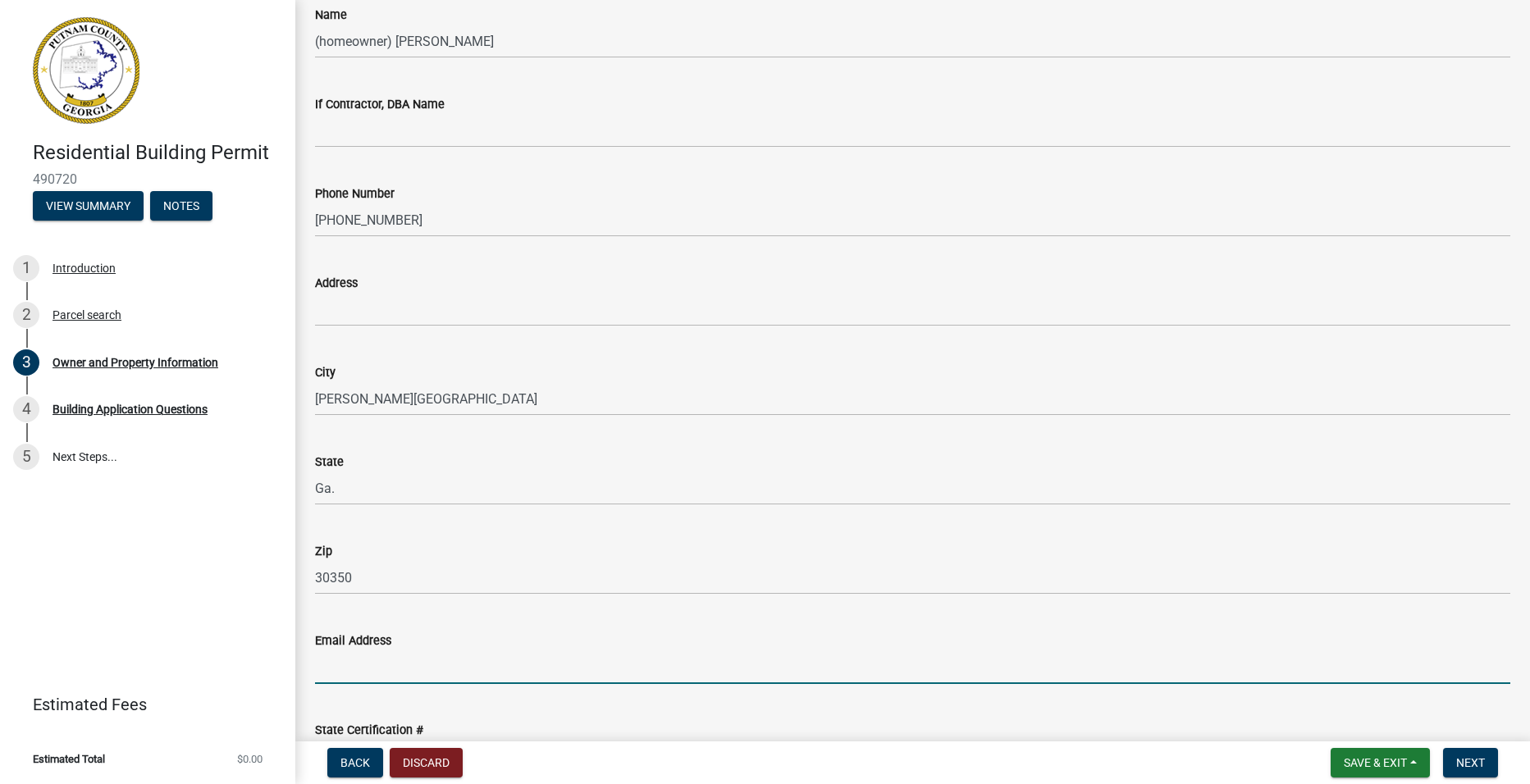
click at [344, 667] on input "Email Address" at bounding box center [912, 667] width 1195 height 34
type input "[EMAIL_ADDRESS][DOMAIN_NAME]"
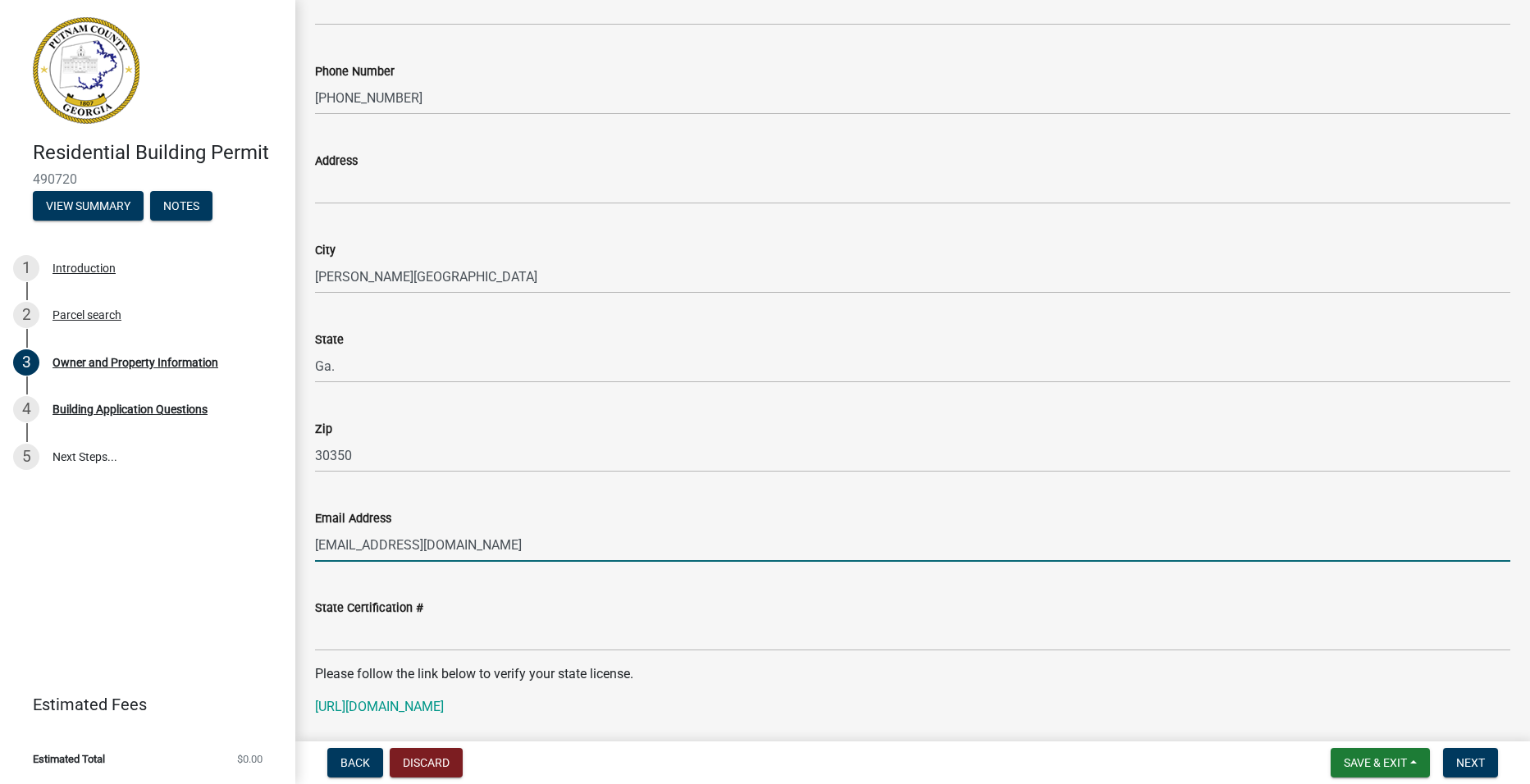
scroll to position [1559, 0]
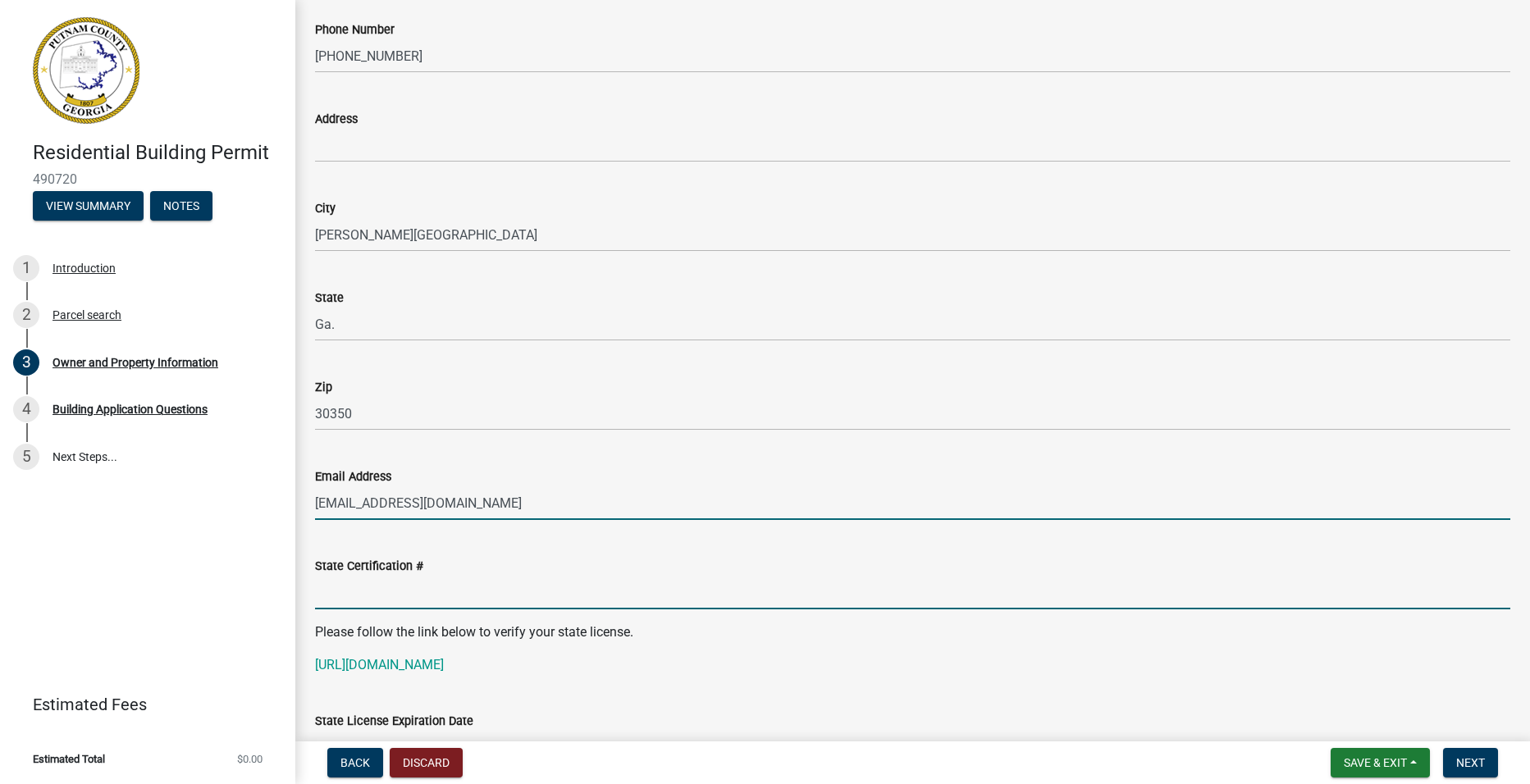
click at [386, 595] on input "State Certification #" at bounding box center [912, 593] width 1195 height 34
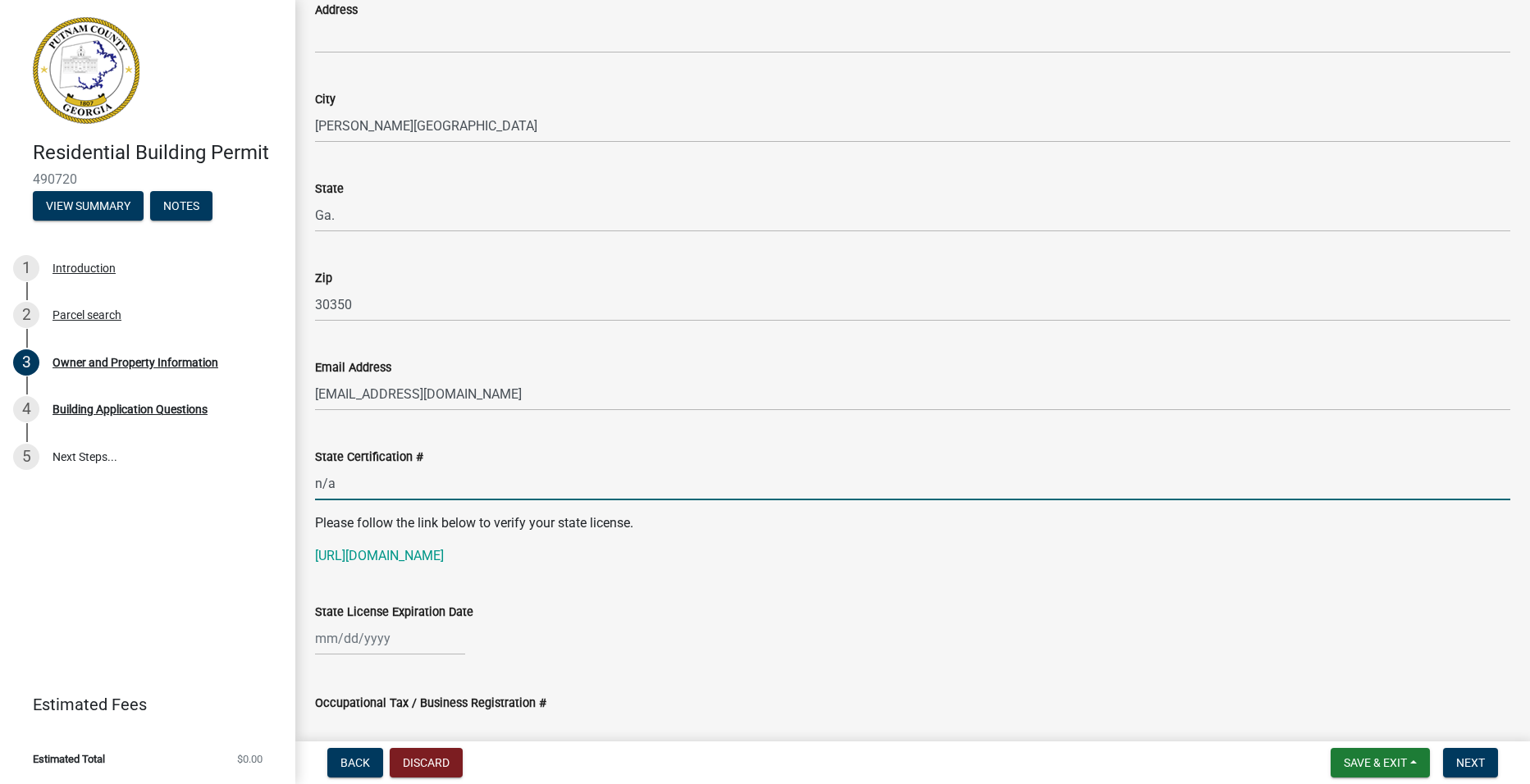
scroll to position [1723, 0]
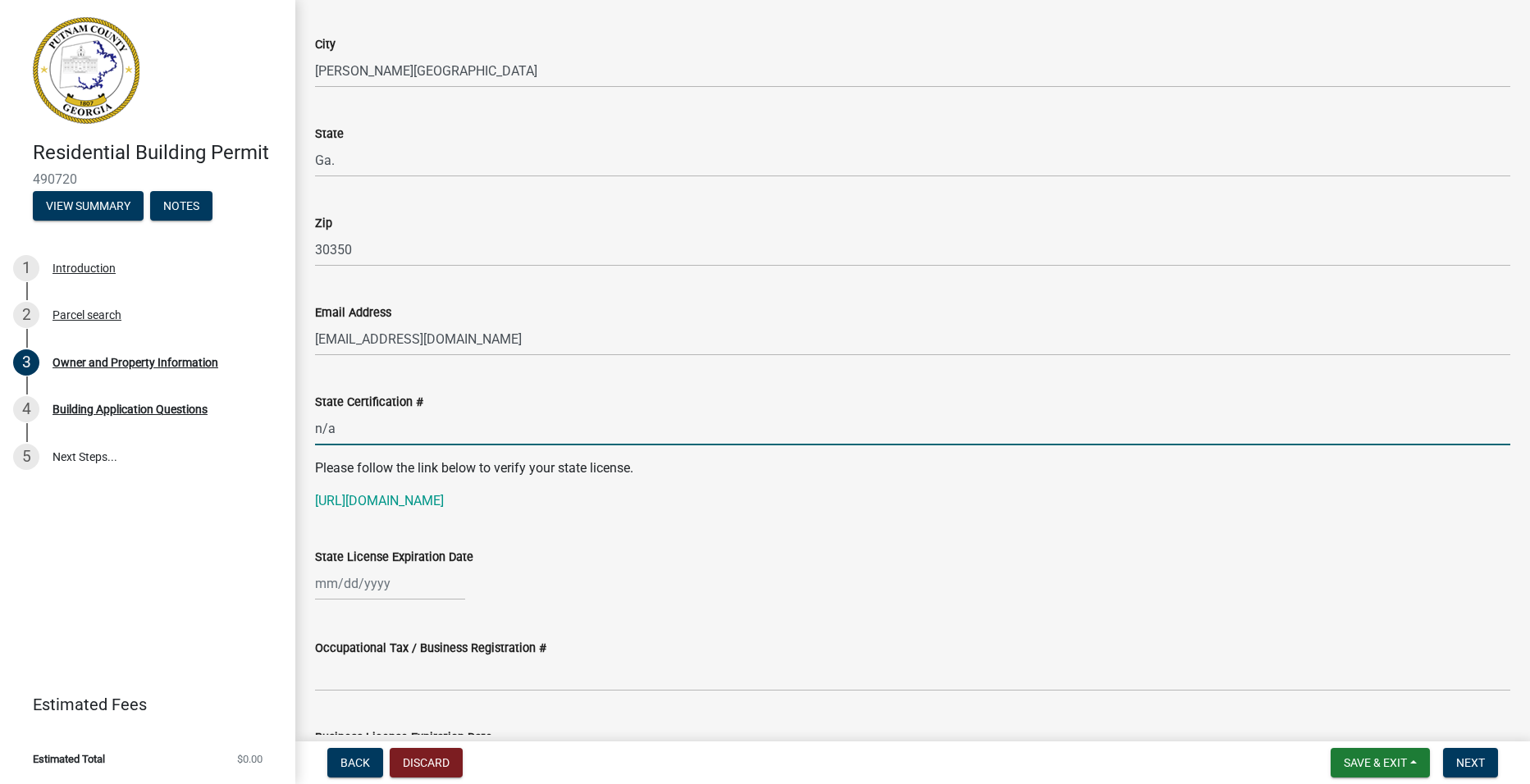
type input "n/a"
click at [396, 583] on div at bounding box center [389, 583] width 150 height 34
select select "10"
select select "2025"
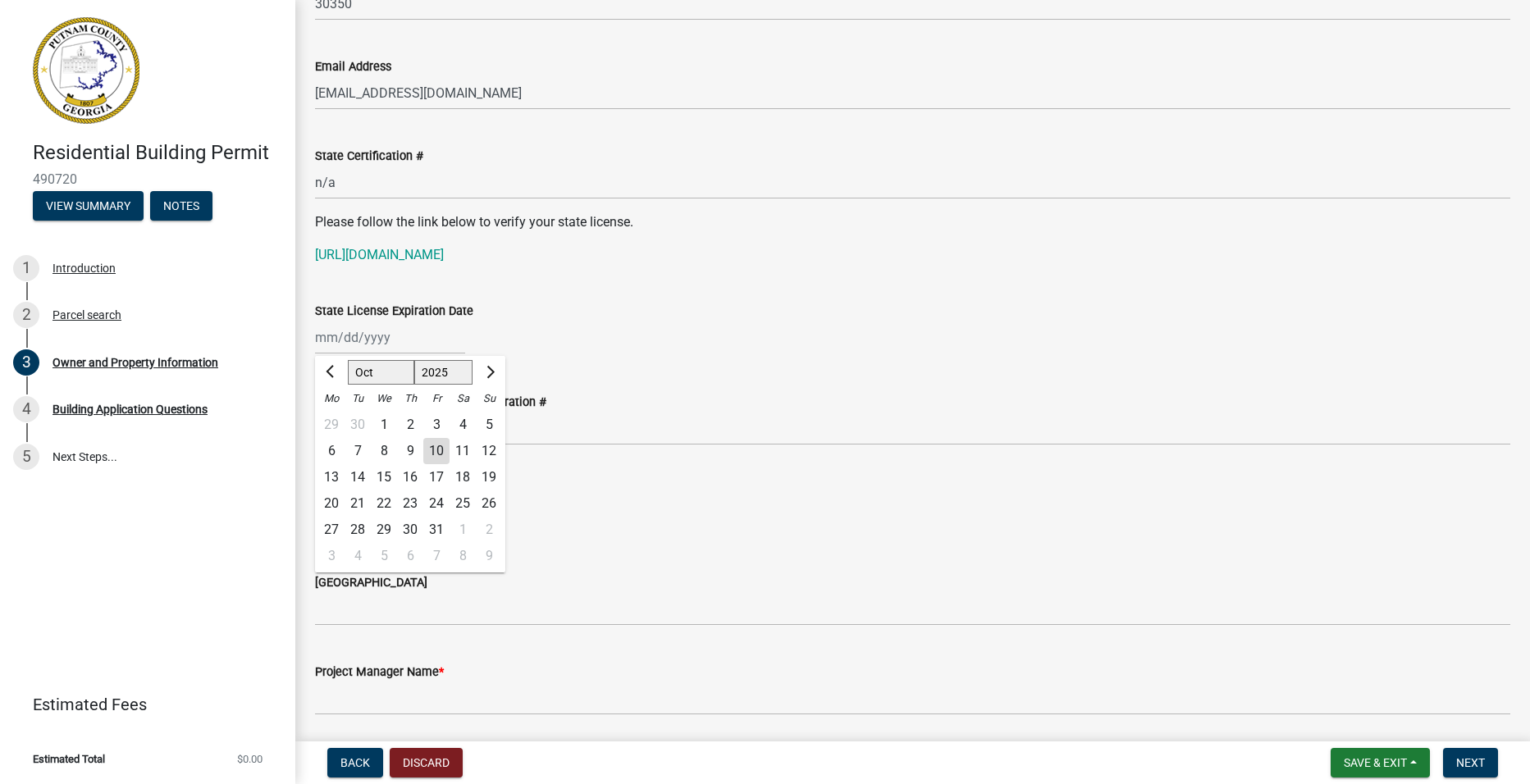
scroll to position [2051, 0]
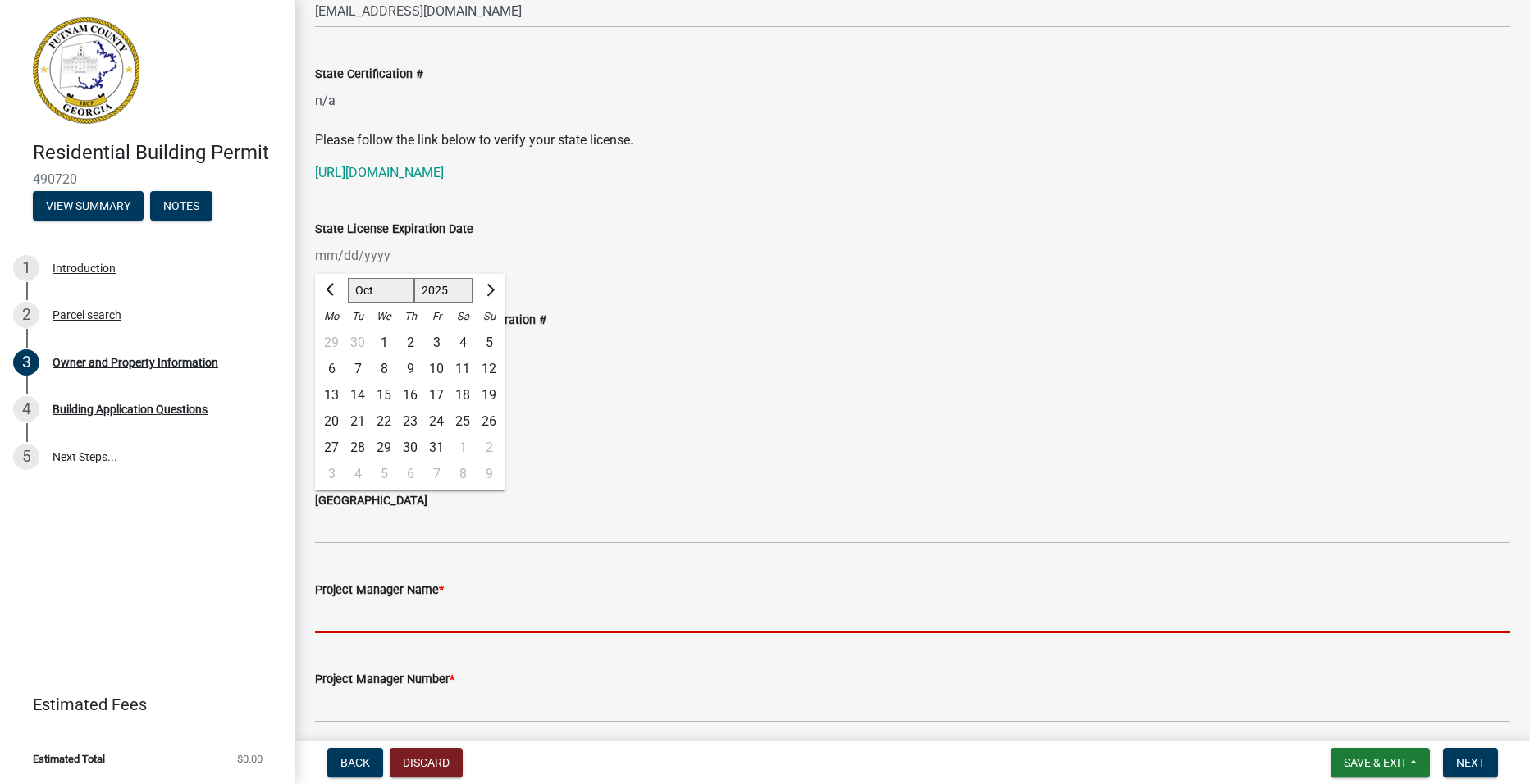
click at [385, 622] on input "Project Manager Name *" at bounding box center [912, 616] width 1195 height 34
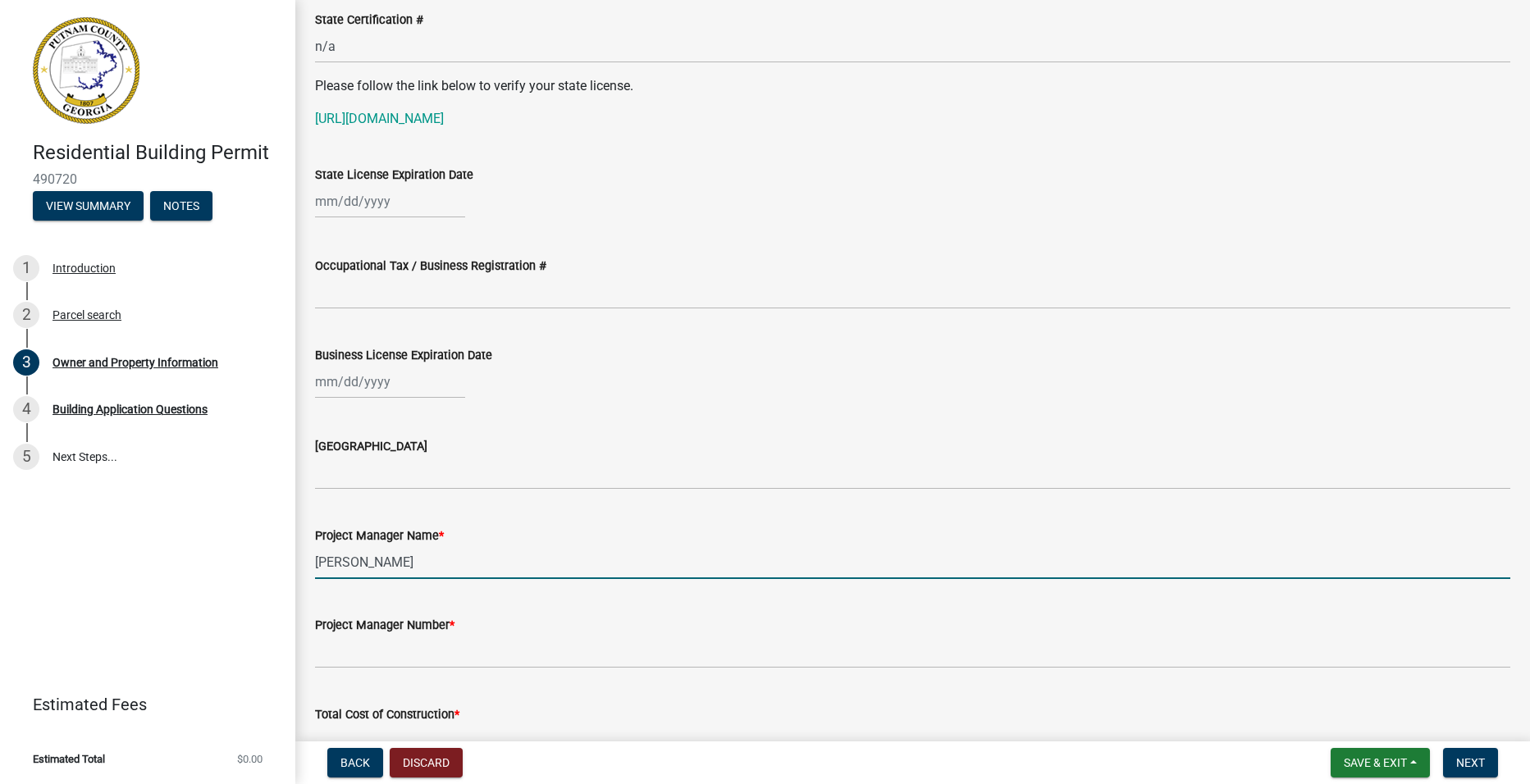
scroll to position [2215, 0]
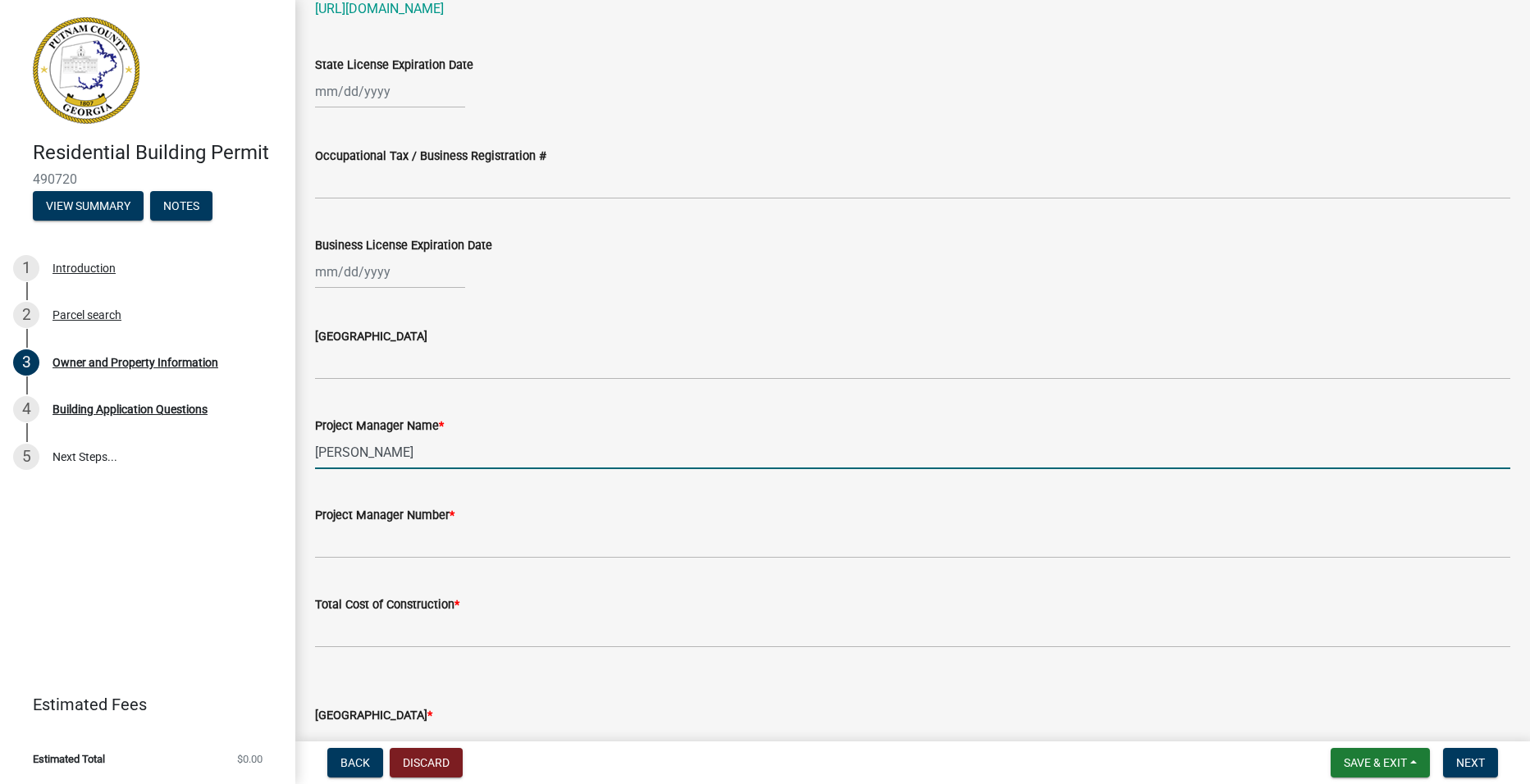
type input "[PERSON_NAME]"
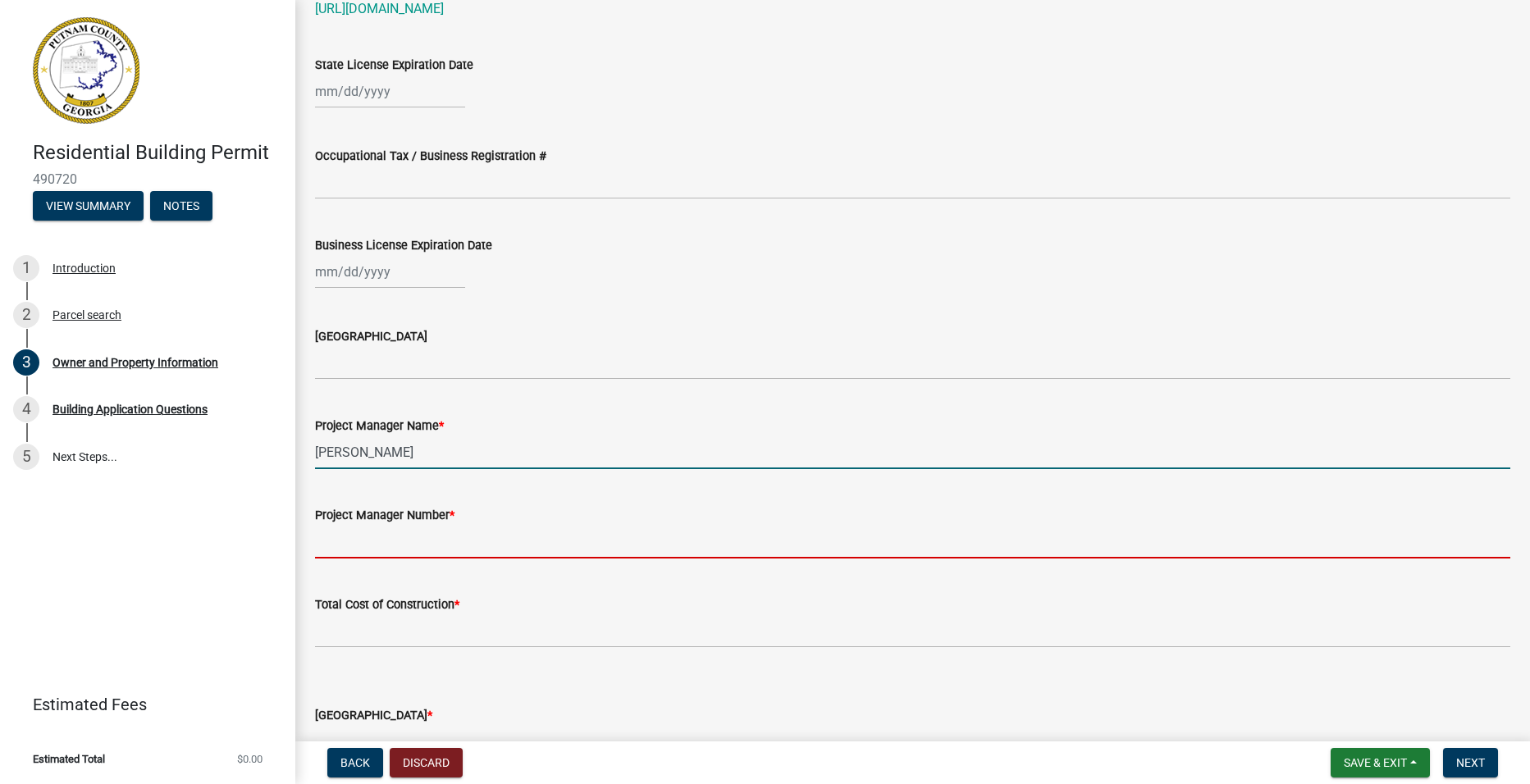
click at [372, 539] on input "Project Manager Number *" at bounding box center [912, 542] width 1195 height 34
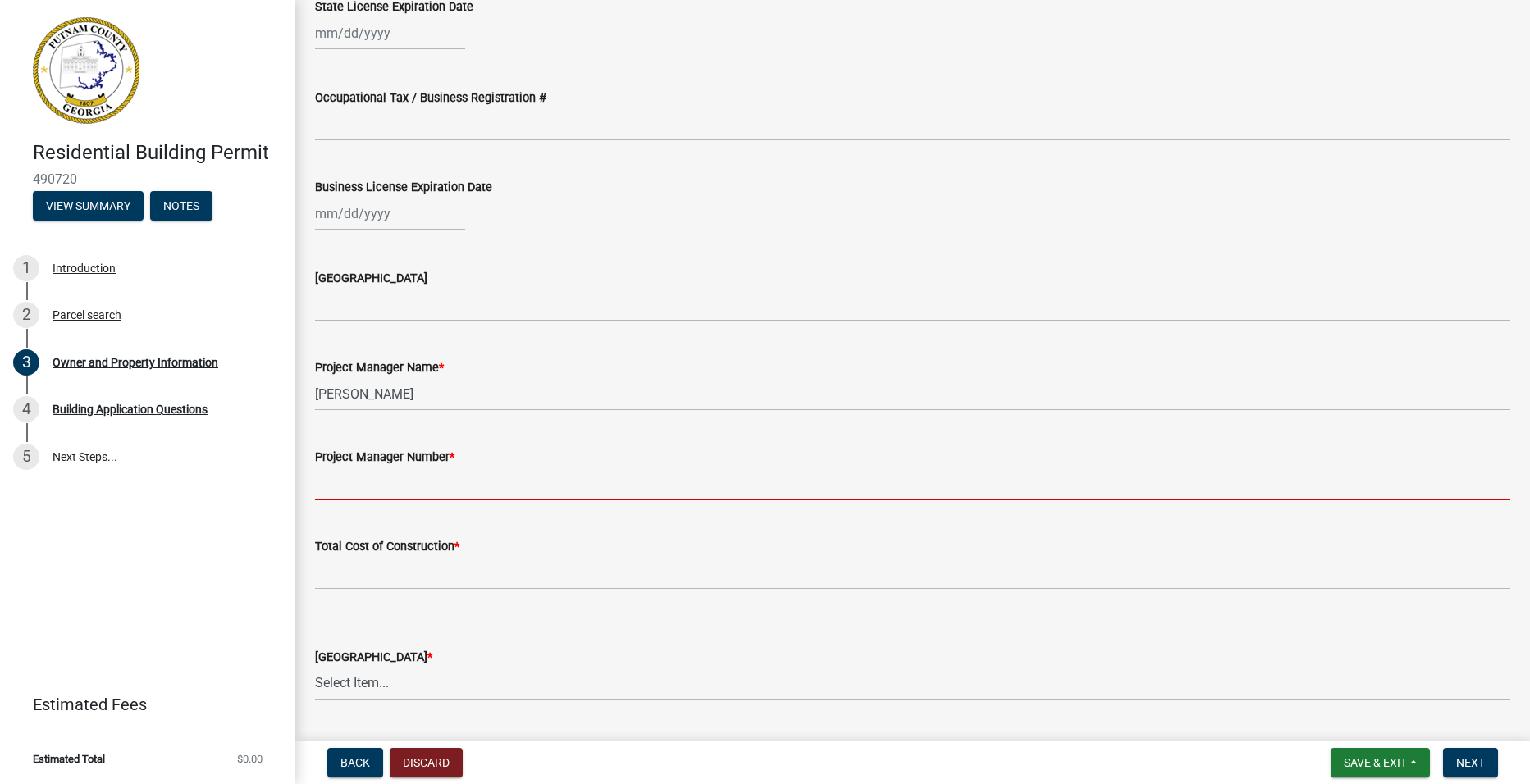
scroll to position [2298, 0]
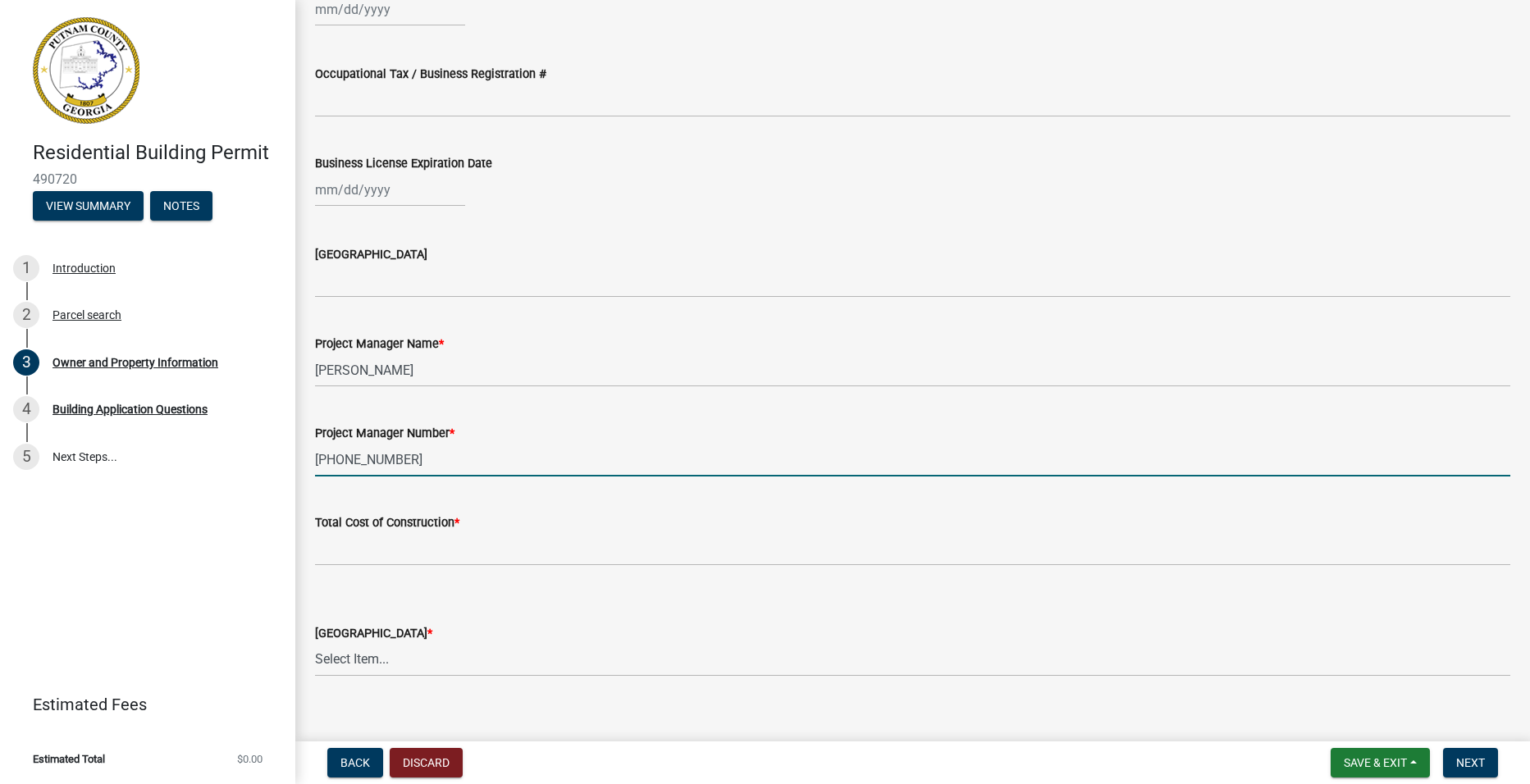
type input "[PHONE_NUMBER]"
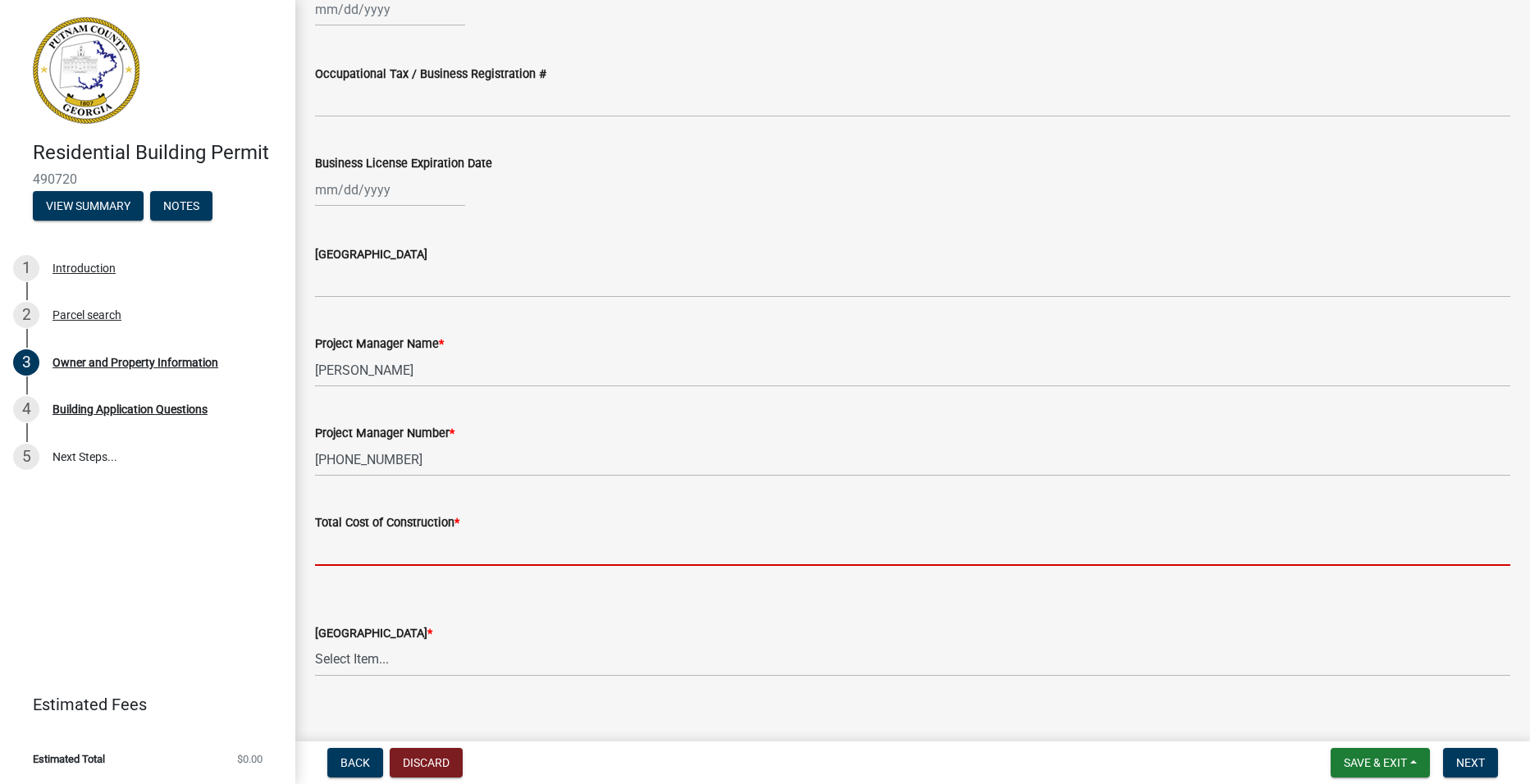
click at [347, 547] on input "text" at bounding box center [912, 549] width 1195 height 34
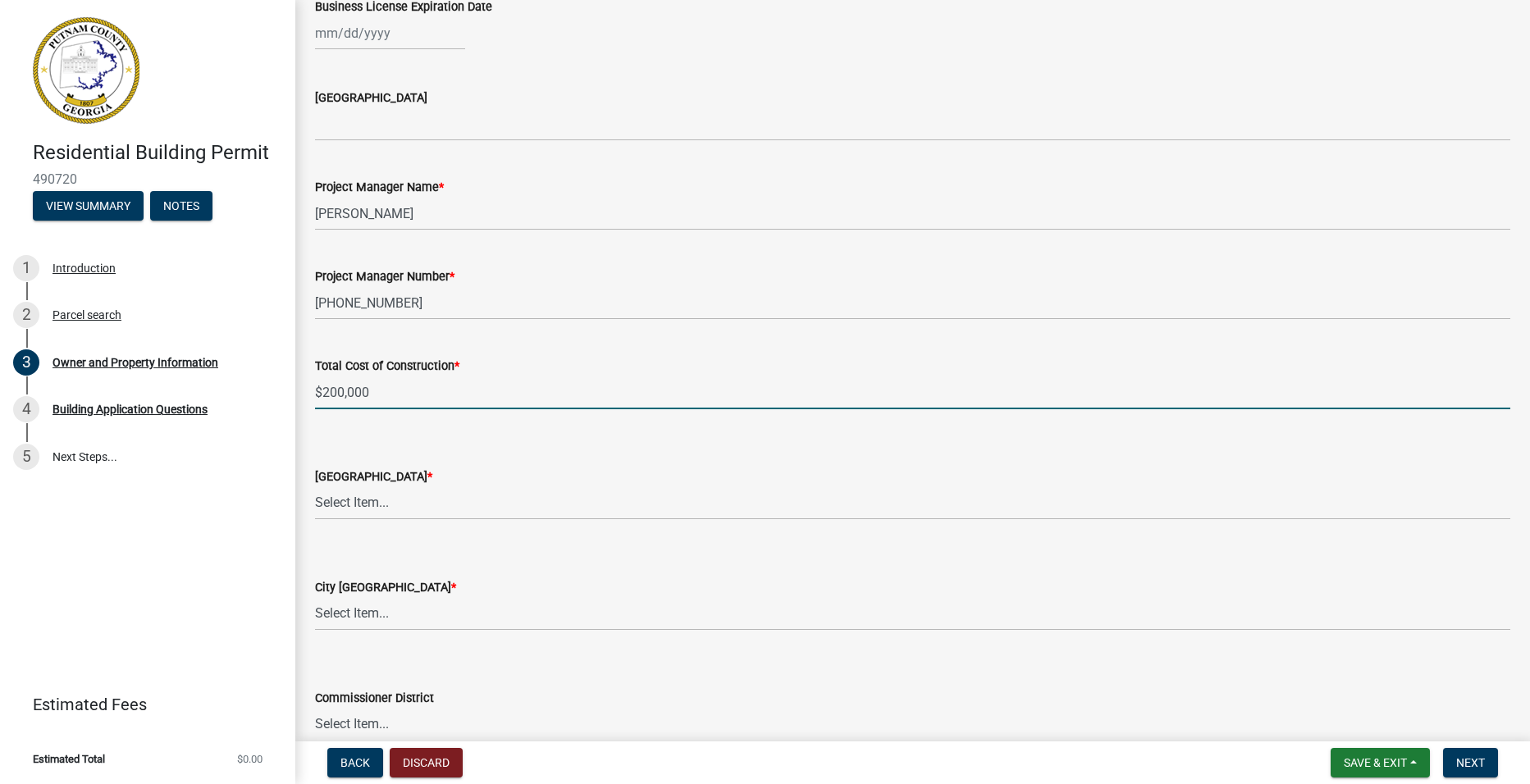
scroll to position [2461, 0]
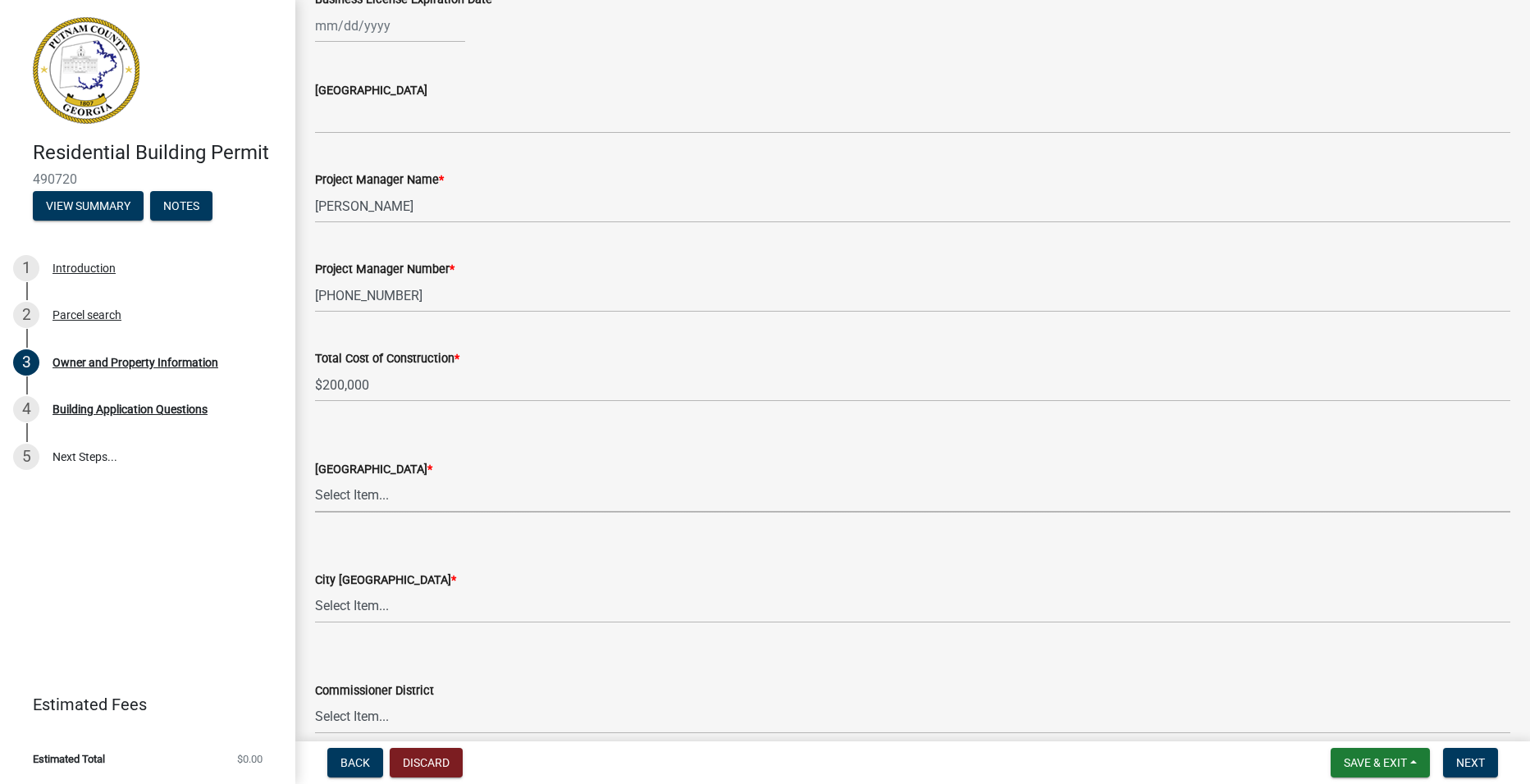
type input "200000"
click at [376, 494] on select "Select Item... AG-1 R-1R R-1 R-2 MHP RM-1 RM-3 C-1 C-2 I-M PUD N/A" at bounding box center [912, 495] width 1195 height 34
click at [315, 479] on select "Select Item... AG-1 R-1R R-1 R-2 MHP RM-1 RM-3 C-1 C-2 I-M PUD N/A" at bounding box center [912, 495] width 1195 height 34
select select "34fe85c2-5f76-4343-b6bb-8ca387e0bed7"
click at [345, 603] on select "Select Item... A-1 A-2 R-1 R-2 R-3 R-4 MHP C-1 C-2 I-1 I-2 DB FH H-P N/A" at bounding box center [912, 606] width 1195 height 34
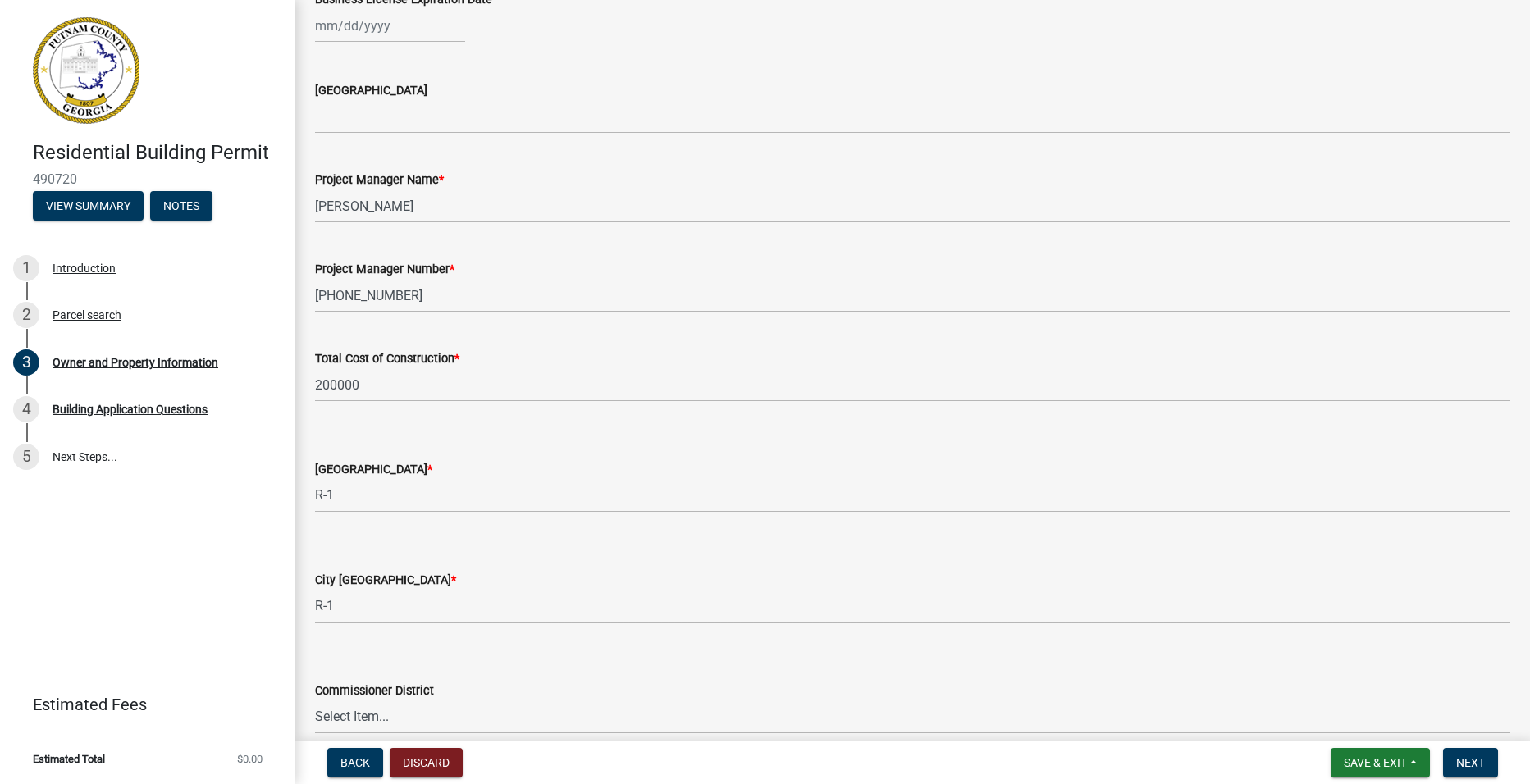
click at [315, 590] on select "Select Item... A-1 A-2 R-1 R-2 R-3 R-4 MHP C-1 C-2 I-1 I-2 DB FH H-P N/A" at bounding box center [912, 606] width 1195 height 34
select select "8e53ab76-c026-4800-bafa-f3959daf7b99"
click at [327, 717] on select "Select Item... District 1 District 2 District 3 District 4" at bounding box center [912, 717] width 1195 height 34
click at [240, 551] on div "Residential Building Permit 490720 View Summary Notes 1 Introduction 2 Parcel s…" at bounding box center [147, 392] width 295 height 784
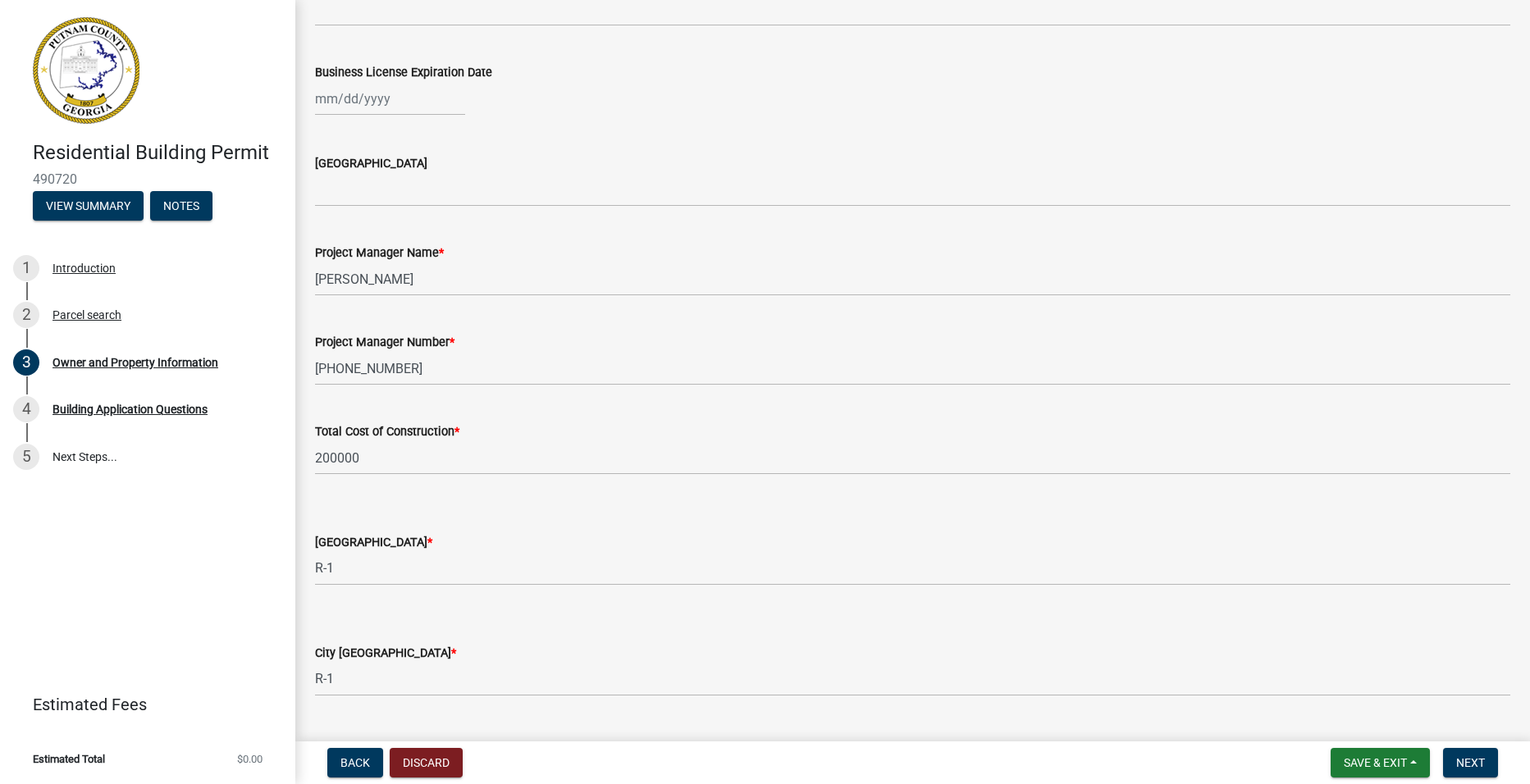
scroll to position [2298, 0]
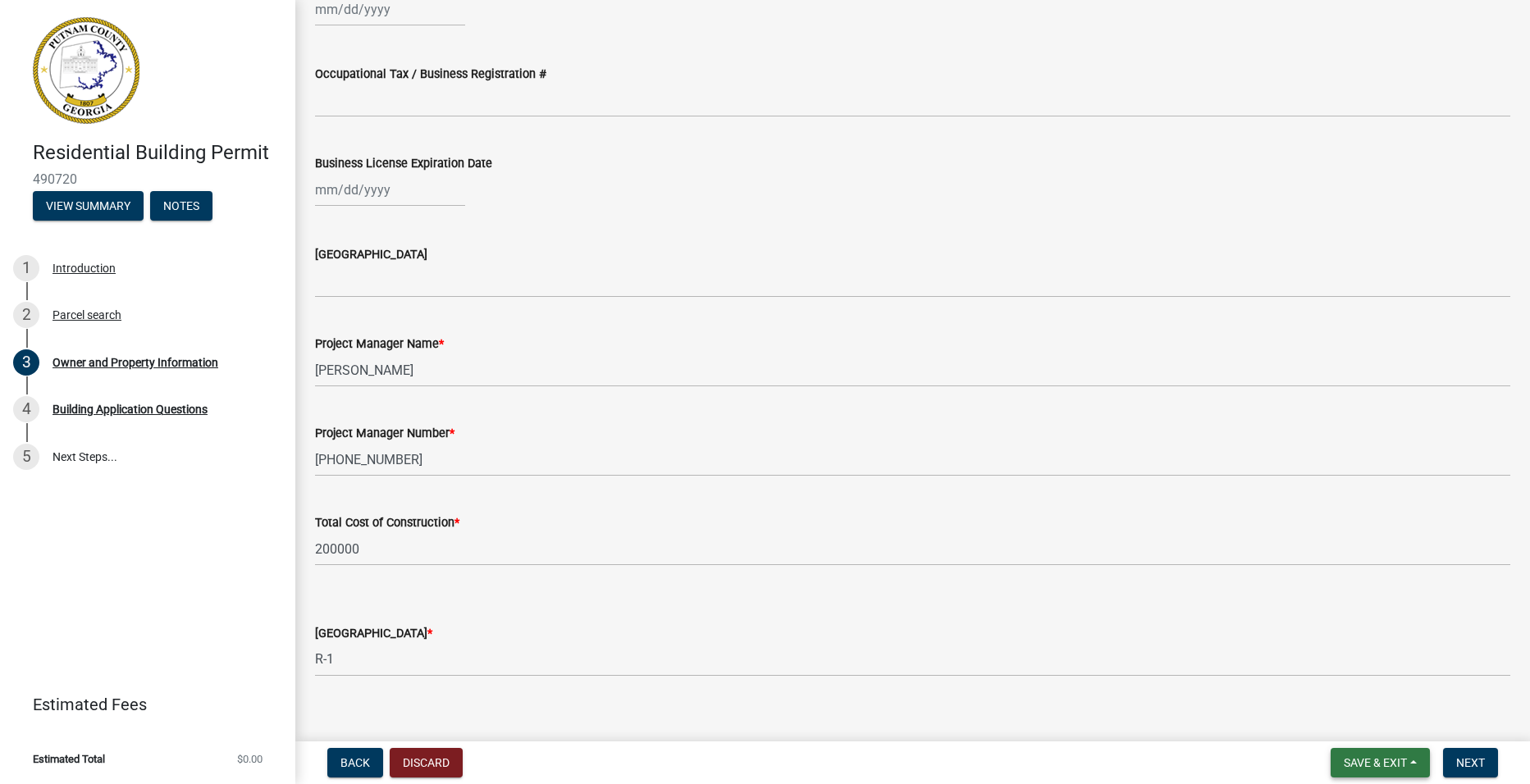
click at [1373, 761] on span "Save & Exit" at bounding box center [1376, 763] width 64 height 13
click at [1338, 718] on button "Save & Exit" at bounding box center [1364, 720] width 132 height 39
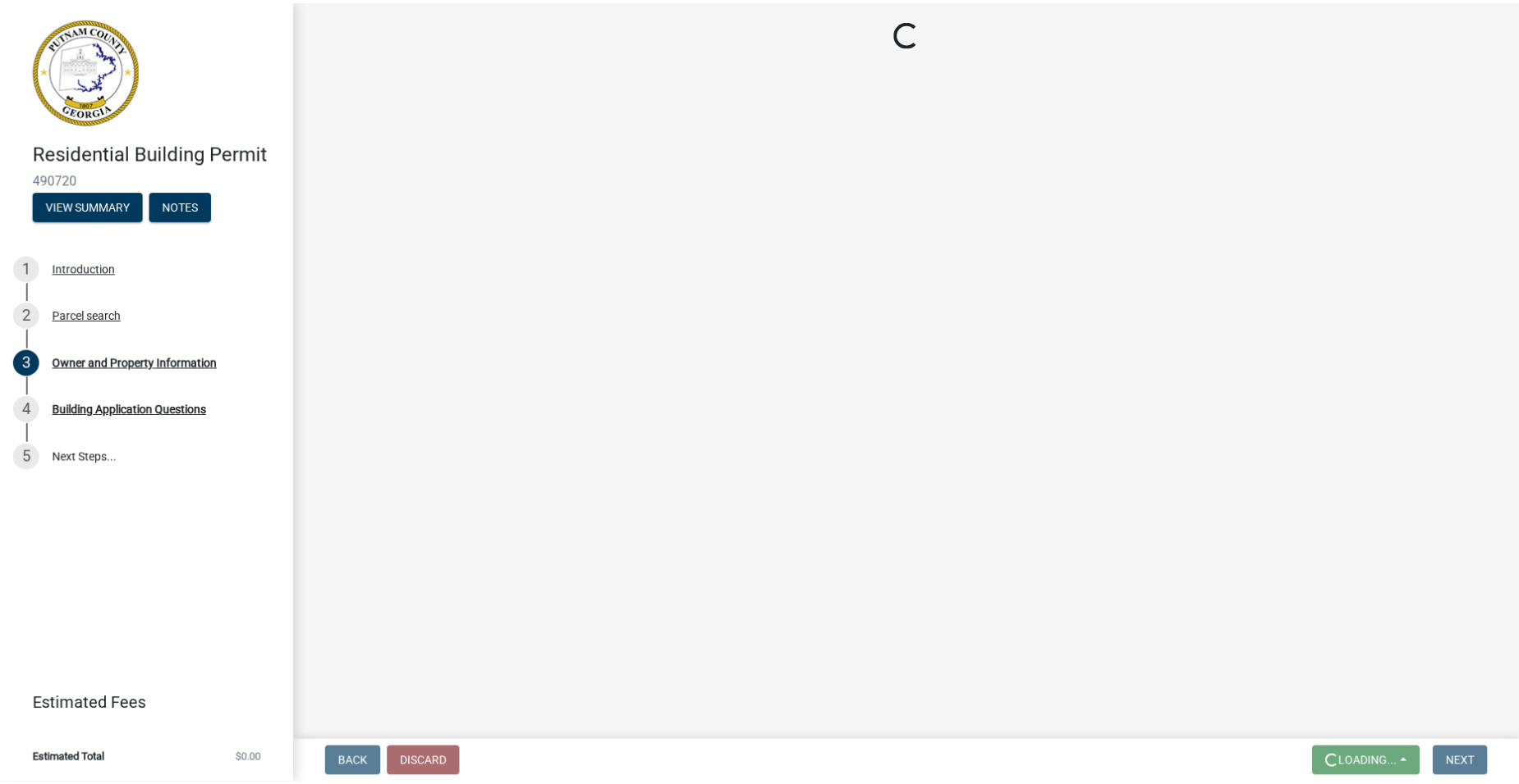
scroll to position [0, 0]
